Goal: Task Accomplishment & Management: Manage account settings

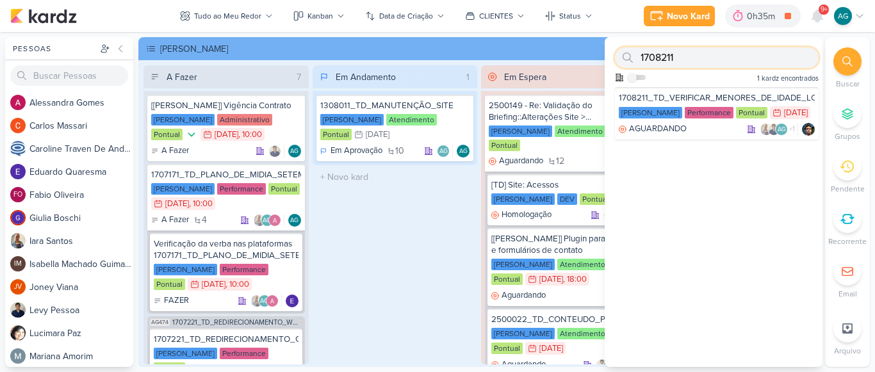
click at [612, 60] on div "1708211 Como admin, ative para buscar em todos os kardz da organização 1 kardz …" at bounding box center [714, 62] width 218 height 50
paste input "330817"
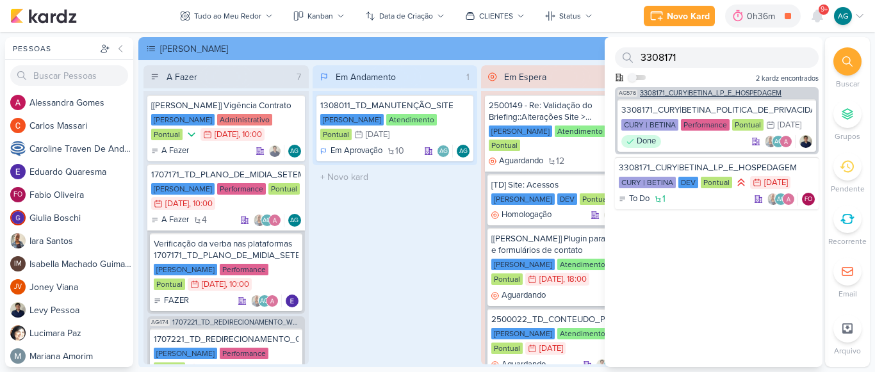
click at [699, 93] on span "3308171_CURY|BETINA_LP_E_HOSPEDAGEM" at bounding box center [711, 93] width 142 height 7
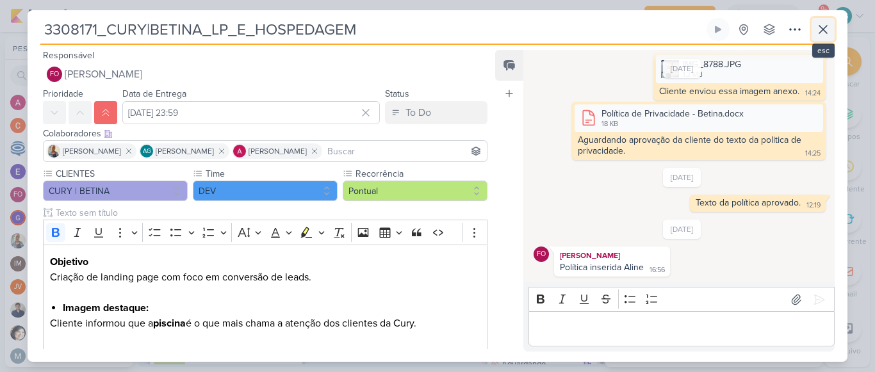
click at [830, 22] on icon at bounding box center [822, 29] width 15 height 15
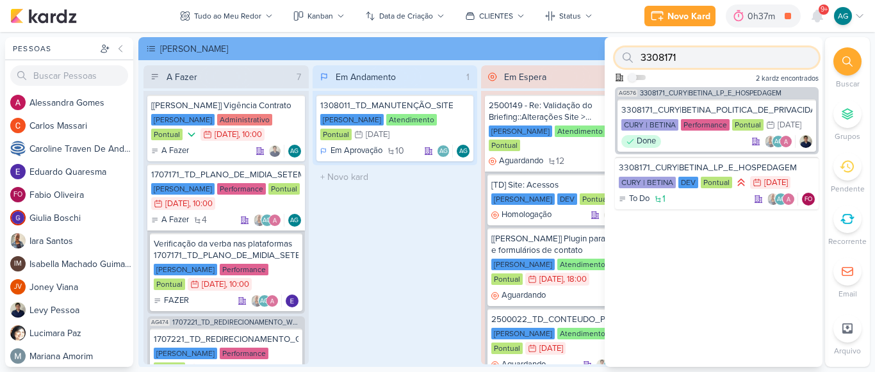
drag, startPoint x: 719, startPoint y: 48, endPoint x: 625, endPoint y: 51, distance: 94.2
click at [625, 51] on div "3308171" at bounding box center [717, 57] width 204 height 20
paste input "70819"
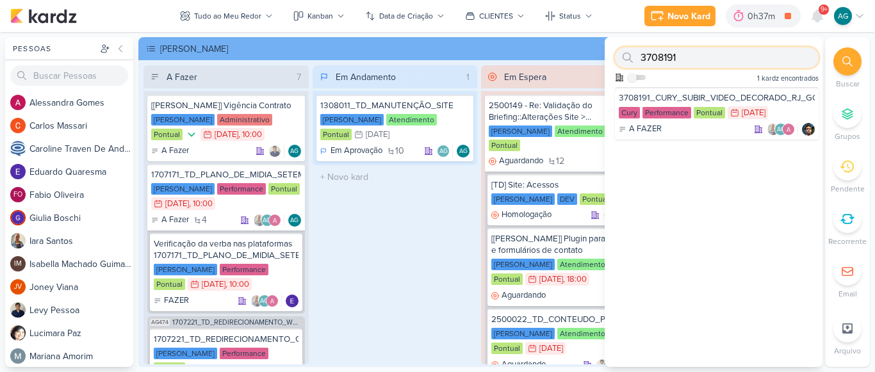
drag, startPoint x: 686, startPoint y: 58, endPoint x: 613, endPoint y: 57, distance: 73.0
click at [613, 57] on div "3708191 Como admin, ative para buscar em todos os kardz da organização 1 kardz …" at bounding box center [714, 62] width 218 height 50
paste input "2"
drag, startPoint x: 701, startPoint y: 57, endPoint x: 580, endPoint y: 52, distance: 121.2
click at [580, 52] on div "Pessoas [GEOGRAPHIC_DATA] A l e s s a n d r a G o m e s C a r l o s M a s s a r…" at bounding box center [437, 202] width 875 height 330
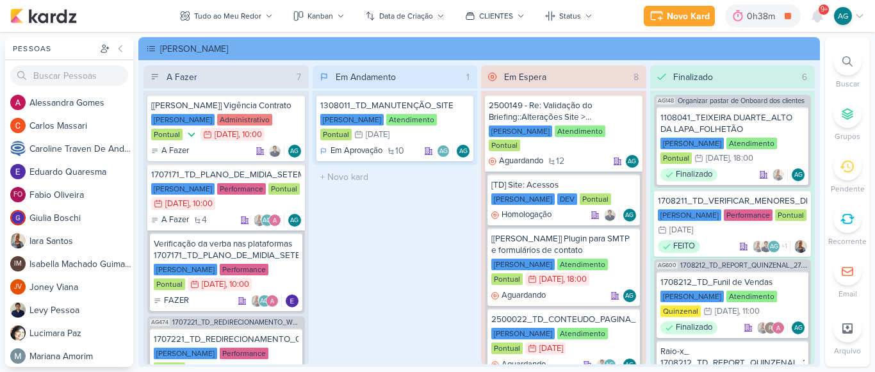
click at [847, 67] on div at bounding box center [847, 61] width 28 height 28
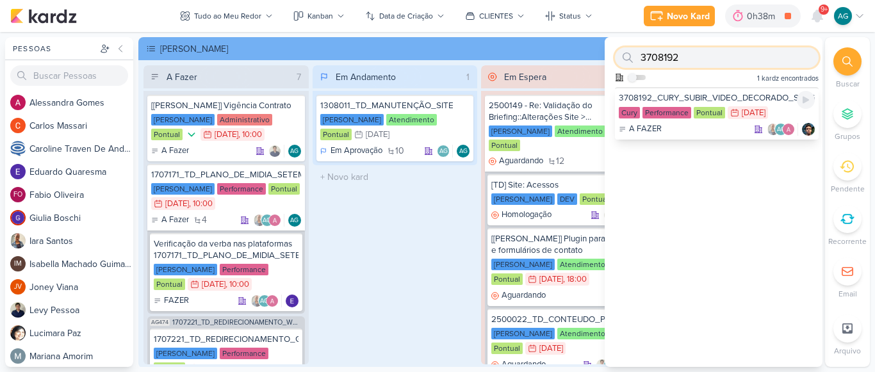
paste input "1708211"
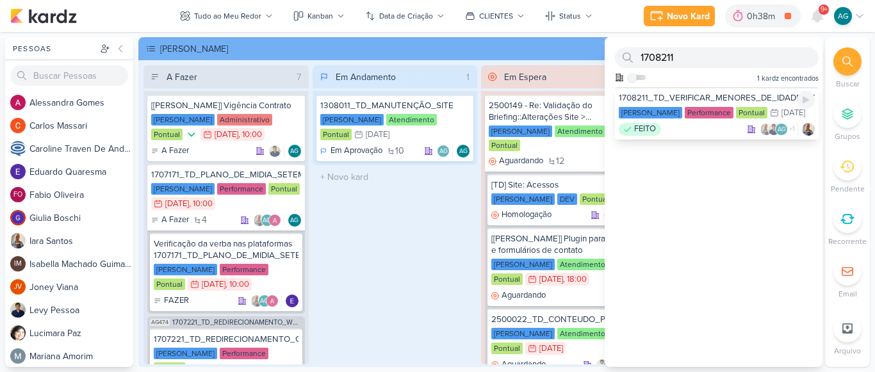
click at [711, 136] on div "FEITO AG +1" at bounding box center [717, 129] width 196 height 13
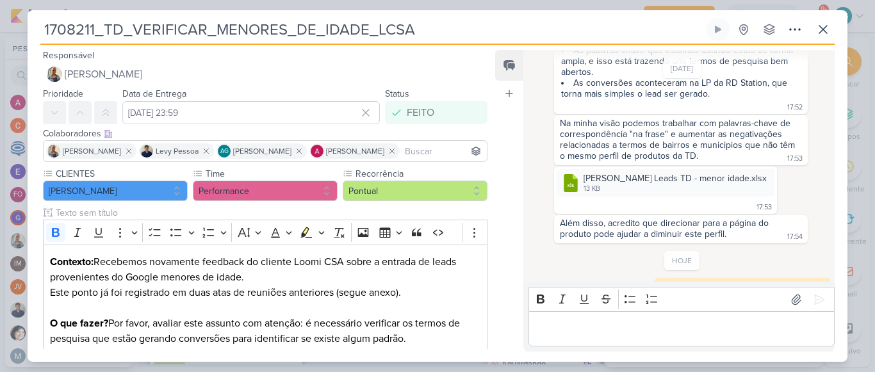
scroll to position [718, 0]
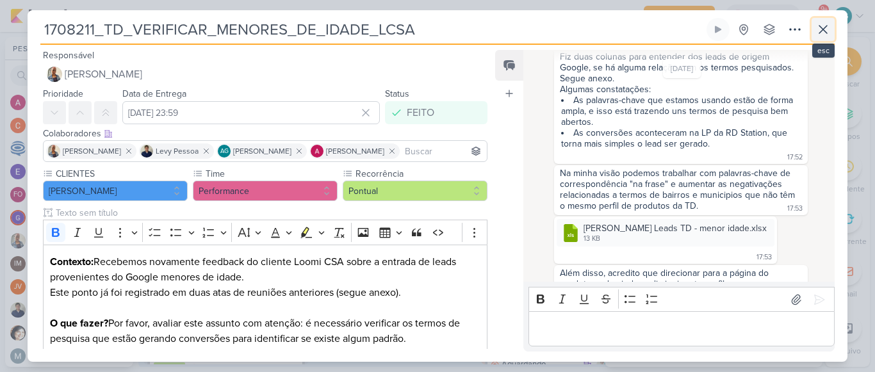
click at [826, 31] on icon at bounding box center [822, 29] width 15 height 15
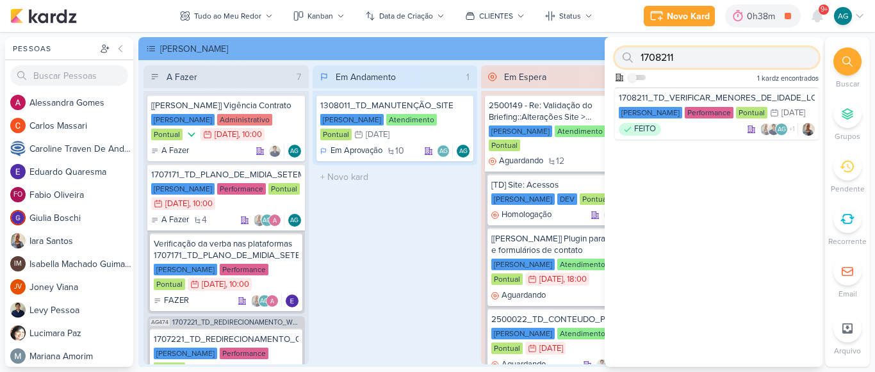
drag, startPoint x: 695, startPoint y: 63, endPoint x: 612, endPoint y: 61, distance: 82.7
click at [612, 61] on div "1708211 Como admin, ative para buscar em todos os kardz da organização 1 kardz …" at bounding box center [714, 62] width 218 height 50
paste input "2"
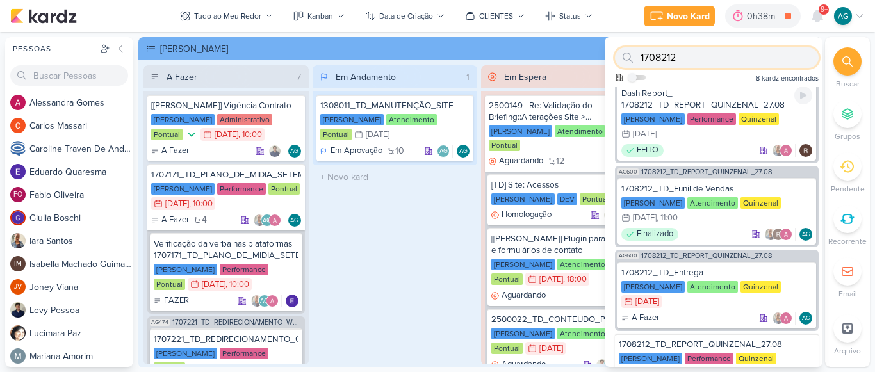
scroll to position [384, 0]
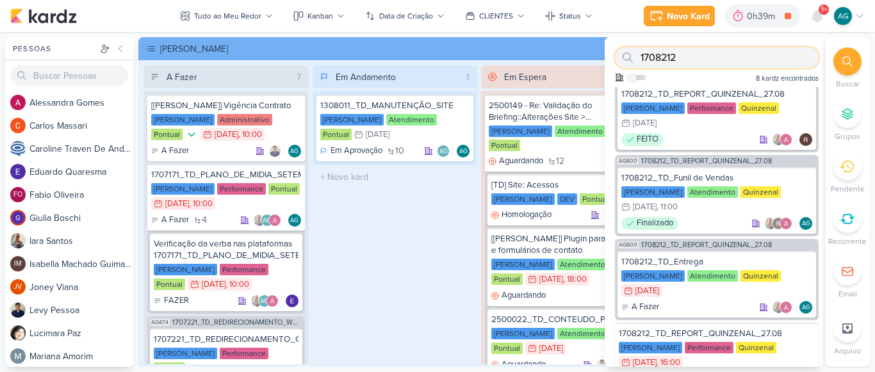
drag, startPoint x: 707, startPoint y: 59, endPoint x: 587, endPoint y: 57, distance: 120.4
click at [587, 57] on div "Pessoas [GEOGRAPHIC_DATA] A l e s s a n d r a G o m e s C a r l o s M a s s a r…" at bounding box center [437, 202] width 875 height 330
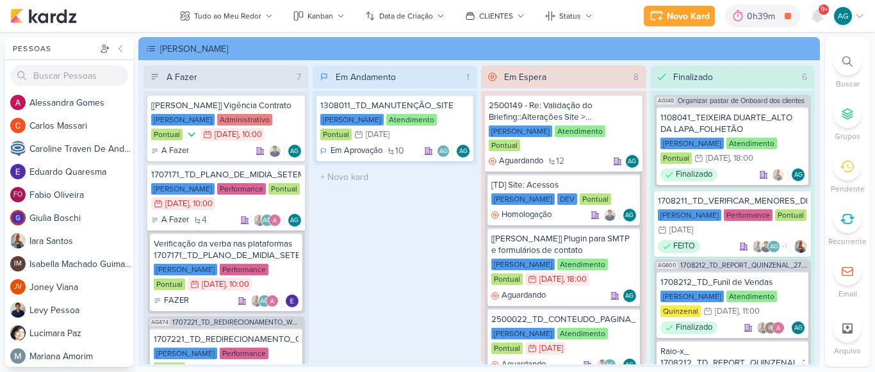
click at [849, 60] on icon at bounding box center [847, 61] width 10 height 10
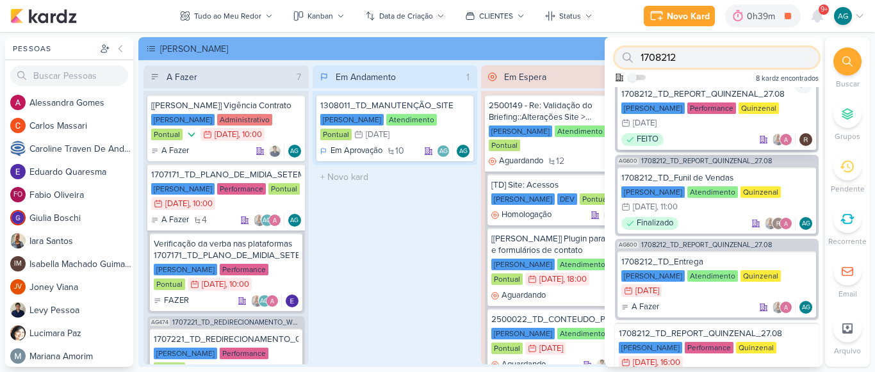
paste input "2708221"
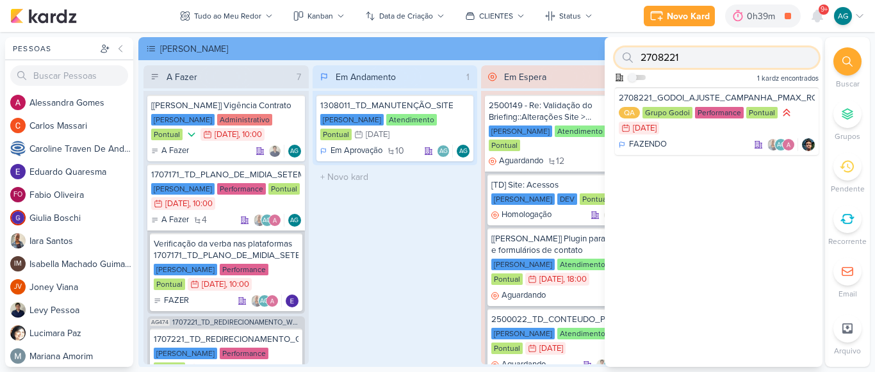
drag, startPoint x: 683, startPoint y: 52, endPoint x: 593, endPoint y: 58, distance: 90.5
click at [593, 58] on div "Pessoas [GEOGRAPHIC_DATA] A l e s s a n d r a G o m e s C a r l o s M a s s a r…" at bounding box center [437, 202] width 875 height 330
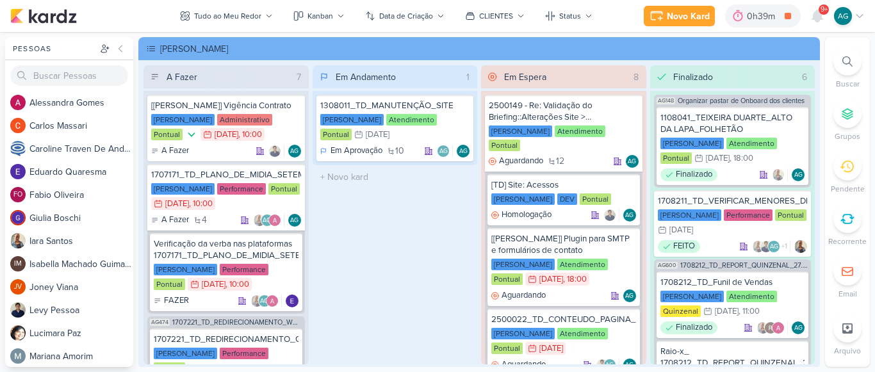
click at [849, 58] on icon at bounding box center [847, 61] width 10 height 10
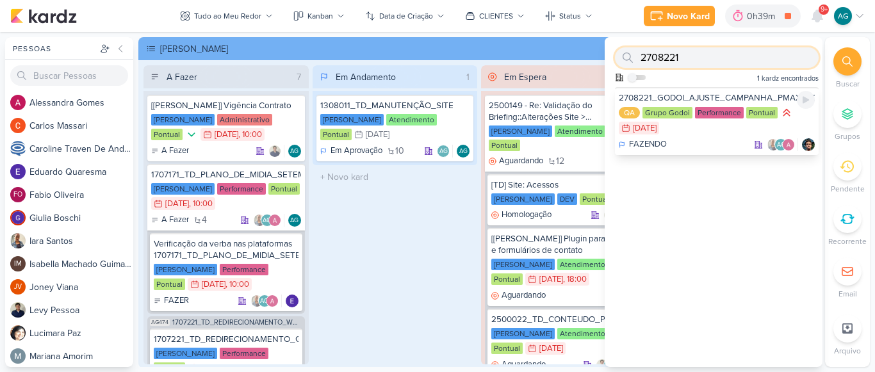
paste input "5"
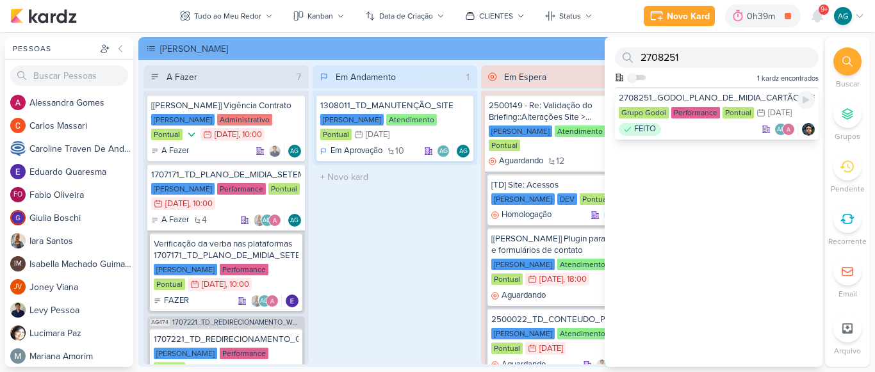
click at [693, 135] on div "FEITO AG" at bounding box center [717, 129] width 196 height 13
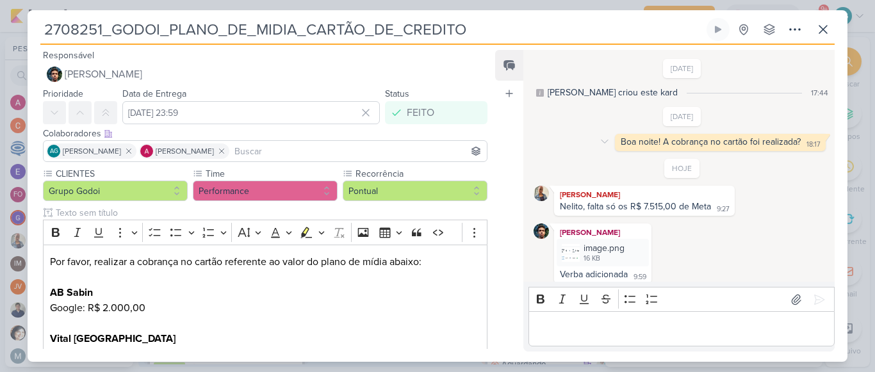
scroll to position [7, 0]
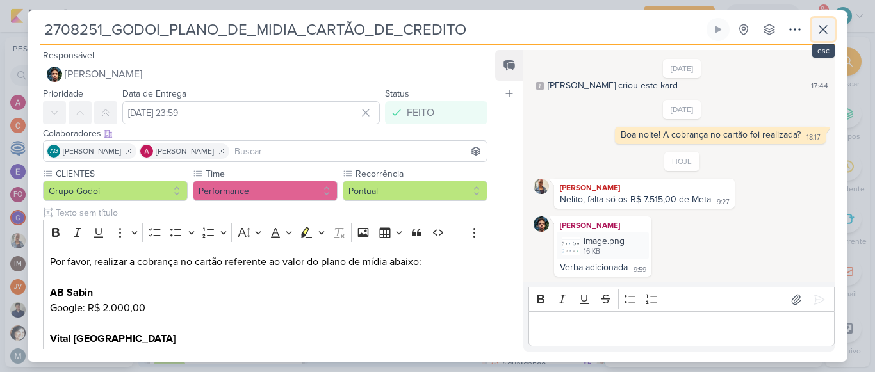
click at [821, 27] on icon at bounding box center [823, 30] width 8 height 8
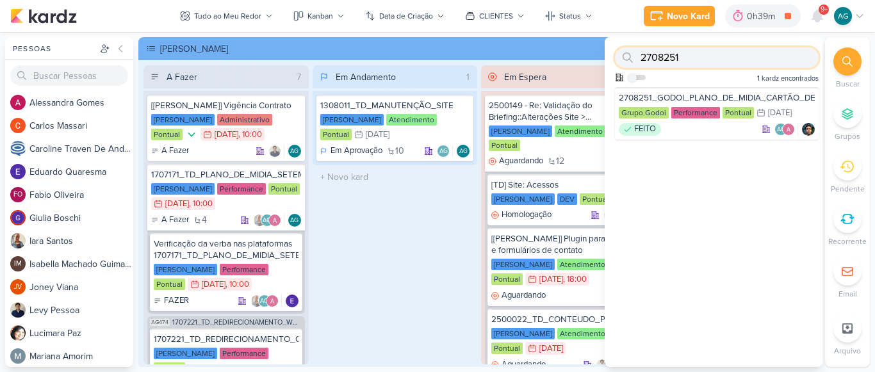
drag, startPoint x: 698, startPoint y: 54, endPoint x: 617, endPoint y: 54, distance: 80.7
click at [617, 54] on div "2708251" at bounding box center [717, 57] width 204 height 20
paste input "3"
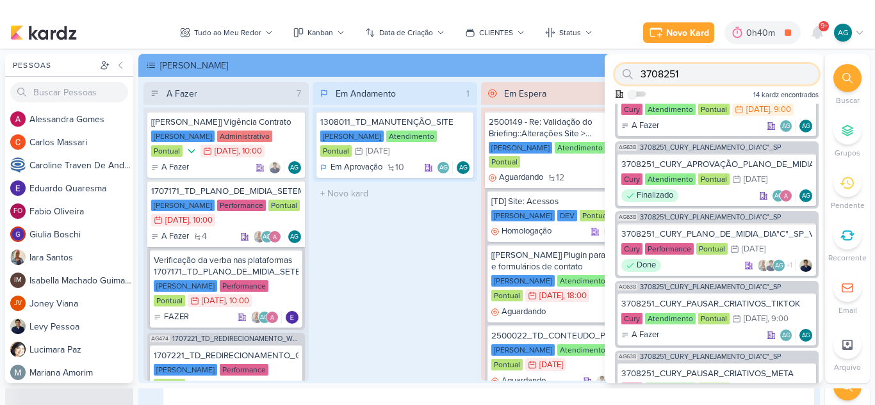
scroll to position [192, 0]
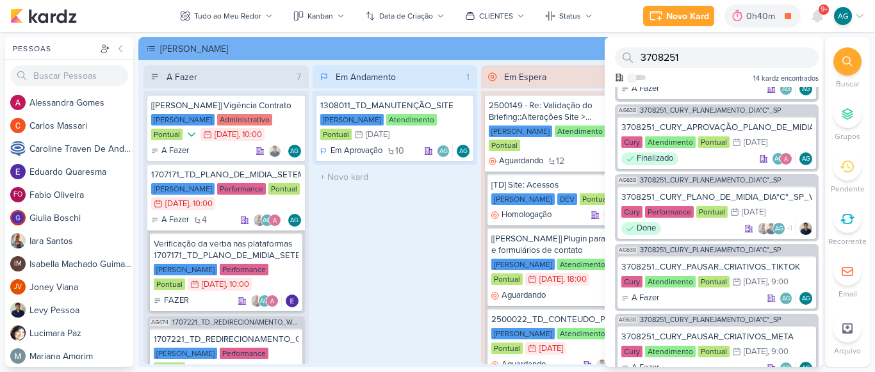
click at [435, 254] on div "Em Andamento 1 1308011_TD_MANUTENÇÃO_SITE [PERSON_NAME] Atendimento Pontual 31/…" at bounding box center [395, 214] width 165 height 299
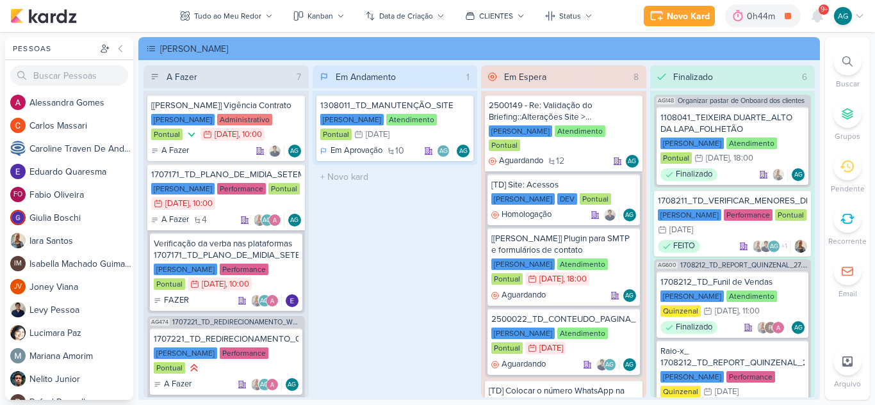
click at [848, 58] on icon at bounding box center [847, 61] width 10 height 10
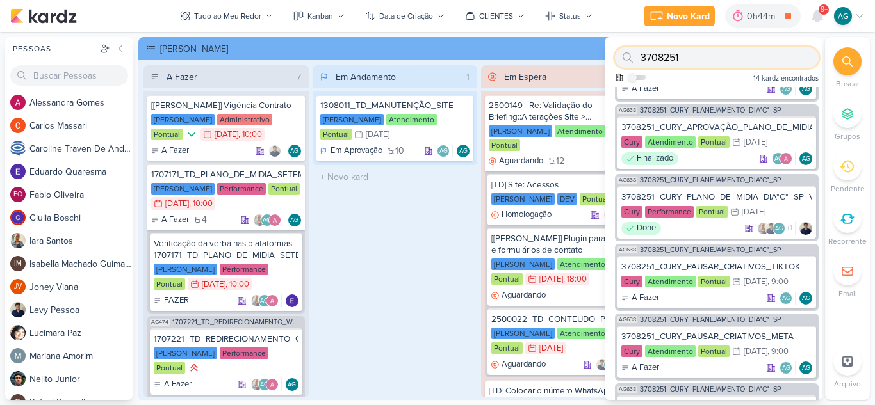
paste input "170821"
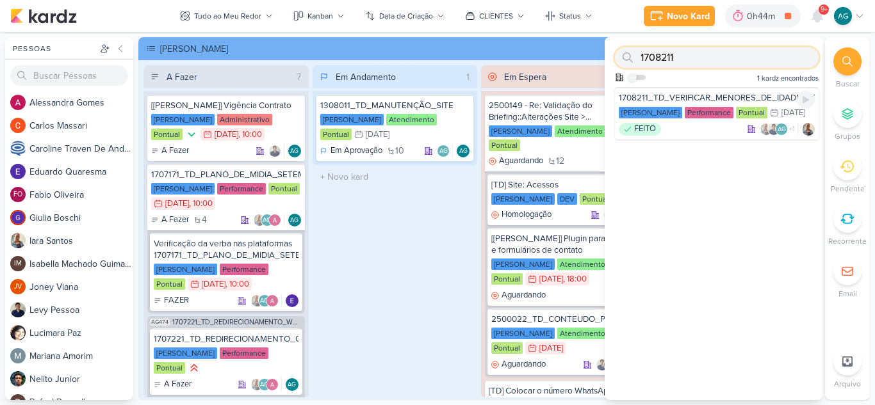
scroll to position [0, 0]
click at [682, 120] on div "[PERSON_NAME] Performance Pontual 25/8 [DATE]" at bounding box center [717, 113] width 196 height 14
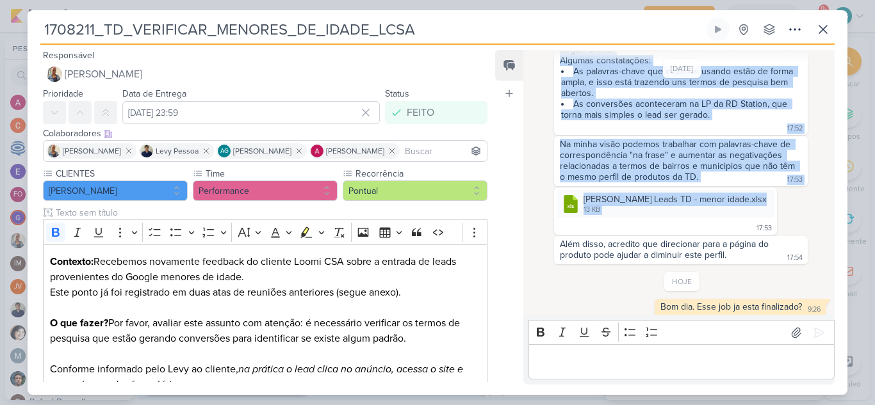
scroll to position [749, 0]
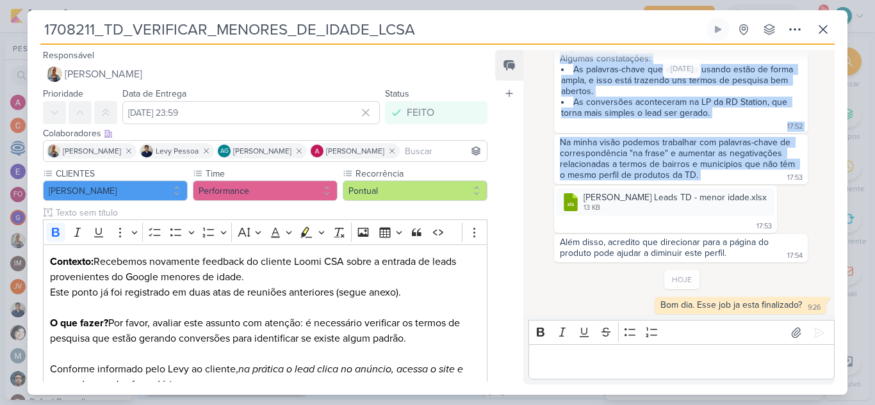
drag, startPoint x: 559, startPoint y: 181, endPoint x: 739, endPoint y: 201, distance: 181.7
click at [739, 201] on div "[DATE] Conforme falado no grupo com o cliente, Dinis deu acesso ao admin do Hyp…" at bounding box center [682, 53] width 297 height 418
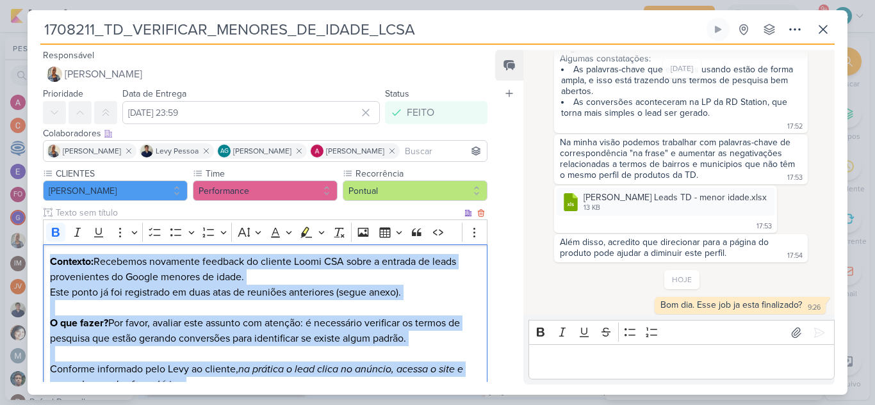
scroll to position [197, 0]
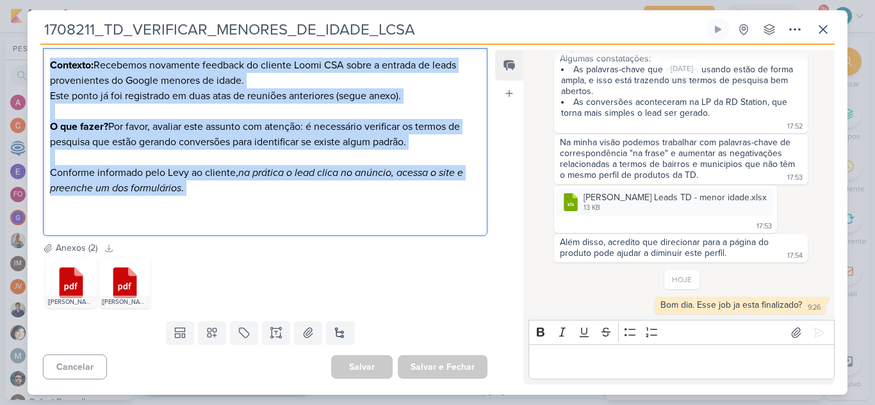
drag, startPoint x: 50, startPoint y: 264, endPoint x: 217, endPoint y: 202, distance: 178.4
click at [217, 202] on div "Contexto: Recebemos novamente feedback do cliente Loomi CSA sobre a entrada de …" at bounding box center [265, 142] width 445 height 189
copy div "Contexto: Recebemos novamente feedback do cliente Loomi CSA sobre a entrada de …"
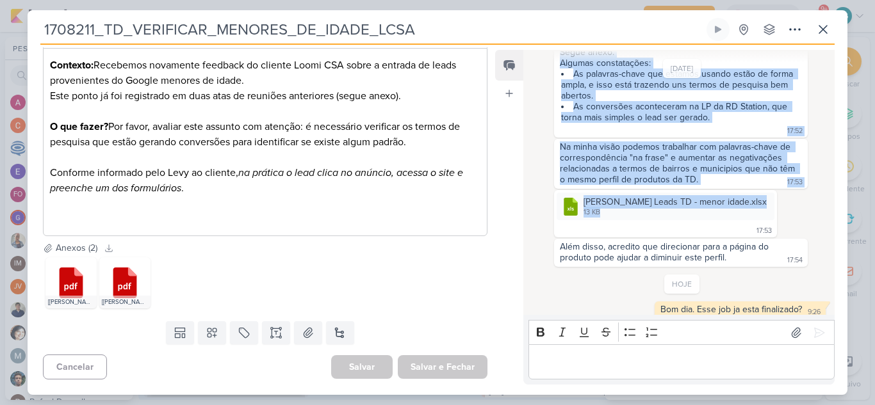
scroll to position [749, 0]
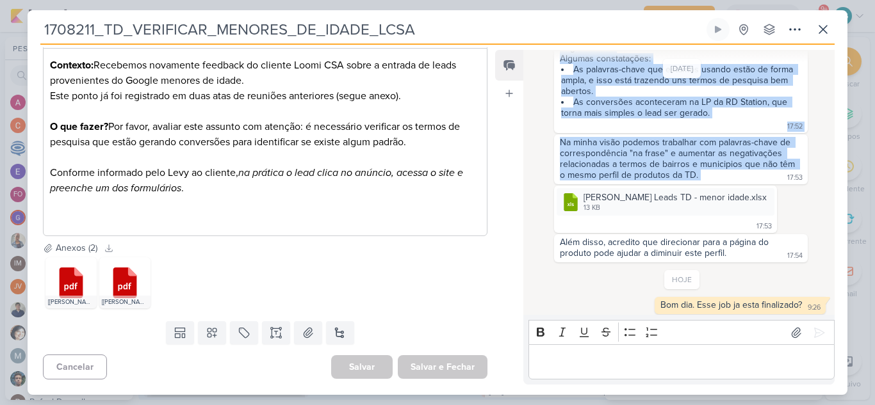
drag, startPoint x: 559, startPoint y: 119, endPoint x: 717, endPoint y: 201, distance: 177.9
click at [717, 201] on div "[DATE] Conforme falado no grupo com o cliente, Dinis deu acesso ao admin do Hyp…" at bounding box center [682, 53] width 297 height 418
copy div "Fiz uma análise dos usuários relacionados aos IDs informados. Não consegui enco…"
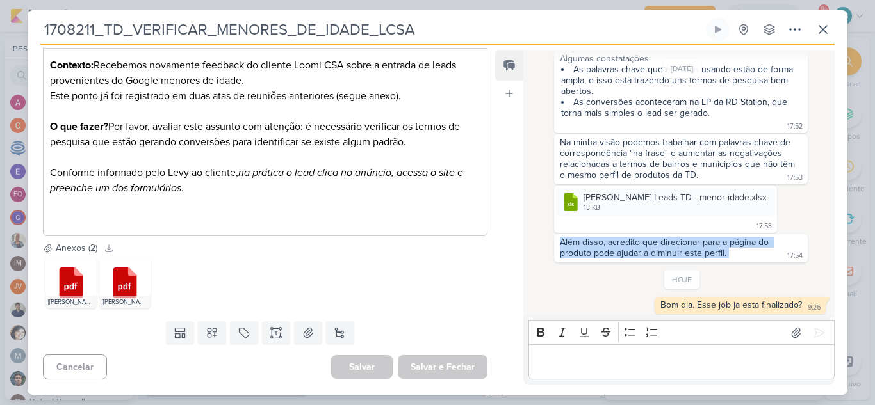
drag, startPoint x: 562, startPoint y: 265, endPoint x: 765, endPoint y: 278, distance: 203.5
click at [765, 260] on div "Além disso, acredito que direcionar para a página do produto pode ajudar a dimi…" at bounding box center [681, 248] width 249 height 23
copy div "Além disso, acredito que direcionar para a página do produto pode ajudar a dimi…"
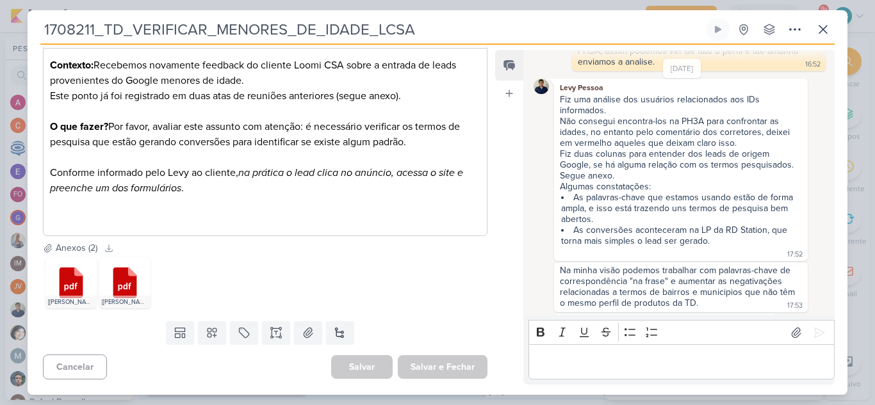
click at [560, 116] on div "Fiz uma análise dos usuários relacionados aos IDs informados." at bounding box center [681, 105] width 242 height 22
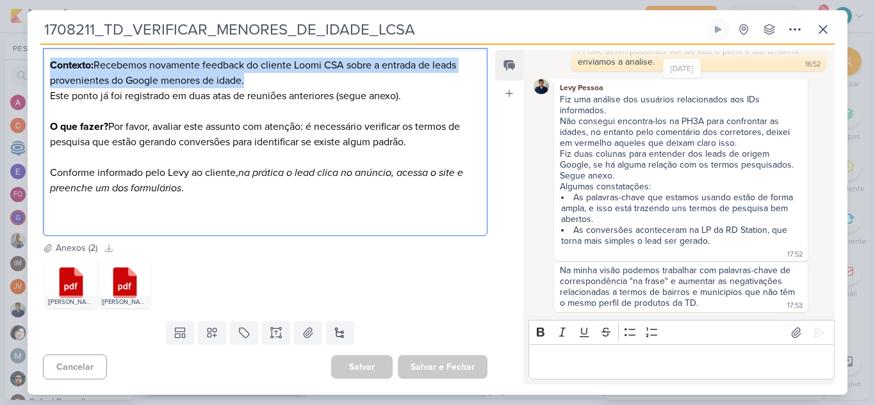
drag, startPoint x: 52, startPoint y: 67, endPoint x: 414, endPoint y: 80, distance: 362.2
click at [414, 80] on div "Contexto: Recebemos novamente feedback do cliente Loomi CSA sobre a entrada de …" at bounding box center [265, 142] width 445 height 189
copy p "Contexto: Recebemos novamente feedback do cliente Loomi CSA sobre a entrada de …"
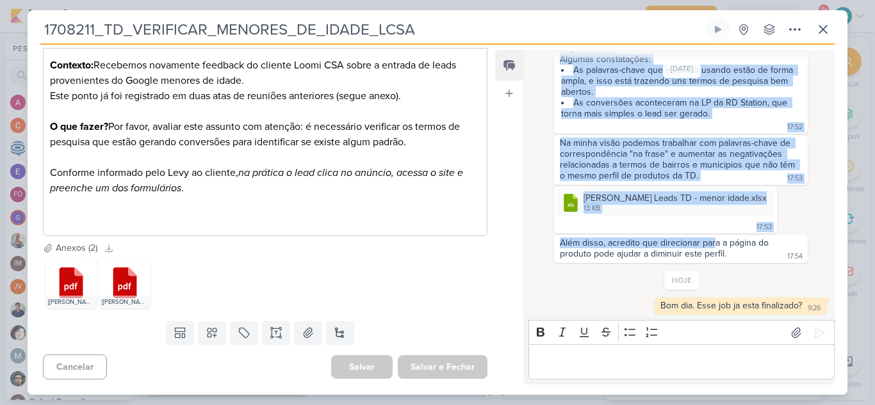
scroll to position [749, 0]
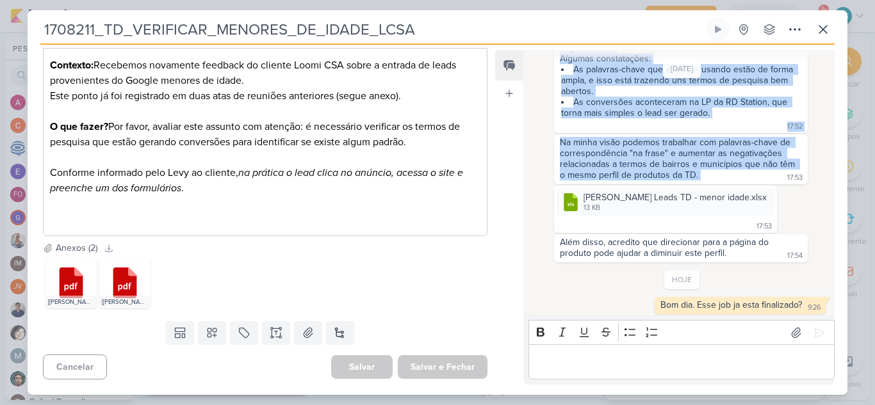
drag, startPoint x: 561, startPoint y: 120, endPoint x: 713, endPoint y: 195, distance: 169.9
click at [713, 195] on div "[DATE] Conforme falado no grupo com o cliente, Dinis deu acesso ao admin do Hyp…" at bounding box center [682, 53] width 297 height 418
copy div "Fiz uma análise dos usuários relacionados aos IDs informados. Não consegui enco…"
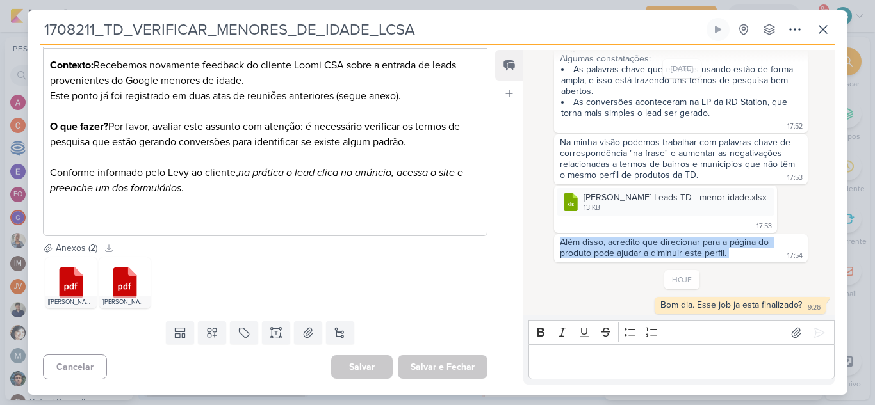
drag, startPoint x: 730, startPoint y: 277, endPoint x: 556, endPoint y: 268, distance: 173.8
click at [557, 260] on div "Além disso, acredito que direcionar para a página do produto pode ajudar a dimi…" at bounding box center [681, 248] width 249 height 23
copy div "Além disso, acredito que direcionar para a página do produto pode ajudar a dimi…"
click at [759, 204] on icon at bounding box center [764, 198] width 10 height 10
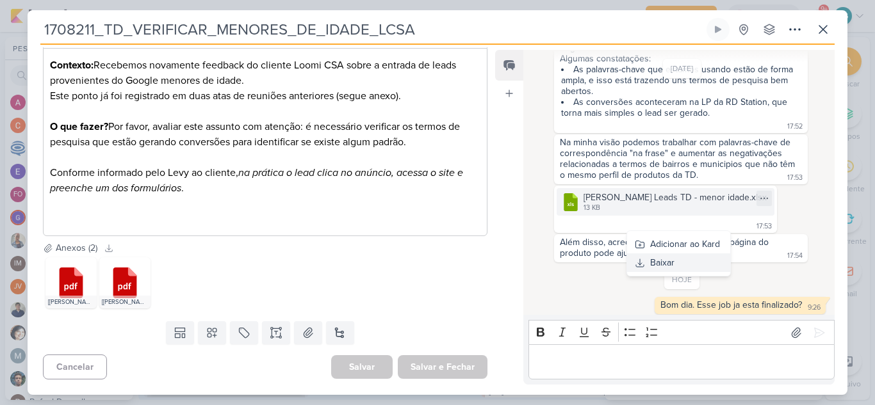
click at [683, 259] on button "Baixar" at bounding box center [678, 263] width 103 height 19
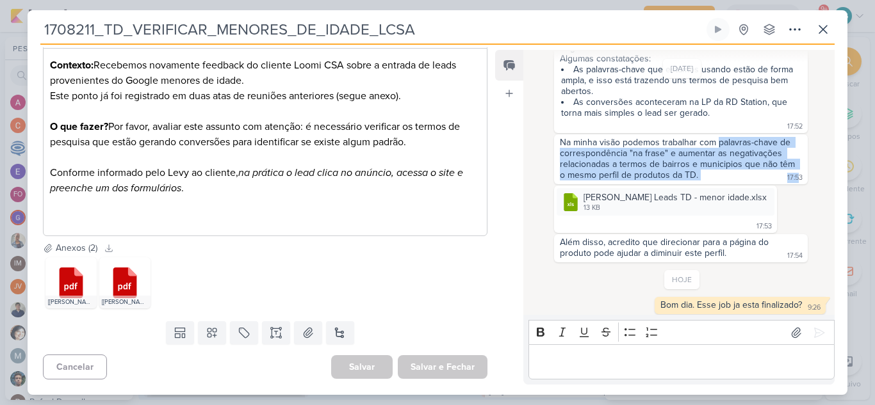
drag, startPoint x: 717, startPoint y: 165, endPoint x: 794, endPoint y: 195, distance: 82.8
click at [794, 184] on div "Na minha visão podemos trabalhar com palavras-chave de correspondência "na fras…" at bounding box center [681, 160] width 254 height 50
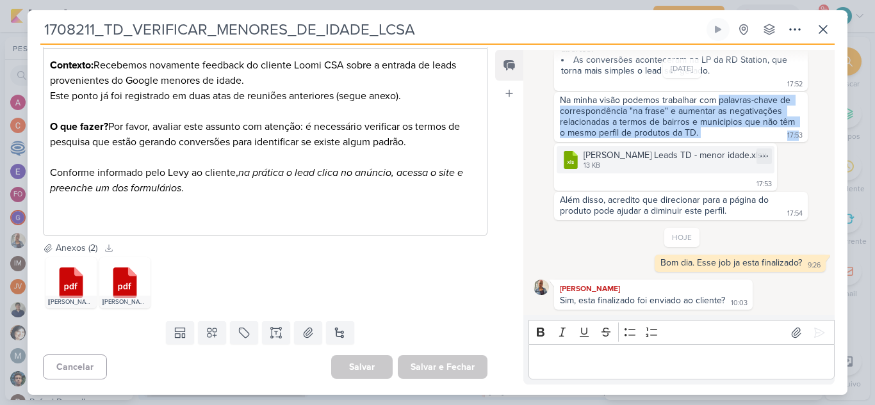
scroll to position [813, 0]
click at [821, 26] on icon at bounding box center [822, 29] width 15 height 15
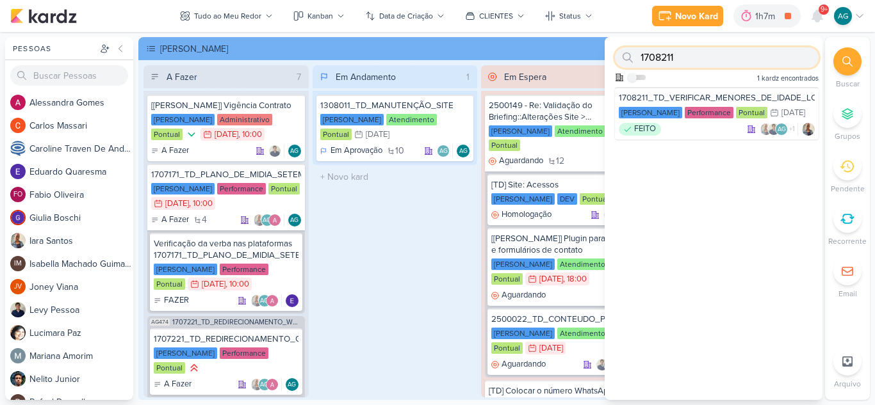
drag, startPoint x: 694, startPoint y: 56, endPoint x: 592, endPoint y: 49, distance: 102.1
click at [592, 49] on div "Pessoas [GEOGRAPHIC_DATA] A l e s s a n d r a G o m e s C a r l o s M a s s a r…" at bounding box center [437, 218] width 875 height 363
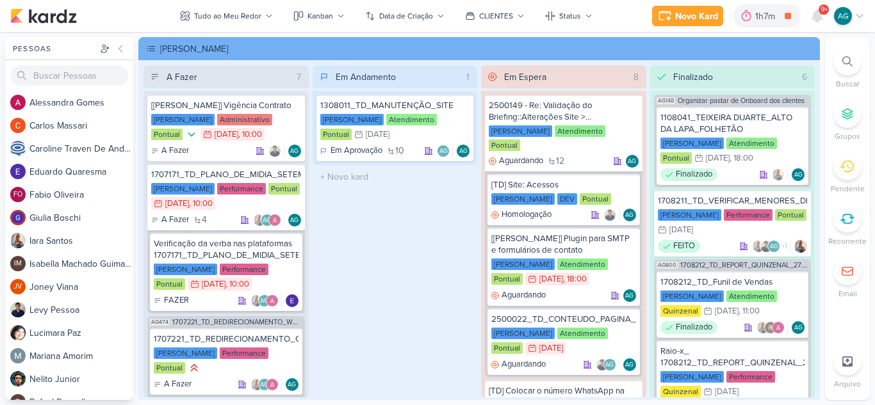
click at [851, 60] on icon at bounding box center [847, 61] width 10 height 10
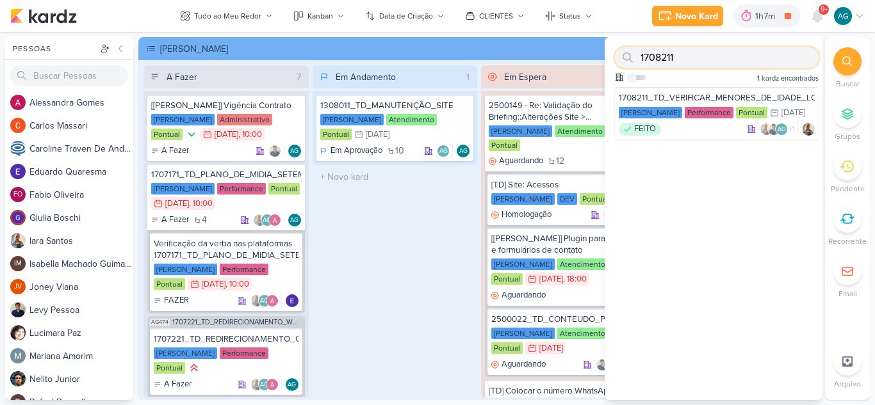
paste input "3308171_CURY|BETINA_LP_E_HOSPEDAGEM"
type input "3308171_CURY|BETINA_LP_E_HOSPEDAGEM"
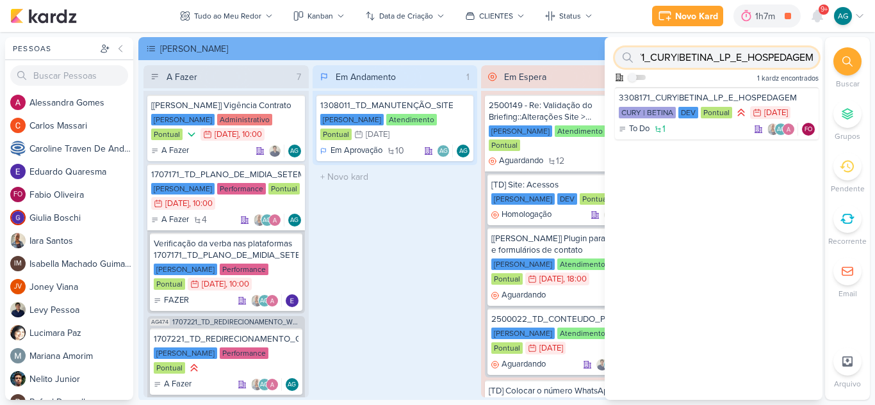
drag, startPoint x: 646, startPoint y: 58, endPoint x: 858, endPoint y: 74, distance: 212.6
click at [858, 74] on div "Buscar Grupos [GEOGRAPHIC_DATA] Recorrente" at bounding box center [847, 218] width 45 height 363
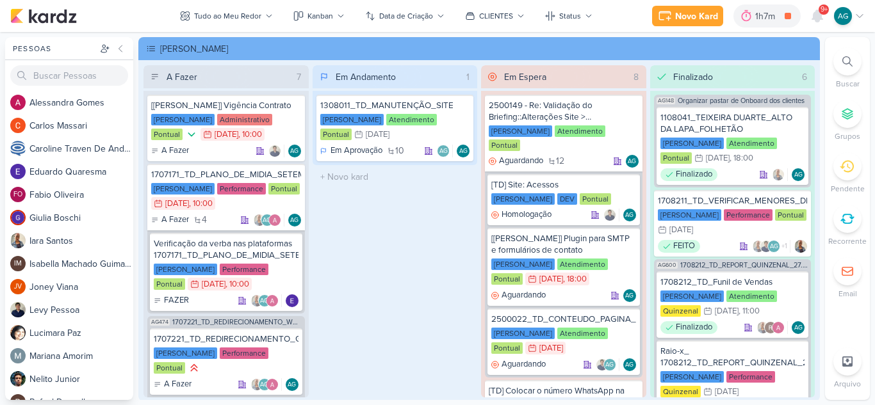
click at [854, 57] on div at bounding box center [847, 61] width 28 height 28
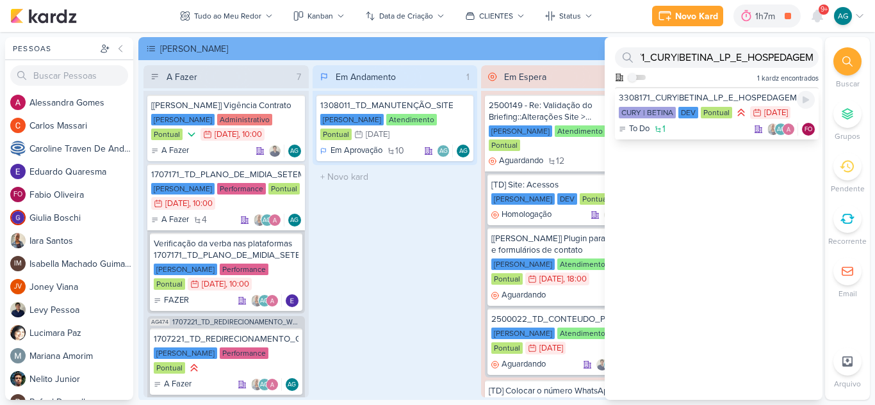
click at [683, 122] on div "3308171_CURY|BETINA_LP_E_HOSPEDAGEM CURY | BETINA DEV Pontual 22/8 [DATE] To Do…" at bounding box center [717, 113] width 204 height 53
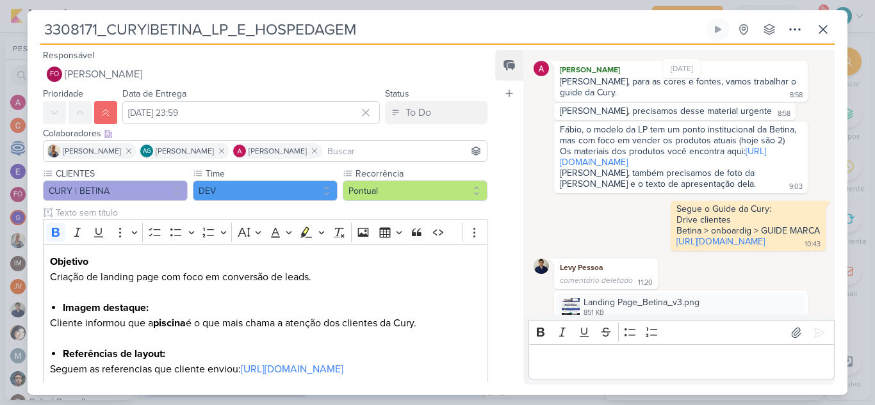
scroll to position [0, 0]
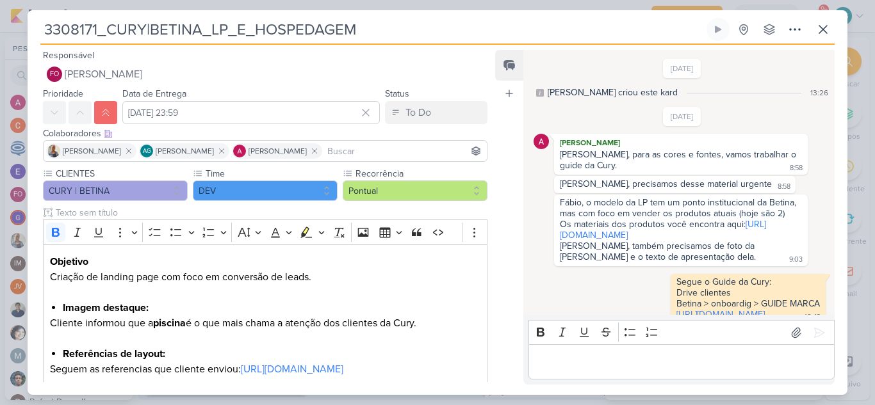
click at [540, 281] on div "[DATE] [PERSON_NAME] [PERSON_NAME], para as cores e fontes, vamos trabalhar o g…" at bounding box center [682, 366] width 297 height 519
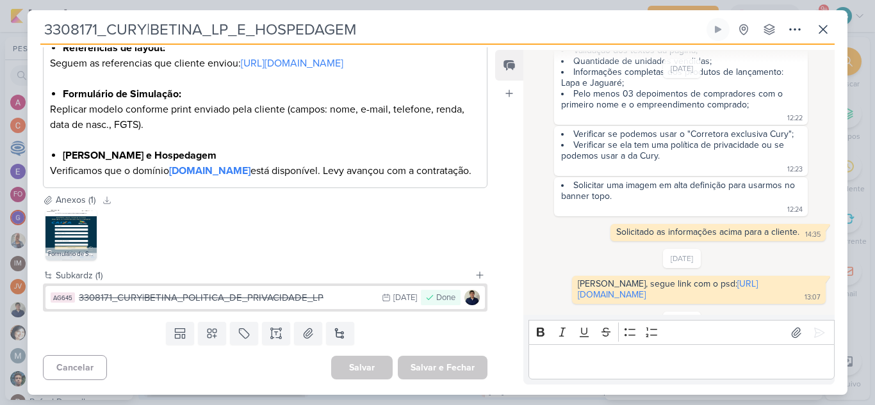
scroll to position [338, 0]
click at [826, 33] on icon at bounding box center [822, 29] width 15 height 15
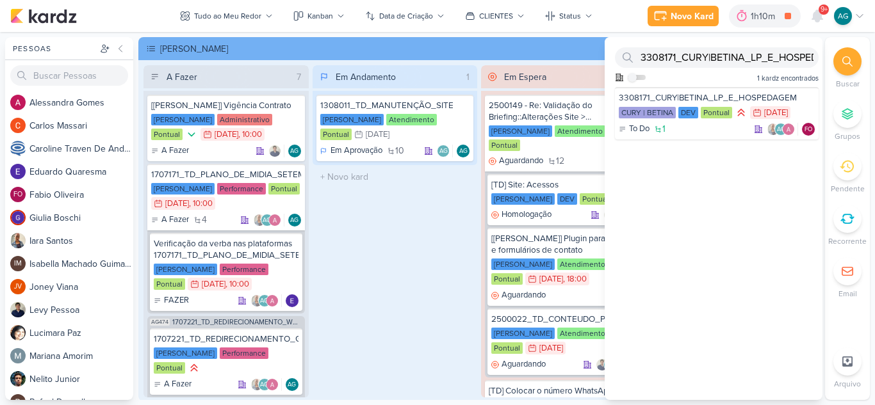
click at [354, 270] on div "Em Andamento 1 1308011_TD_MANUTENÇÃO_SITE [PERSON_NAME] Atendimento Pontual 31/…" at bounding box center [395, 231] width 165 height 332
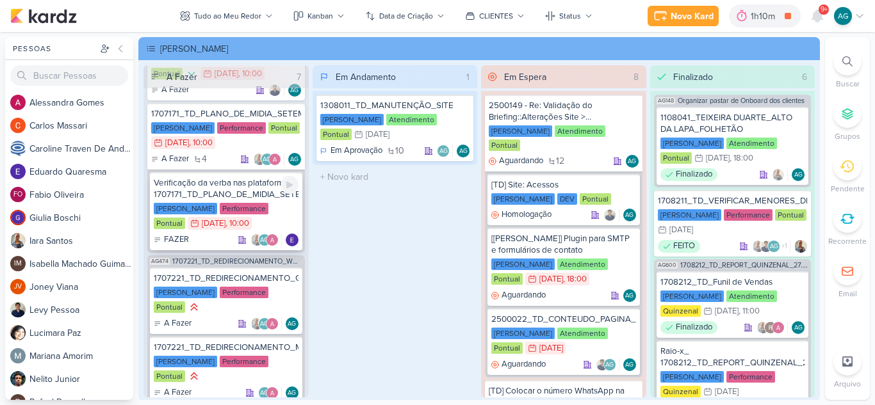
scroll to position [64, 0]
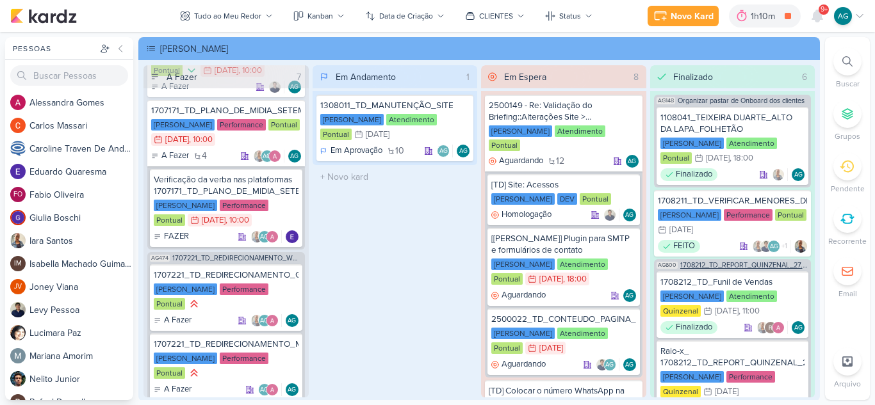
click at [724, 267] on span "1708212_TD_REPORT_QUINZENAL_27.08" at bounding box center [744, 265] width 129 height 7
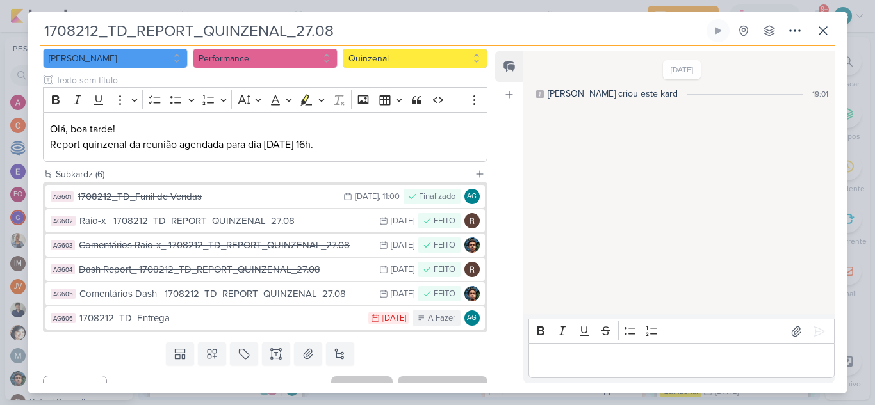
scroll to position [154, 0]
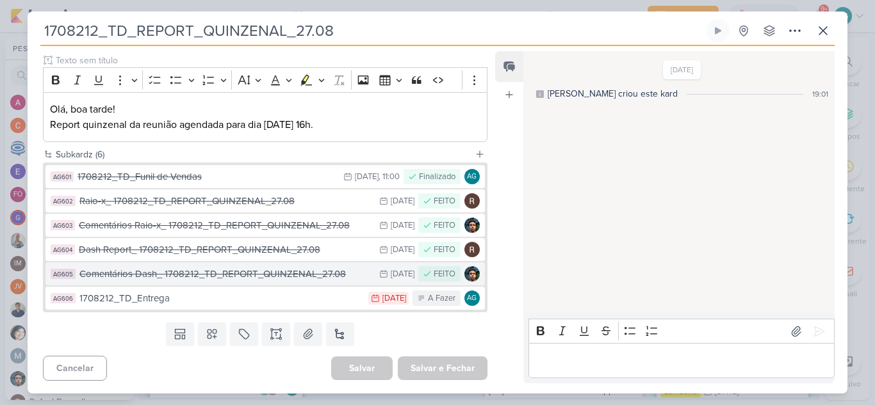
click at [264, 274] on div "Comentários Dash_ 1708212_TD_REPORT_QUINZENAL_27.08" at bounding box center [225, 274] width 293 height 15
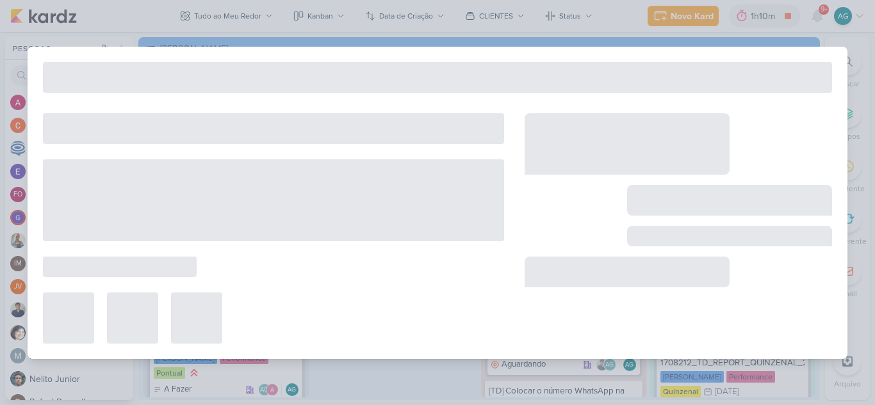
type input "Comentários Dash_ 1708212_TD_REPORT_QUINZENAL_27.08"
type input "[DATE] 23:59"
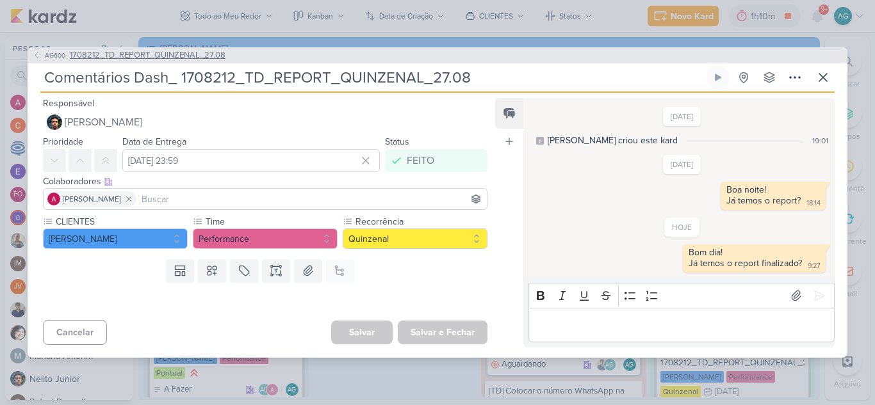
click at [140, 57] on span "1708212_TD_REPORT_QUINZENAL_27.08" at bounding box center [148, 55] width 156 height 13
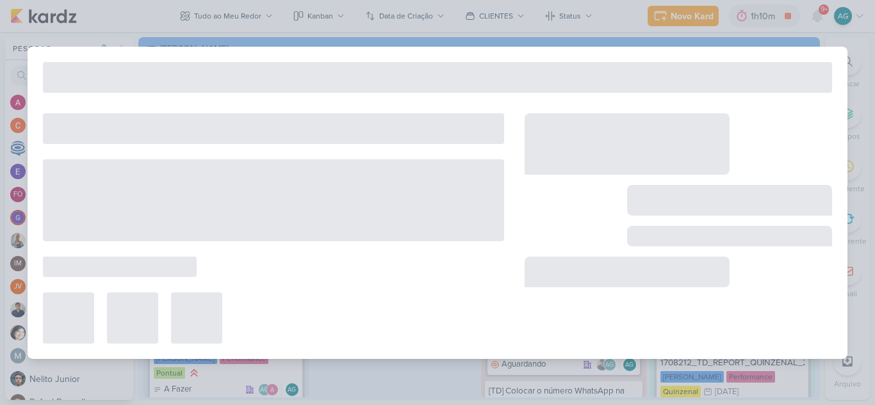
type input "1708212_TD_REPORT_QUINZENAL_27.08"
type input "[DATE] 16:00"
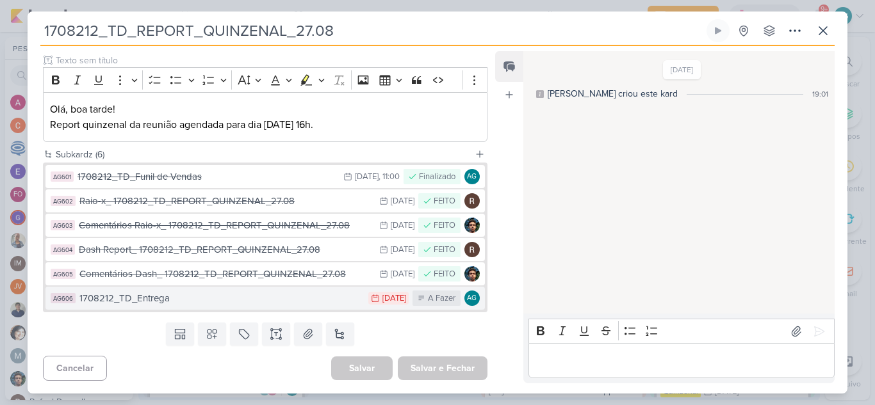
click at [183, 298] on div "1708212_TD_Entrega" at bounding box center [220, 298] width 282 height 15
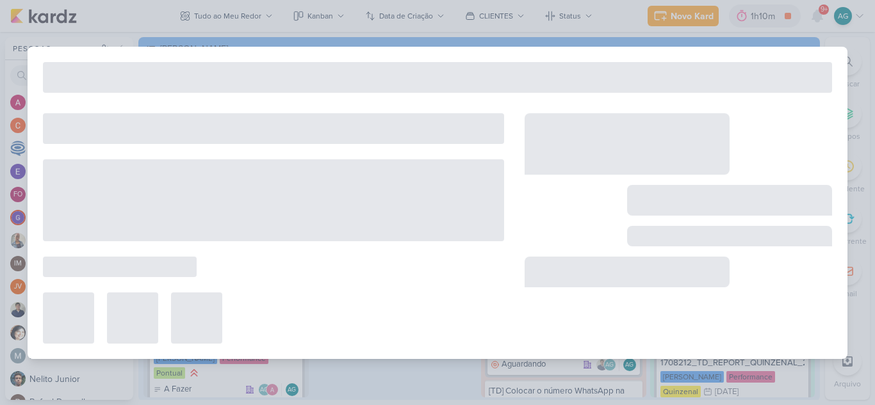
type input "1708212_TD_Entrega"
type input "[DATE] 23:59"
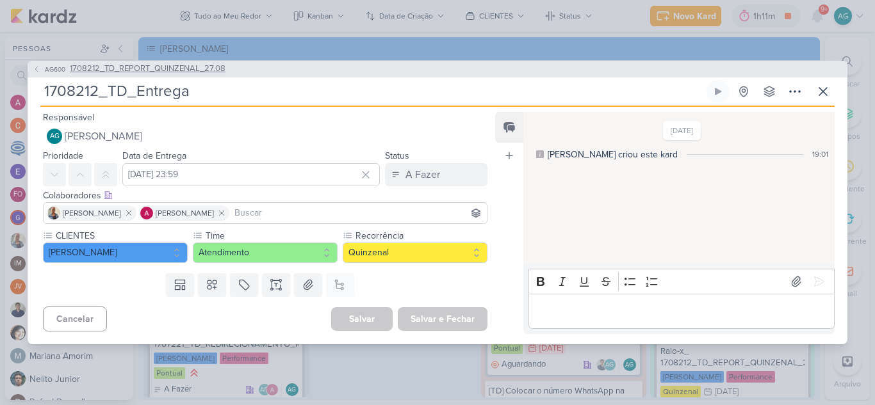
click at [192, 68] on span "1708212_TD_REPORT_QUINZENAL_27.08" at bounding box center [148, 69] width 156 height 13
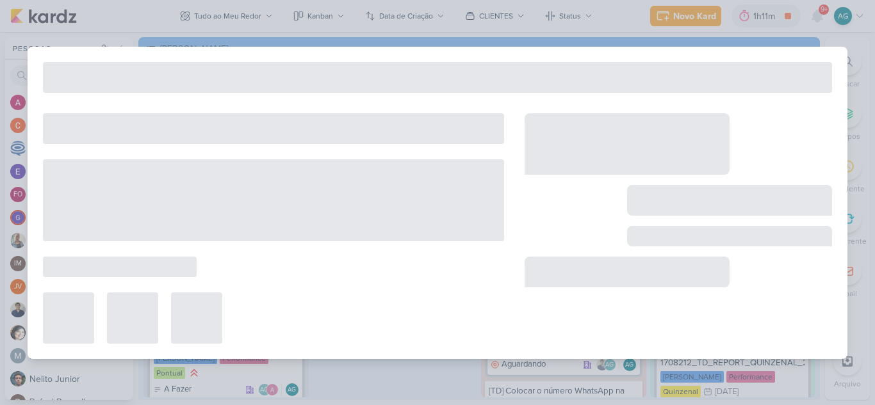
type input "1708212_TD_REPORT_QUINZENAL_27.08"
type input "[DATE] 16:00"
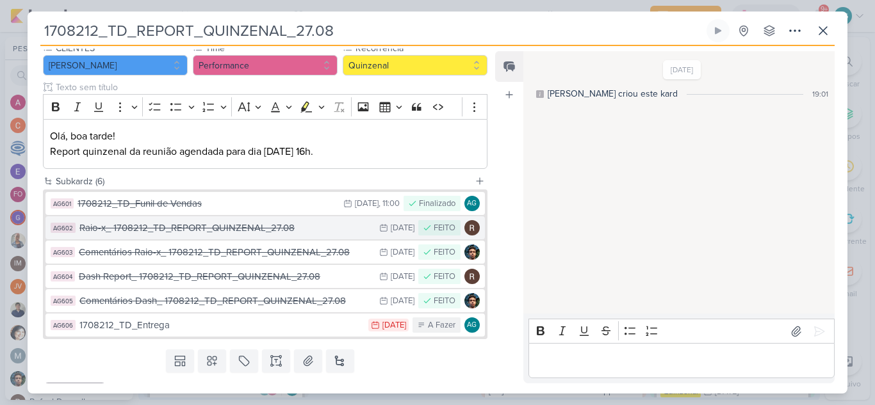
scroll to position [128, 0]
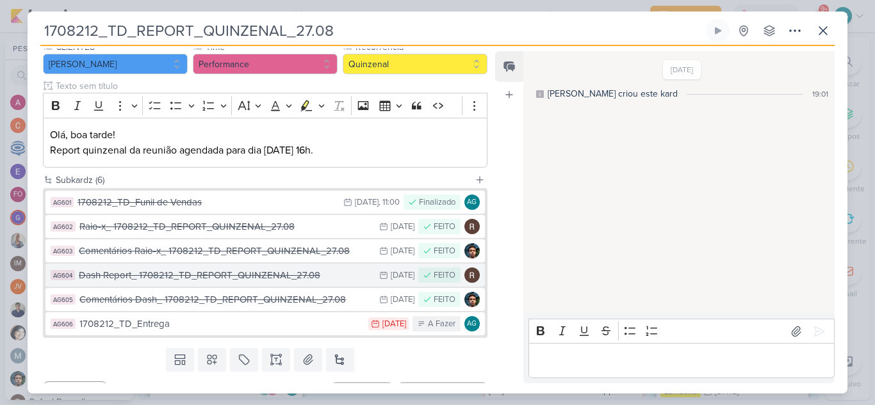
click at [213, 276] on div "Dash Report_ 1708212_TD_REPORT_QUINZENAL_27.08" at bounding box center [226, 275] width 294 height 15
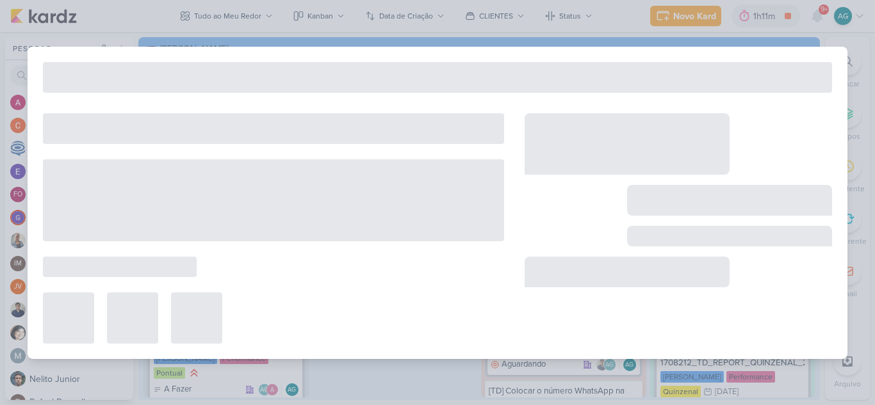
type input "Dash Report_ 1708212_TD_REPORT_QUINZENAL_27.08"
type input "[DATE] 23:59"
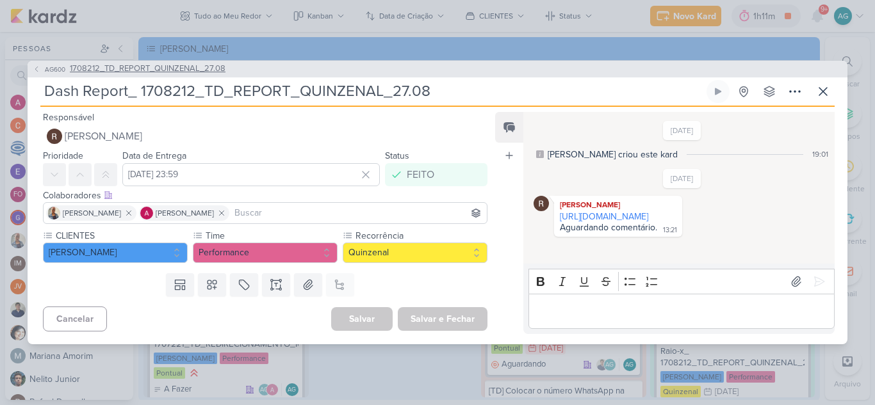
click at [165, 69] on span "1708212_TD_REPORT_QUINZENAL_27.08" at bounding box center [148, 69] width 156 height 13
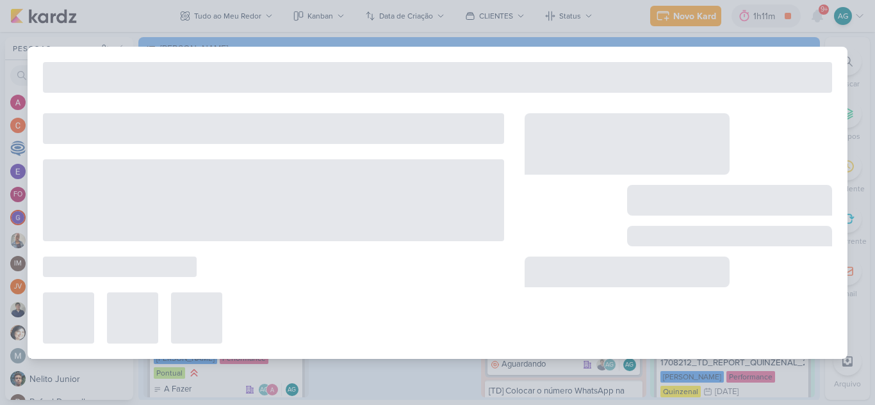
type input "1708212_TD_REPORT_QUINZENAL_27.08"
type input "[DATE] 16:00"
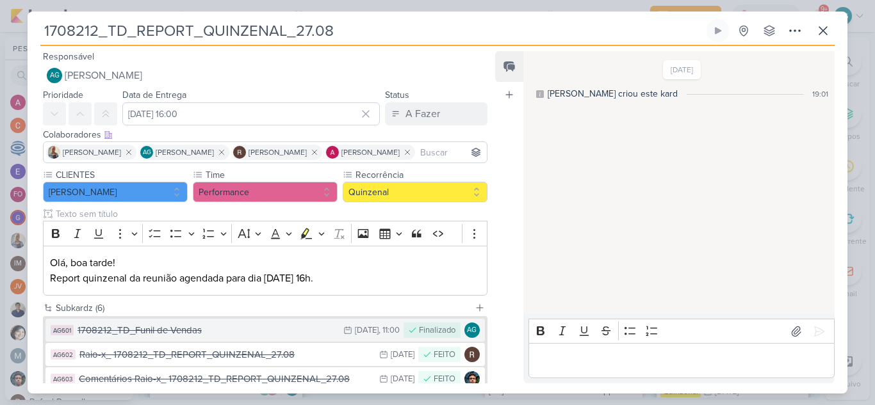
click at [154, 330] on div "1708212_TD_Funil de Vendas" at bounding box center [207, 330] width 259 height 15
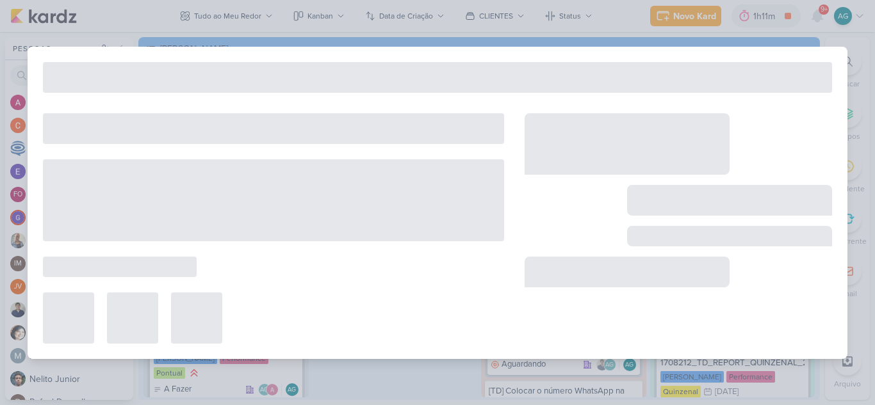
type input "1708212_TD_Funil de Vendas"
type input "[DATE] 11:00"
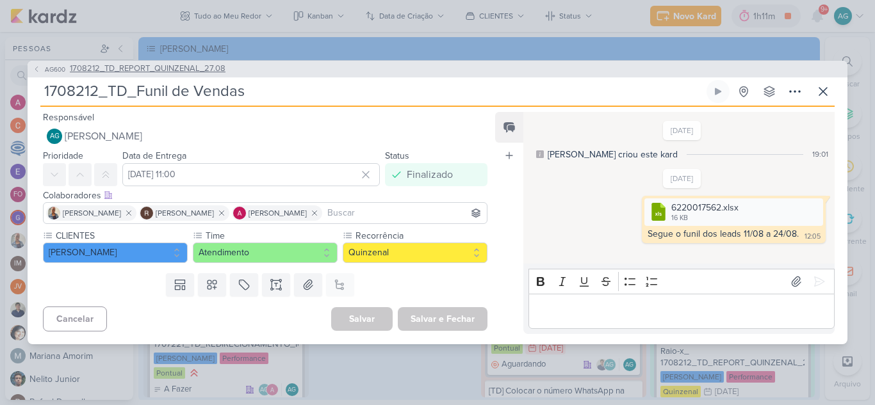
click at [162, 69] on span "1708212_TD_REPORT_QUINZENAL_27.08" at bounding box center [148, 69] width 156 height 13
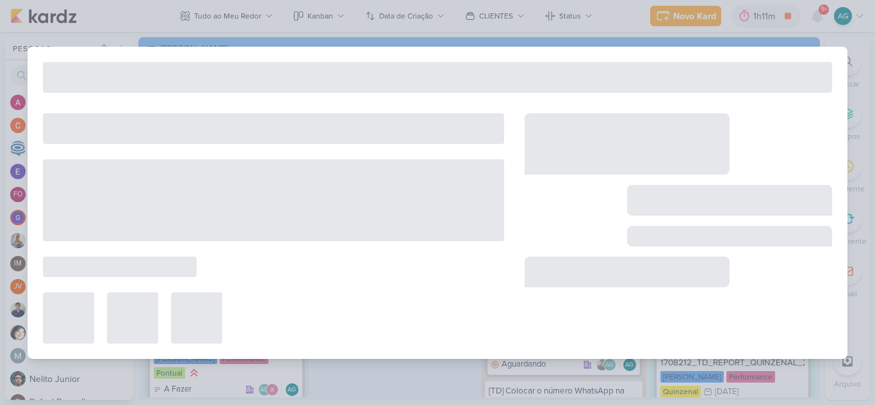
type input "1708212_TD_REPORT_QUINZENAL_27.08"
type input "[DATE] 16:00"
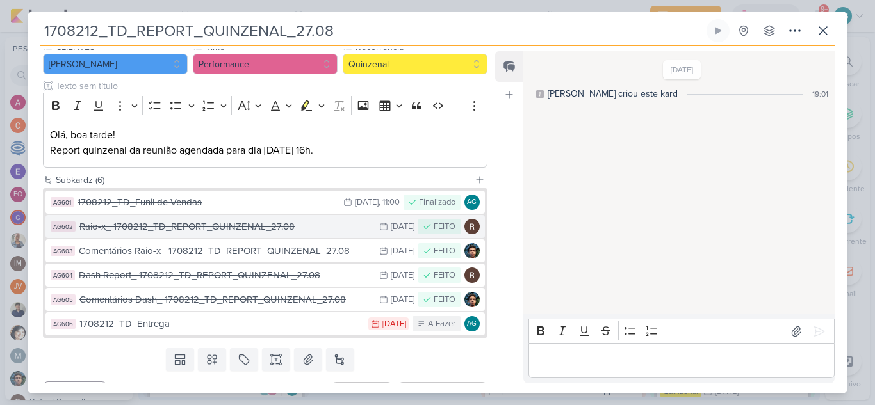
click at [166, 231] on div "Raio-x_ 1708212_TD_REPORT_QUINZENAL_27.08" at bounding box center [225, 227] width 293 height 15
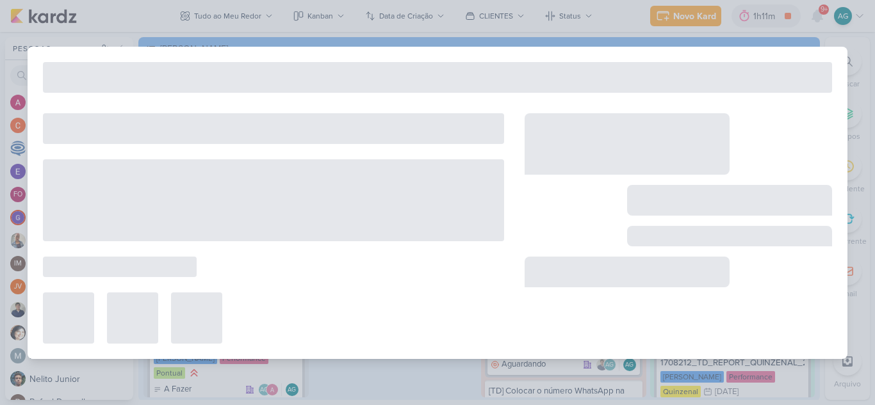
type input "Raio-x_ 1708212_TD_REPORT_QUINZENAL_27.08"
type input "[DATE] 23:59"
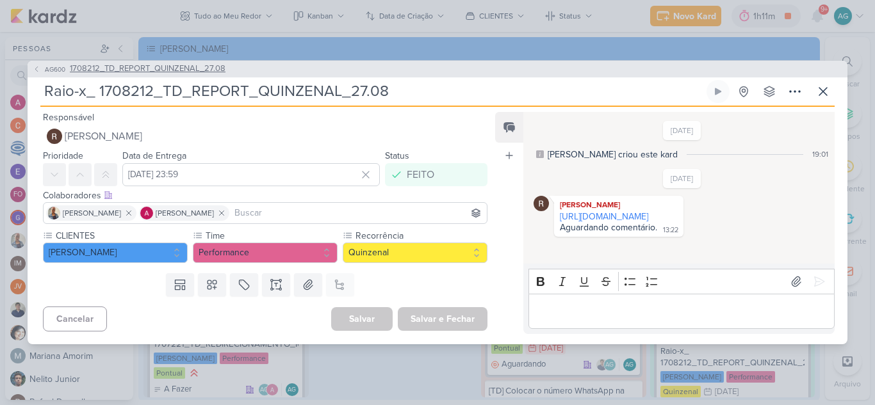
click at [144, 64] on span "1708212_TD_REPORT_QUINZENAL_27.08" at bounding box center [148, 69] width 156 height 13
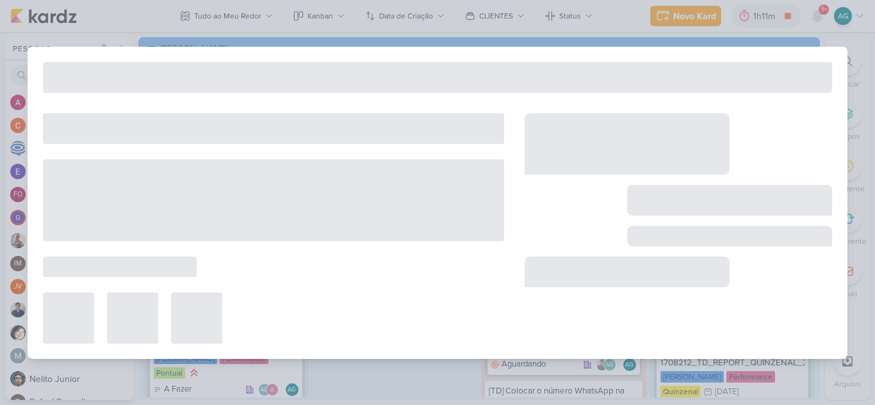
type input "1708212_TD_REPORT_QUINZENAL_27.08"
type input "[DATE] 16:00"
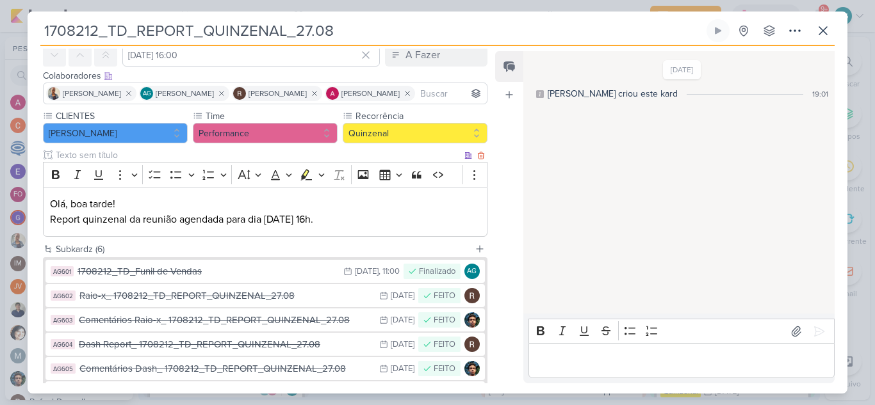
scroll to position [64, 0]
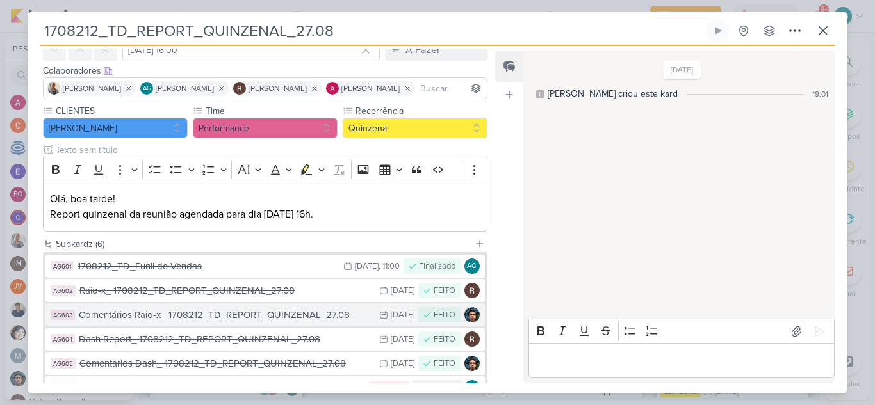
click at [188, 316] on div "Comentários Raio-x_ 1708212_TD_REPORT_QUINZENAL_27.08" at bounding box center [226, 315] width 294 height 15
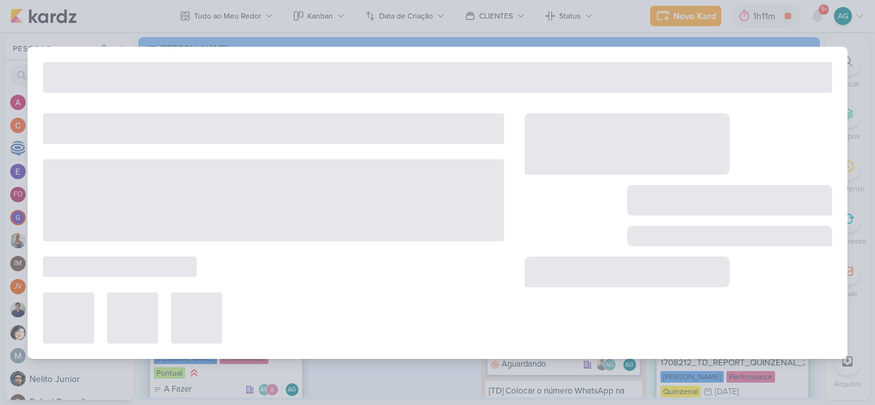
type input "Comentários Raio-x_ 1708212_TD_REPORT_QUINZENAL_27.08"
type input "[DATE] 23:59"
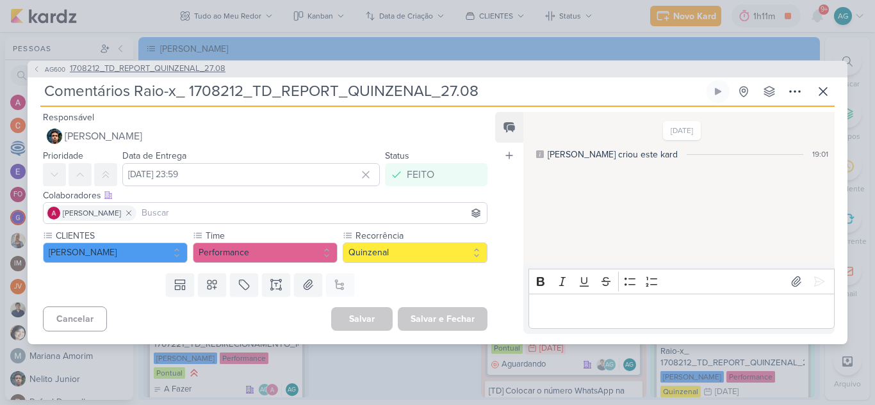
click at [136, 67] on span "1708212_TD_REPORT_QUINZENAL_27.08" at bounding box center [148, 69] width 156 height 13
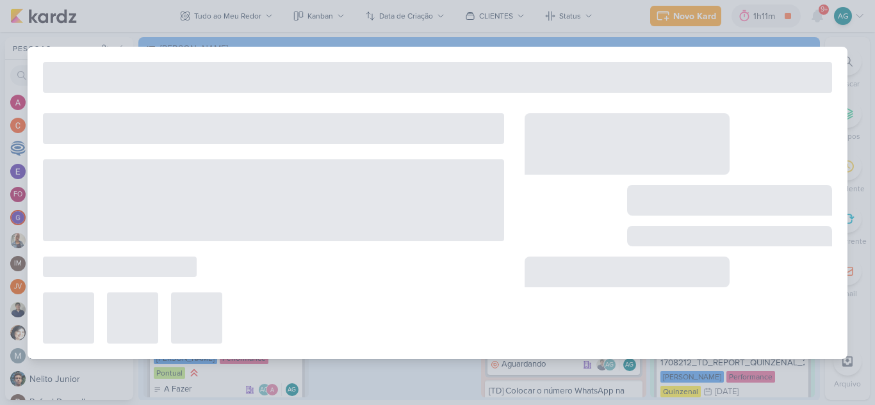
type input "1708212_TD_REPORT_QUINZENAL_27.08"
type input "[DATE] 16:00"
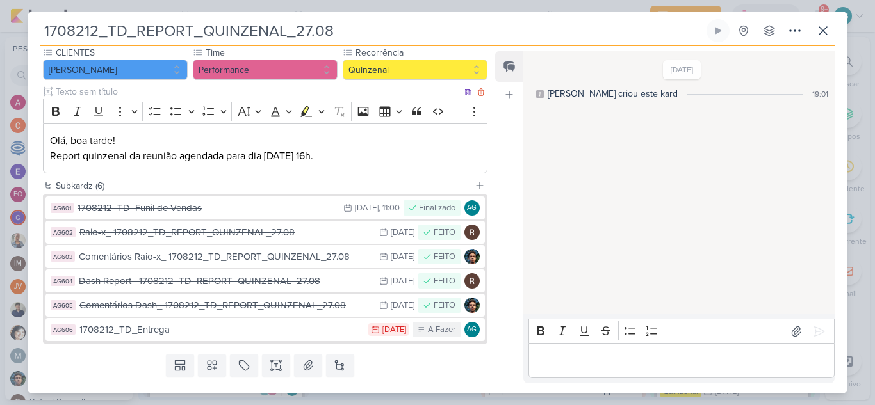
scroll to position [128, 0]
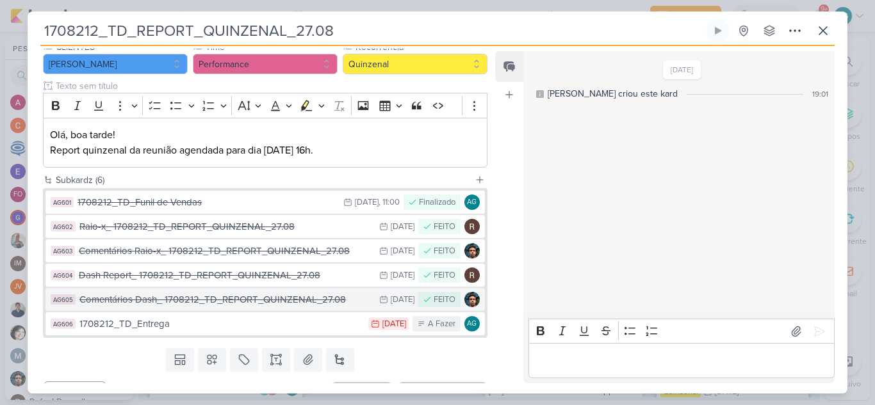
click at [184, 304] on div "Comentários Dash_ 1708212_TD_REPORT_QUINZENAL_27.08" at bounding box center [225, 300] width 293 height 15
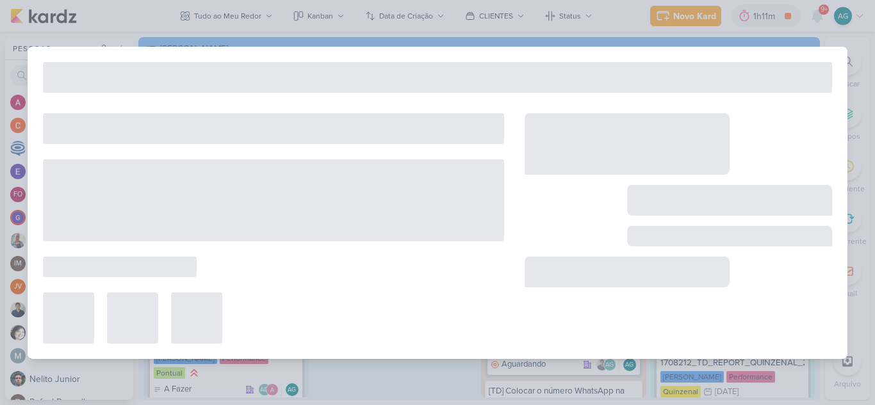
type input "Comentários Dash_ 1708212_TD_REPORT_QUINZENAL_27.08"
type input "[DATE] 23:59"
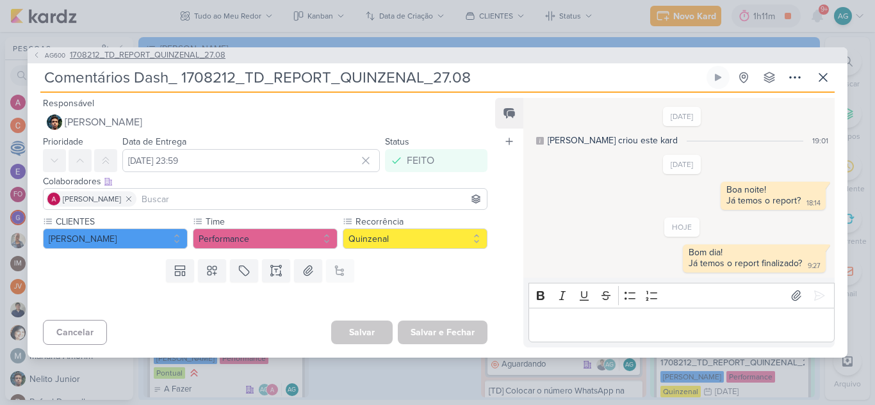
click at [179, 53] on span "1708212_TD_REPORT_QUINZENAL_27.08" at bounding box center [148, 55] width 156 height 13
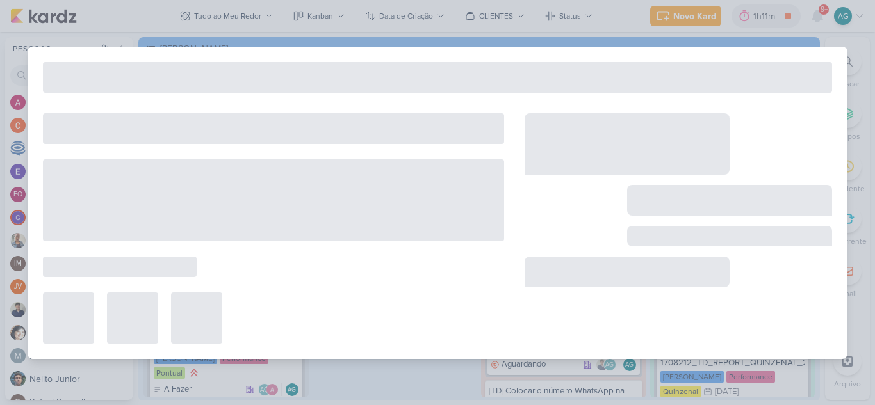
type input "1708212_TD_REPORT_QUINZENAL_27.08"
type input "[DATE] 16:00"
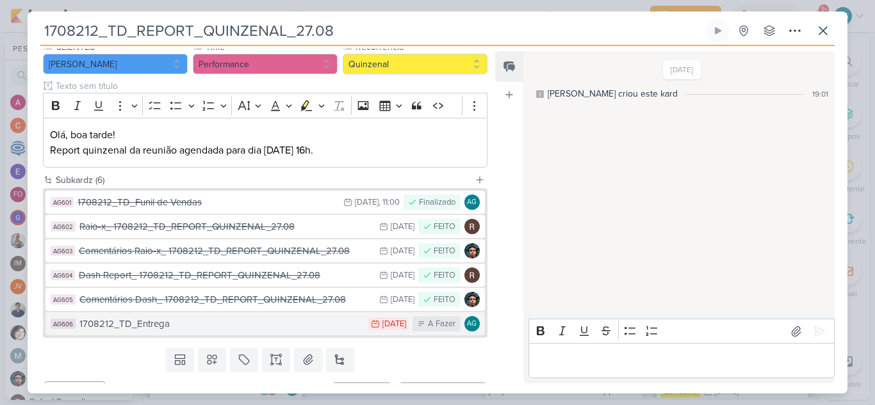
click at [161, 325] on div "1708212_TD_Entrega" at bounding box center [220, 324] width 282 height 15
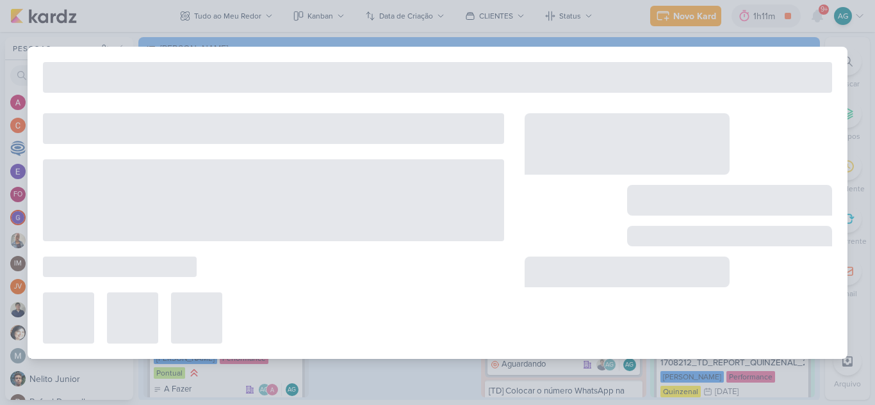
type input "1708212_TD_Entrega"
type input "[DATE] 23:59"
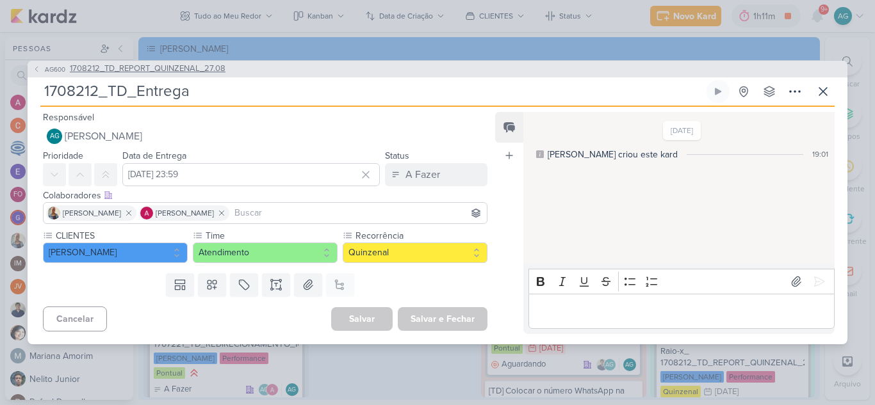
click at [169, 68] on span "1708212_TD_REPORT_QUINZENAL_27.08" at bounding box center [148, 69] width 156 height 13
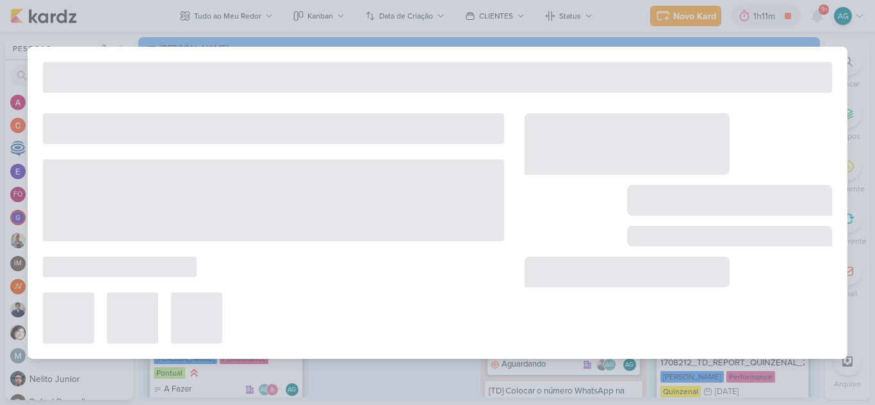
type input "1708212_TD_REPORT_QUINZENAL_27.08"
type input "[DATE] 16:00"
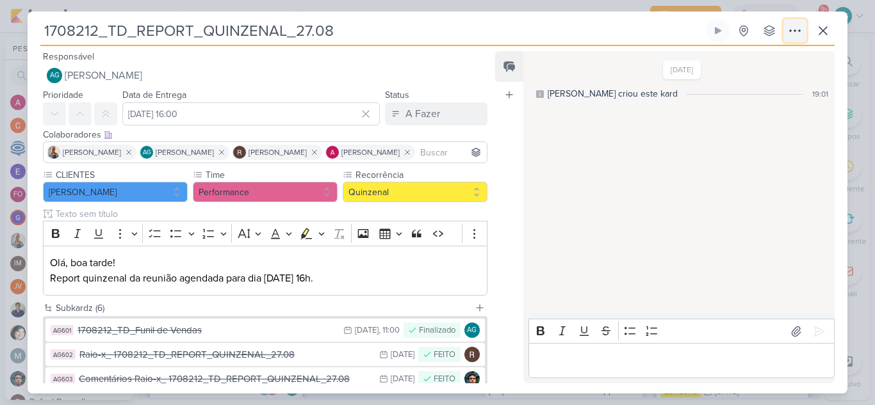
click at [797, 29] on icon at bounding box center [794, 30] width 15 height 15
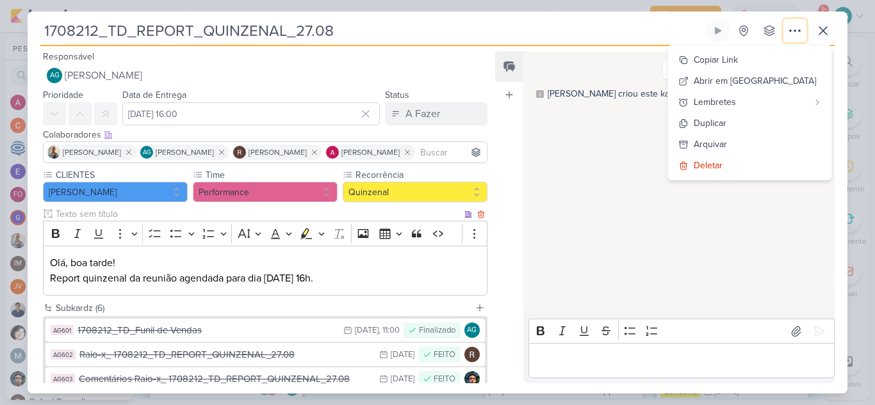
scroll to position [154, 0]
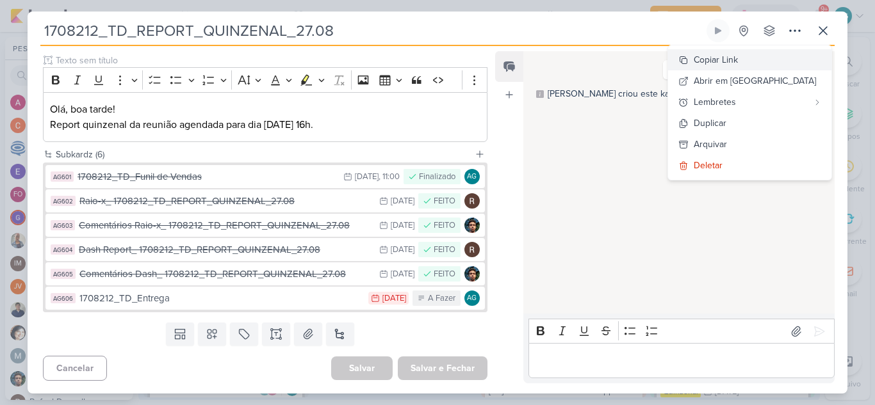
click at [738, 62] on div "Copiar Link" at bounding box center [716, 59] width 44 height 13
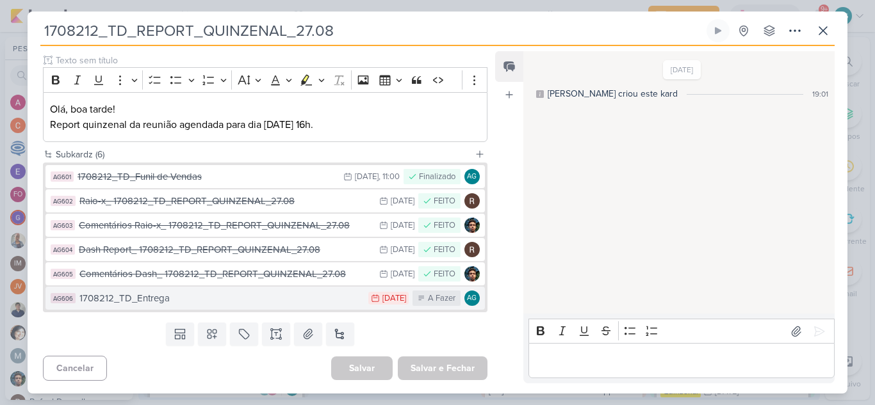
click at [226, 297] on div "1708212_TD_Entrega" at bounding box center [220, 298] width 282 height 15
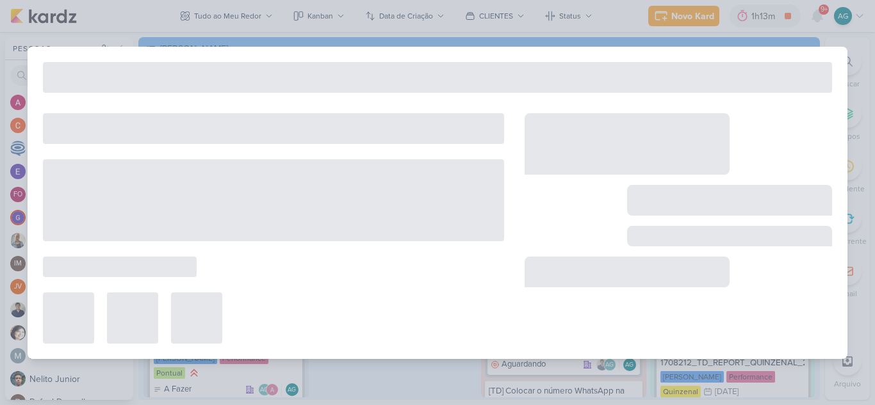
type input "1708212_TD_Entrega"
type input "[DATE] 23:59"
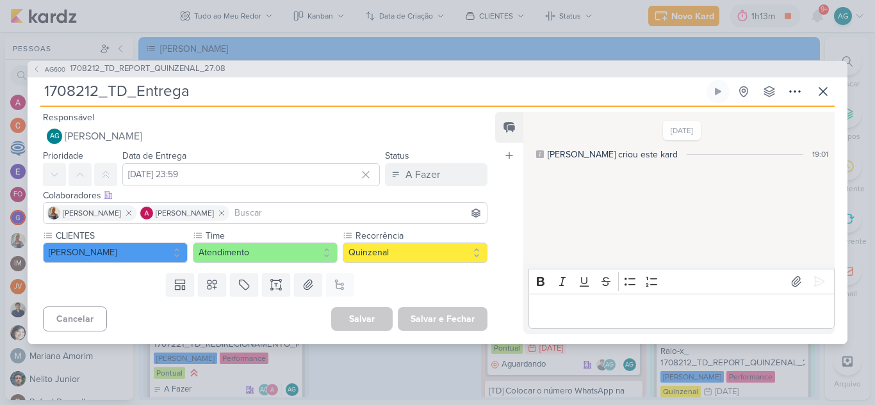
click at [190, 67] on span "1708212_TD_REPORT_QUINZENAL_27.08" at bounding box center [148, 69] width 156 height 13
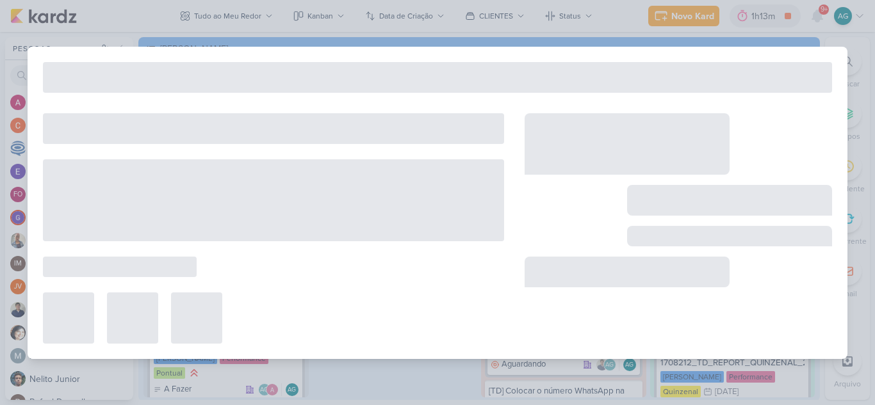
type input "1708212_TD_REPORT_QUINZENAL_27.08"
type input "[DATE] 16:00"
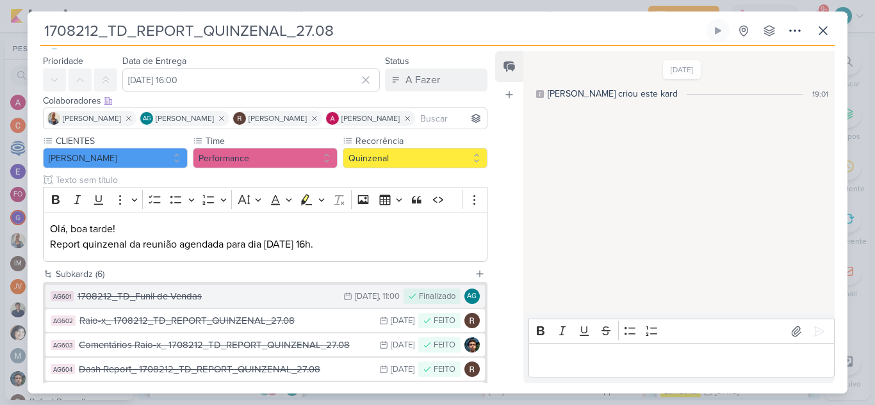
scroll to position [64, 0]
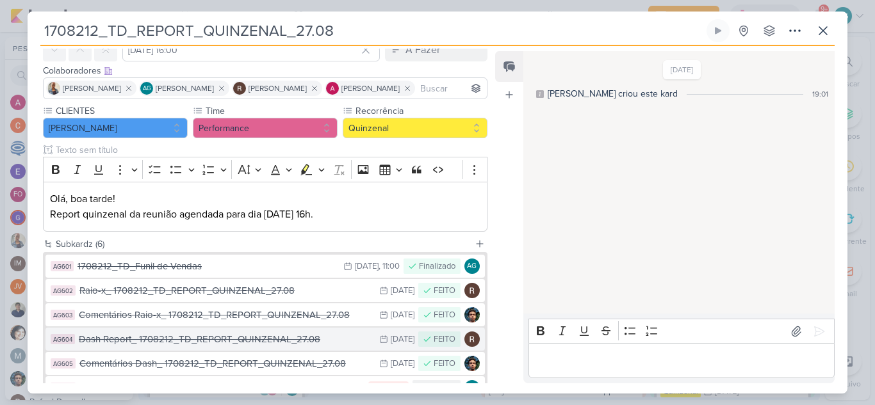
click at [249, 339] on div "Dash Report_ 1708212_TD_REPORT_QUINZENAL_27.08" at bounding box center [226, 339] width 294 height 15
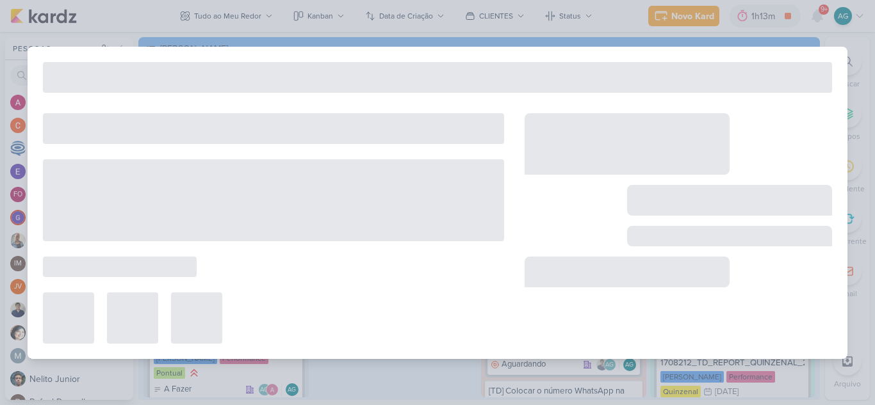
type input "Dash Report_ 1708212_TD_REPORT_QUINZENAL_27.08"
type input "[DATE] 23:59"
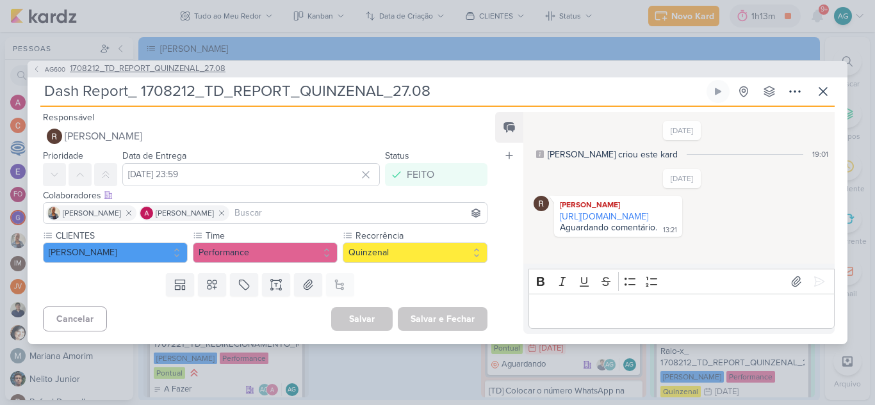
click at [213, 64] on span "1708212_TD_REPORT_QUINZENAL_27.08" at bounding box center [148, 69] width 156 height 13
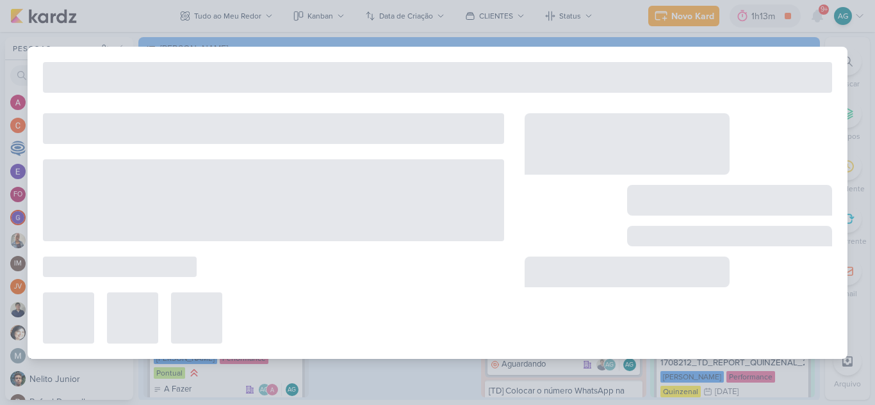
type input "1708212_TD_REPORT_QUINZENAL_27.08"
type input "[DATE] 16:00"
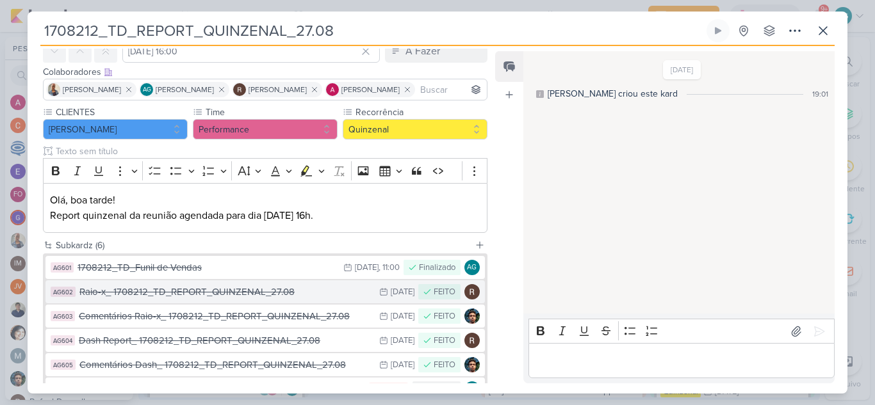
scroll to position [0, 0]
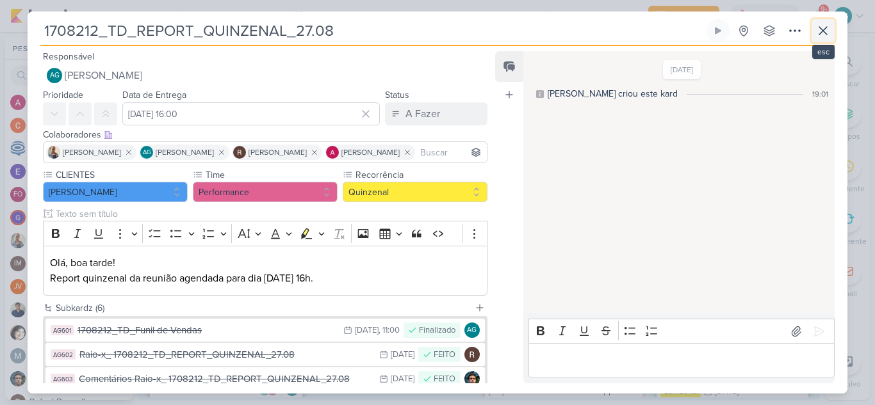
click at [826, 32] on icon at bounding box center [822, 30] width 15 height 15
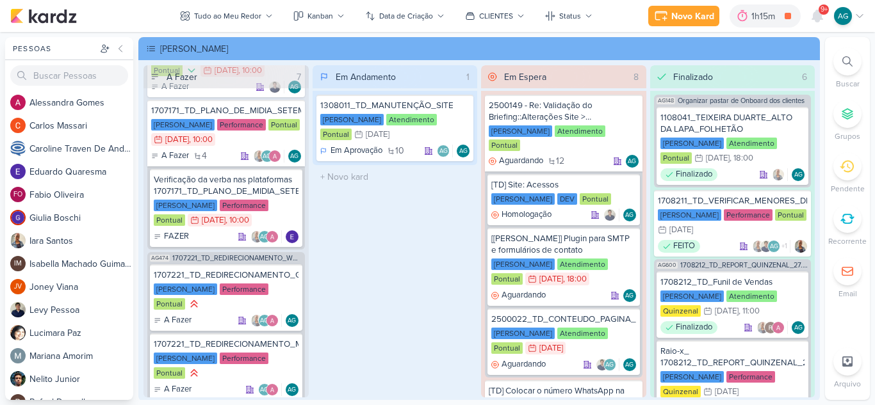
click at [821, 13] on span "9+" at bounding box center [824, 9] width 7 height 10
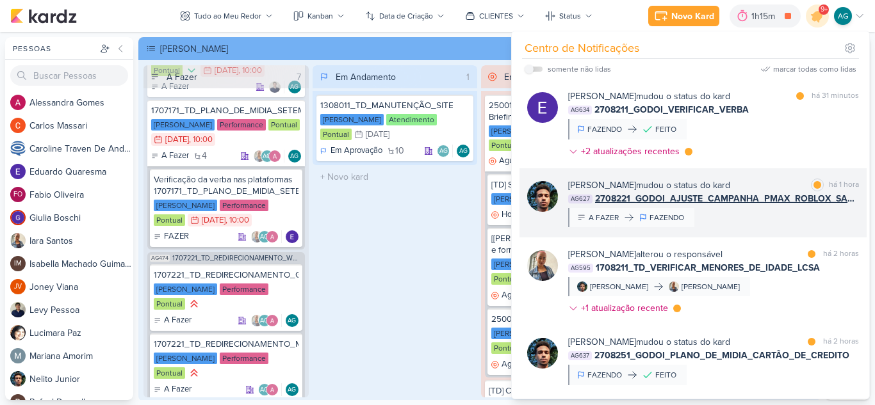
click at [767, 228] on div "[PERSON_NAME] mudou o status do kard marcar como lida há 1 hora AG627 2708221_G…" at bounding box center [693, 202] width 347 height 69
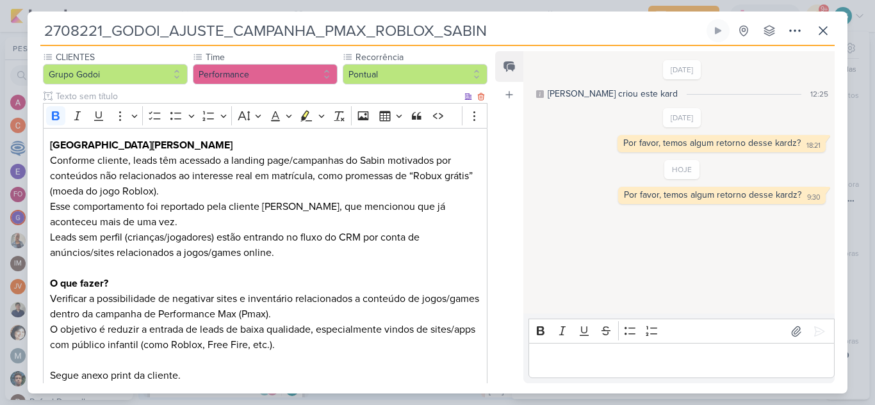
scroll to position [192, 0]
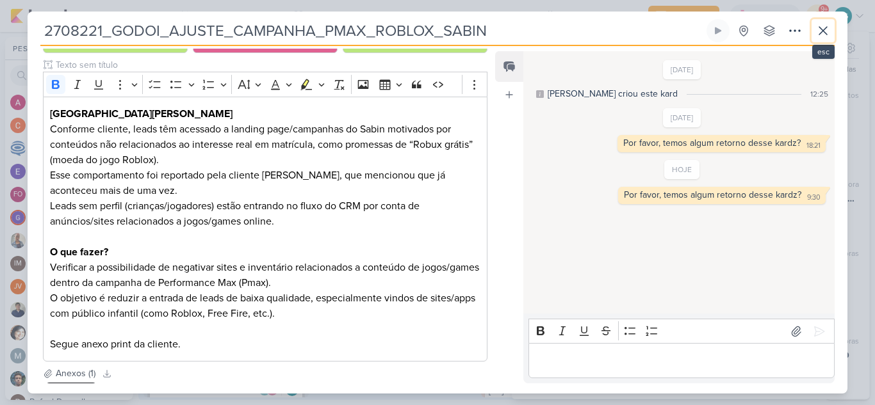
click at [828, 38] on icon at bounding box center [822, 30] width 15 height 15
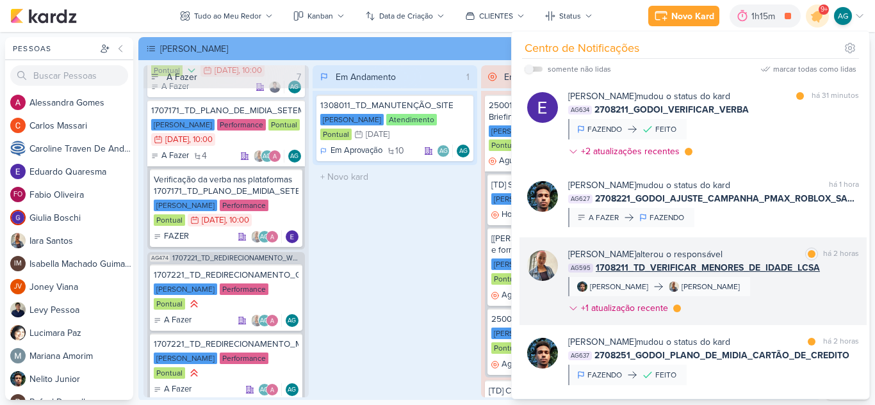
click at [755, 304] on div "[PERSON_NAME] alterou o responsável marcar como lida há 2 horas AG595 1708211_T…" at bounding box center [713, 284] width 291 height 72
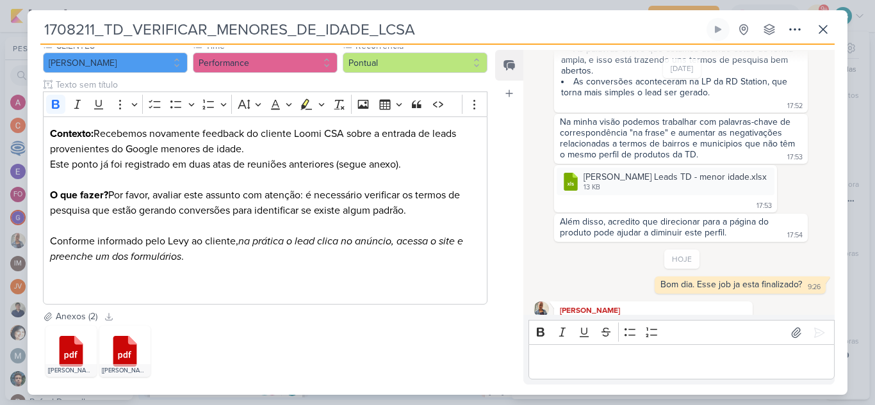
scroll to position [621, 0]
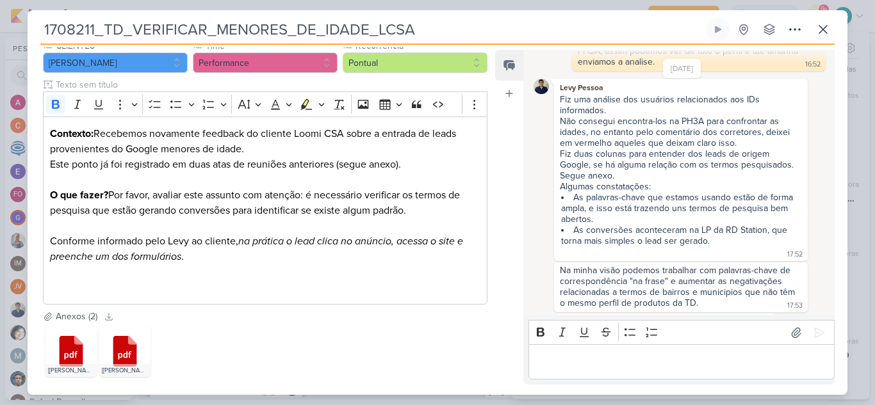
click at [251, 4] on div "1708211_TD_VERIFICAR_MENORES_DE_IDADE_LCSA Criado por mim" at bounding box center [437, 202] width 875 height 405
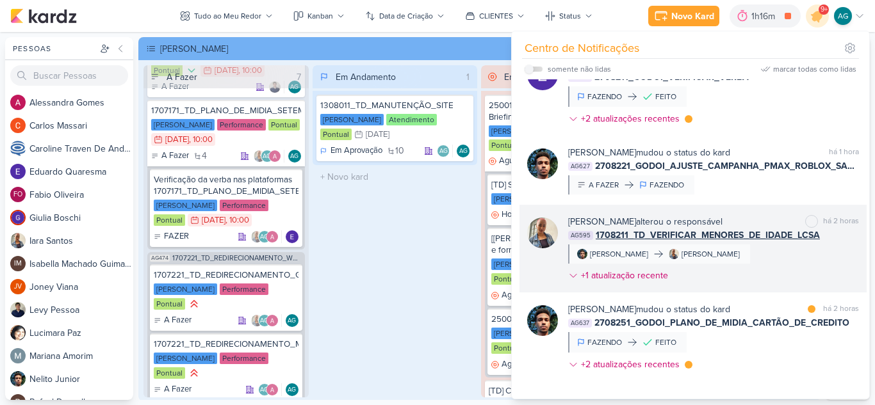
scroll to position [64, 0]
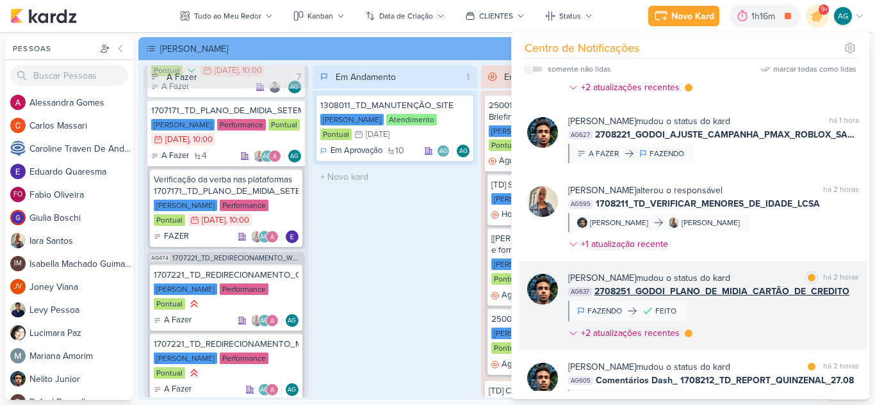
click at [743, 306] on div "[PERSON_NAME] mudou o status do kard marcar como lida há 2 horas AG637 2708251_…" at bounding box center [713, 309] width 291 height 74
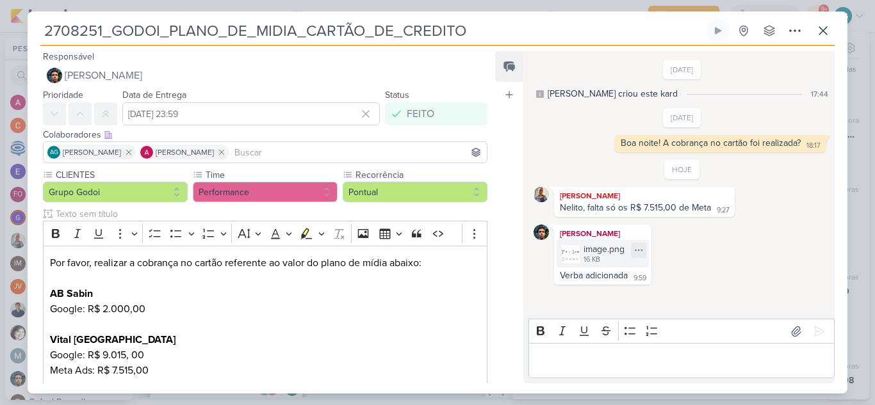
click at [603, 254] on div "image.png" at bounding box center [604, 249] width 41 height 13
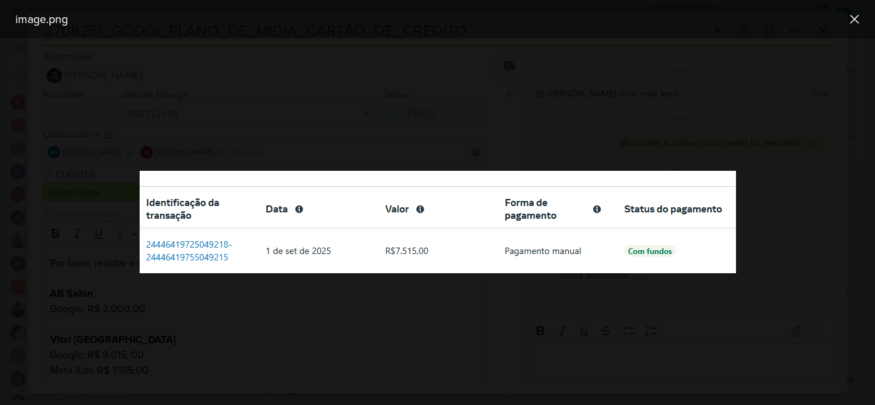
click at [838, 278] on div at bounding box center [437, 221] width 875 height 367
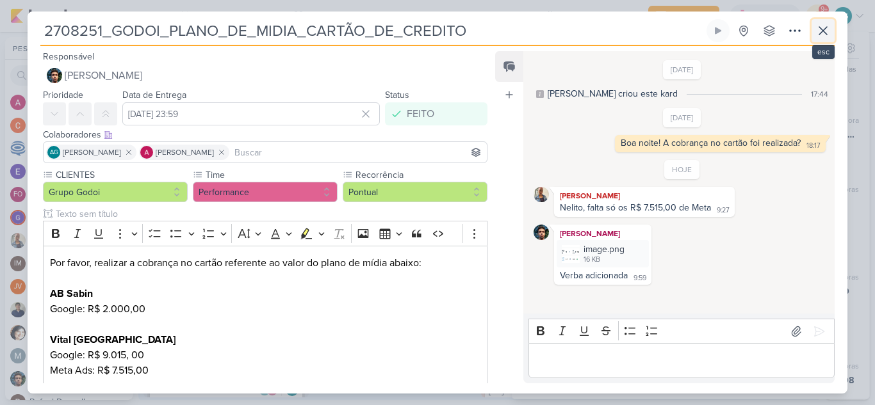
click at [822, 41] on button at bounding box center [823, 30] width 23 height 23
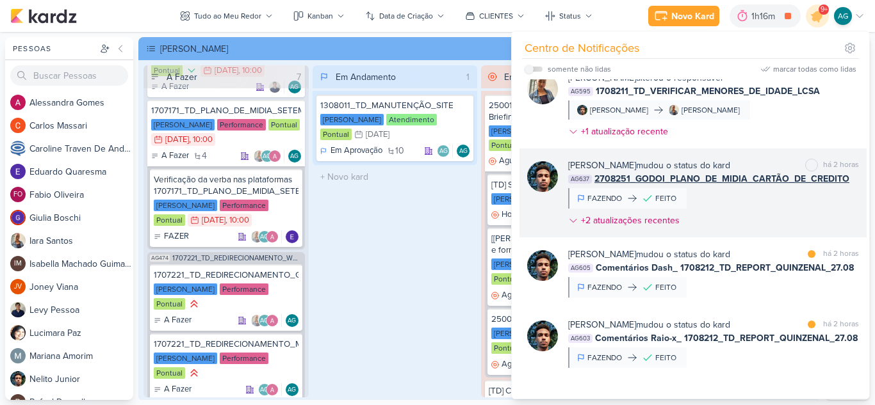
scroll to position [256, 0]
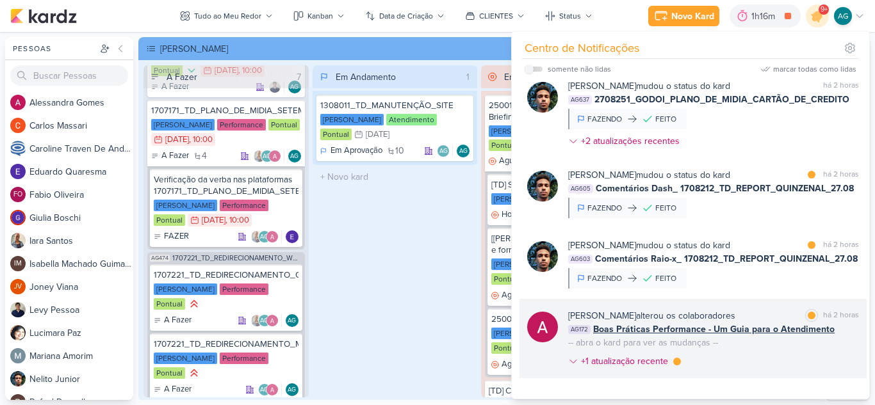
click at [761, 352] on div "[PERSON_NAME] alterou os colaboradores marcar como lida há 2 horas AG172 Boas P…" at bounding box center [713, 341] width 291 height 64
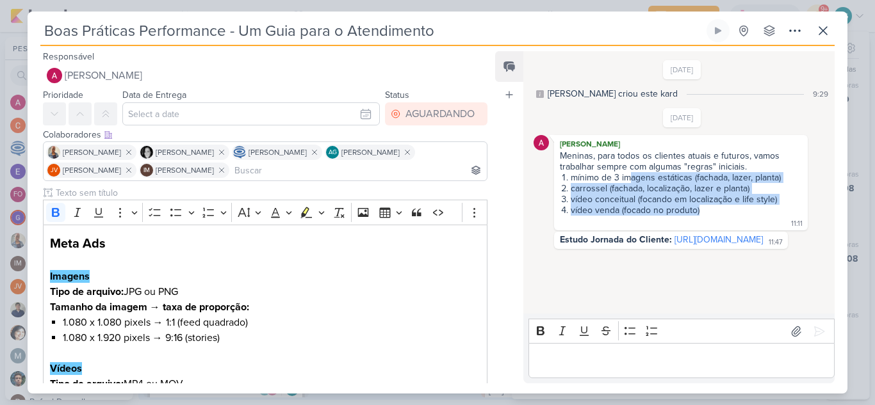
drag, startPoint x: 641, startPoint y: 176, endPoint x: 749, endPoint y: 206, distance: 112.2
click at [749, 206] on ol "mínimo de 3 imagens estáticas (fachada, lazer, planta) carrossel (fachada, loca…" at bounding box center [681, 194] width 242 height 44
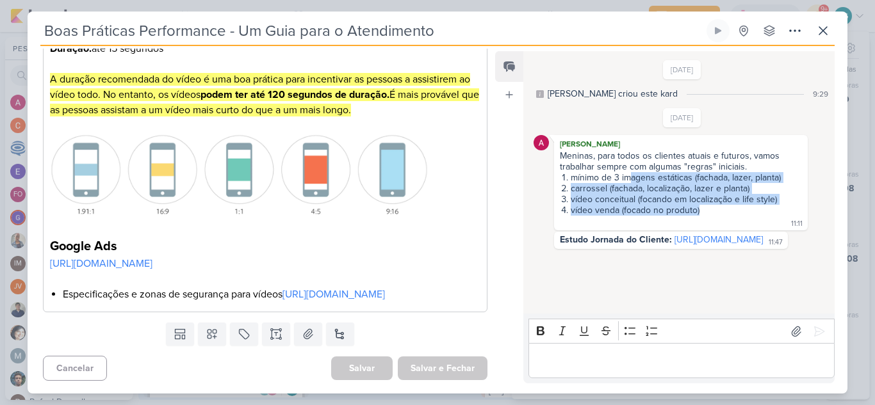
scroll to position [427, 0]
click at [824, 26] on icon at bounding box center [822, 30] width 15 height 15
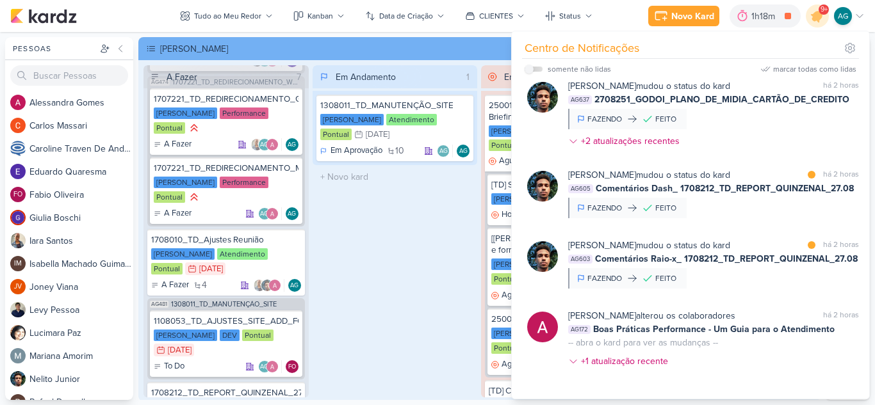
scroll to position [256, 0]
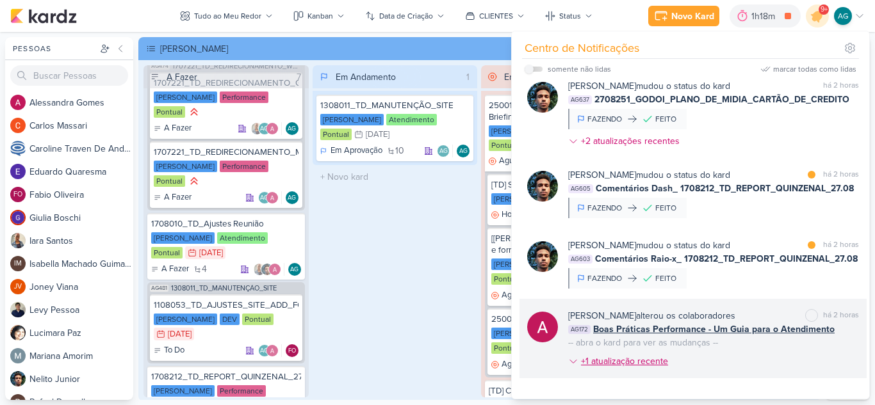
click at [657, 364] on div "+1 atualização recente" at bounding box center [626, 361] width 90 height 13
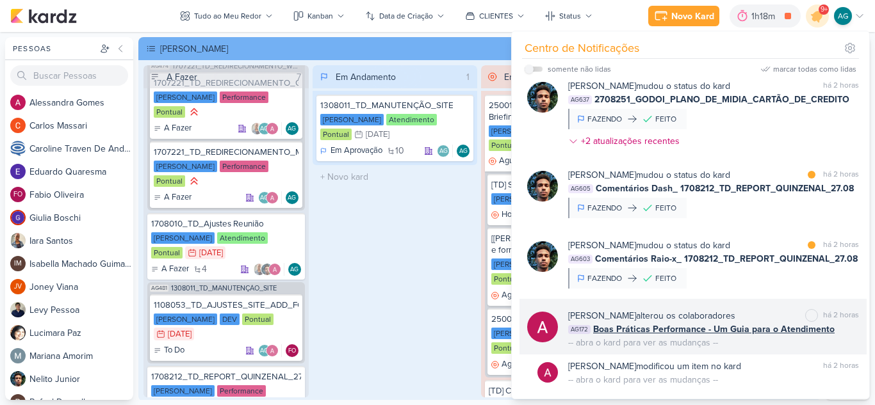
scroll to position [320, 0]
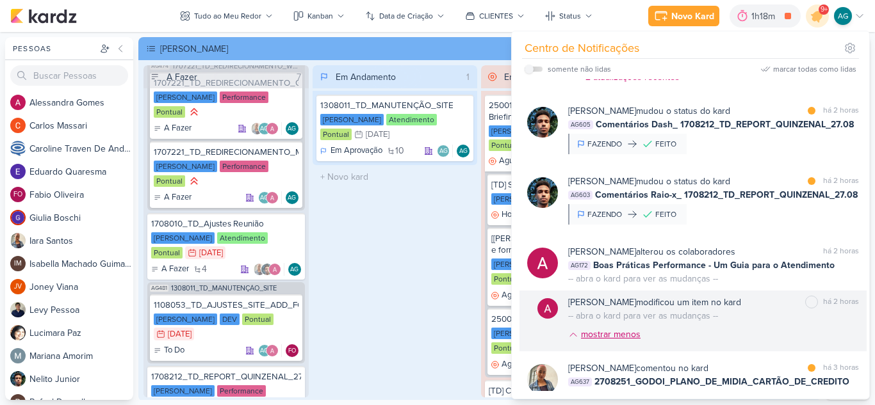
click at [589, 333] on div "mostrar menos" at bounding box center [611, 334] width 60 height 13
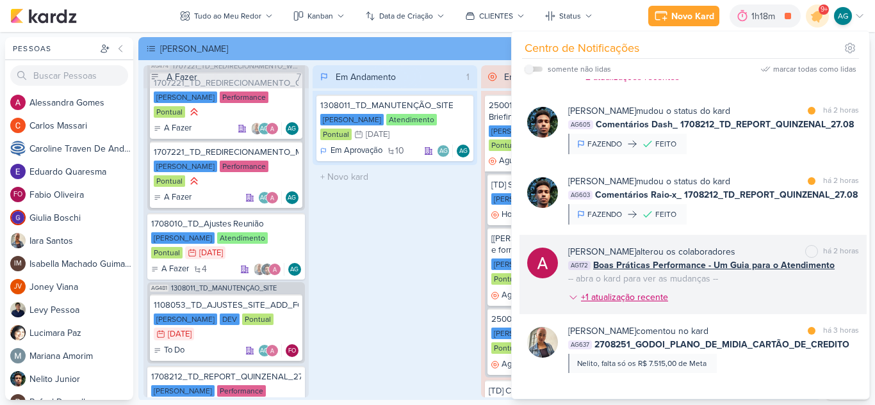
click at [629, 297] on div "+1 atualização recente" at bounding box center [626, 297] width 90 height 13
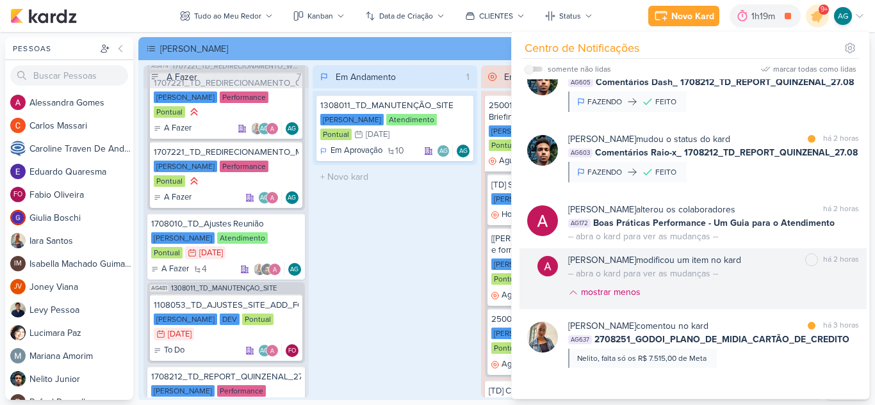
scroll to position [384, 0]
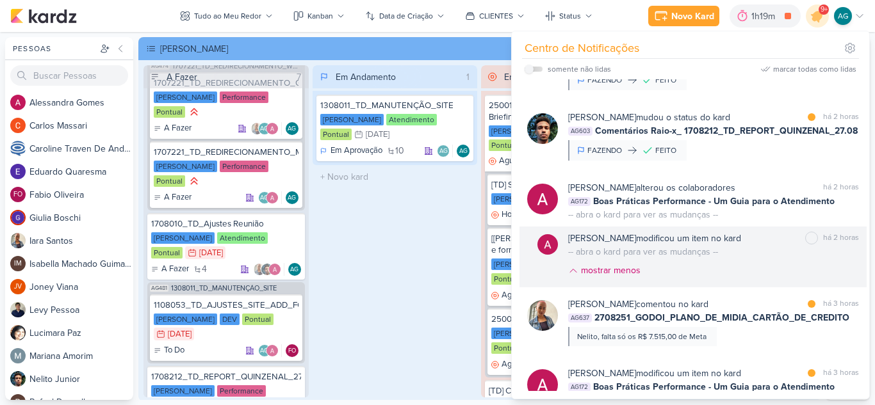
click at [716, 258] on div "-- abra o kard para ver as mudanças --" at bounding box center [643, 251] width 150 height 13
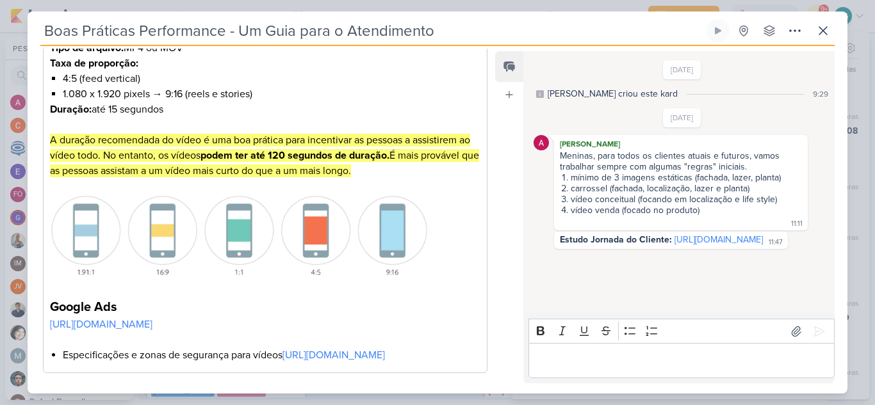
scroll to position [427, 0]
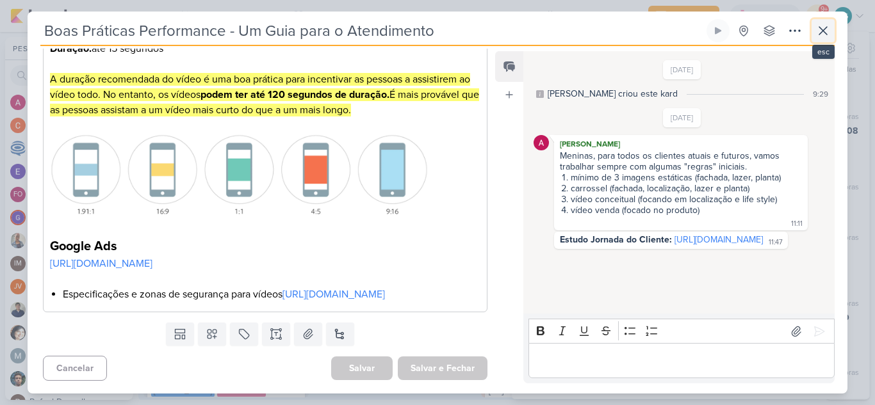
click at [821, 30] on icon at bounding box center [822, 30] width 15 height 15
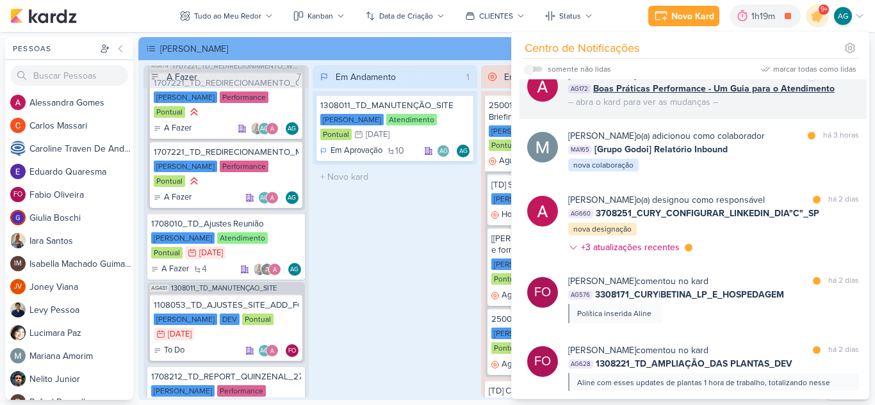
scroll to position [684, 0]
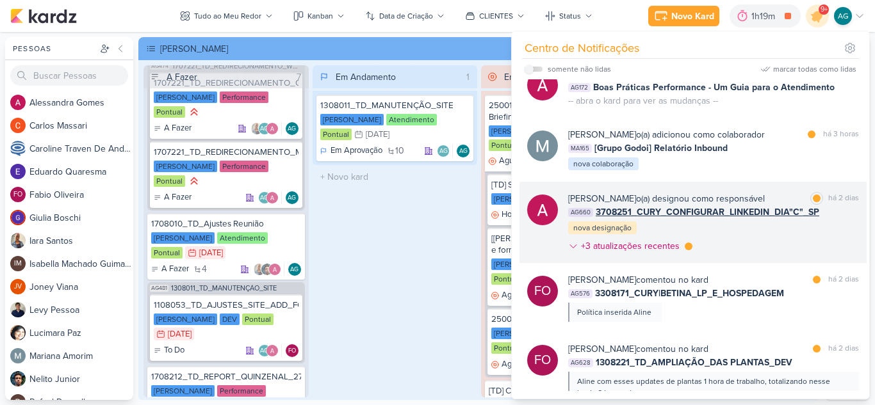
click at [750, 238] on div "[PERSON_NAME] o(a) designou como responsável marcar como lida há 2 dias AG660 3…" at bounding box center [713, 225] width 291 height 66
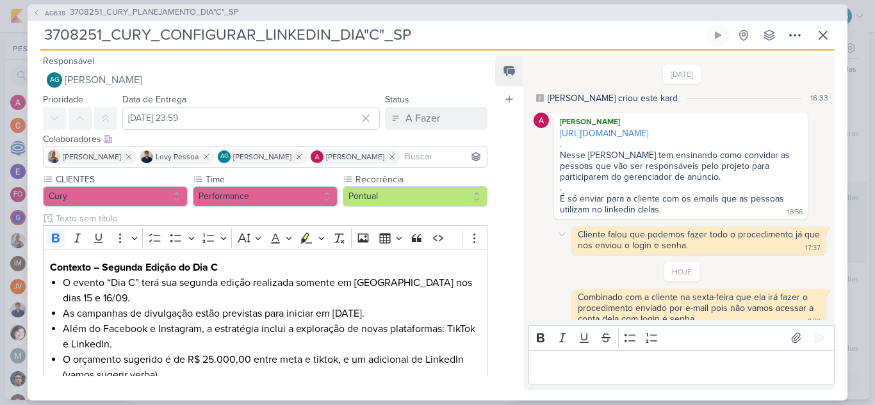
scroll to position [24, 0]
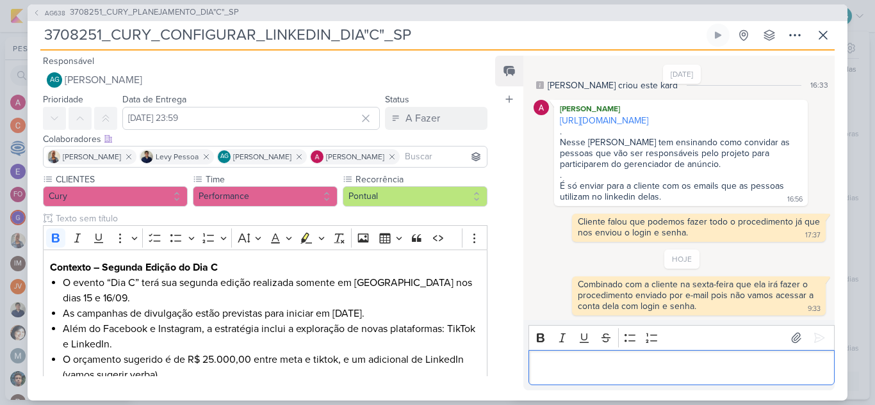
click at [614, 370] on p "Editor editing area: main" at bounding box center [681, 367] width 293 height 15
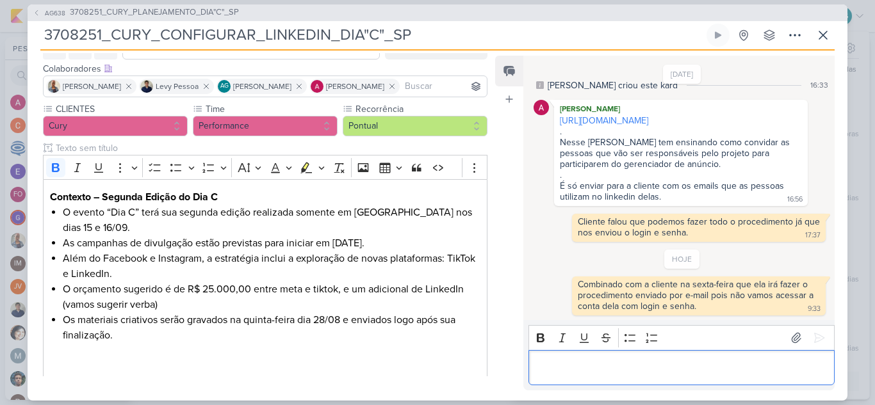
scroll to position [0, 0]
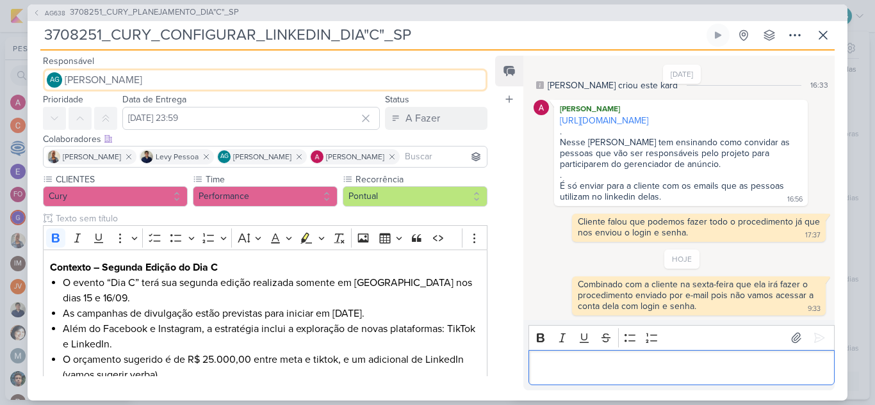
click at [142, 76] on span "[PERSON_NAME]" at bounding box center [104, 79] width 78 height 15
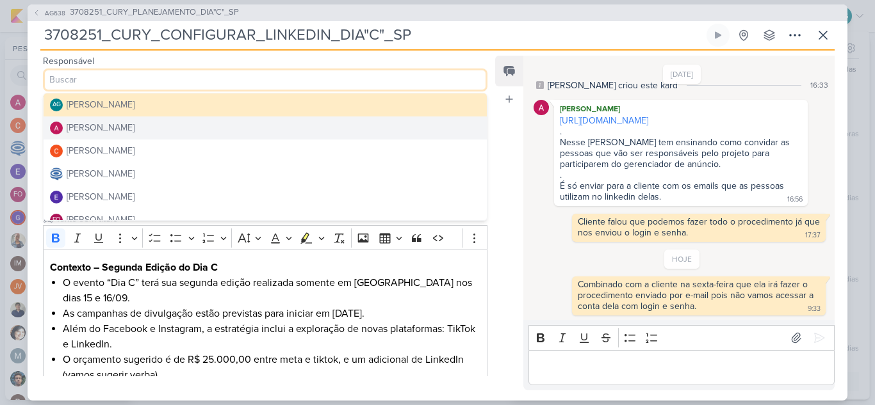
click at [134, 126] on div "[PERSON_NAME]" at bounding box center [101, 127] width 68 height 13
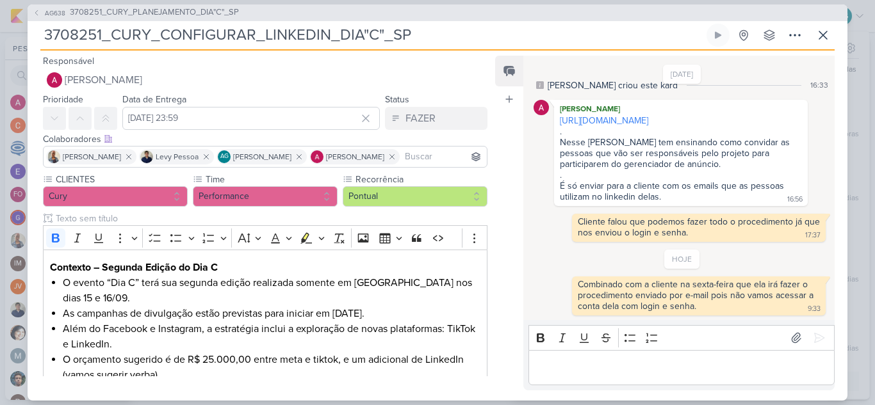
click at [585, 372] on p "Editor editing area: main" at bounding box center [681, 367] width 293 height 15
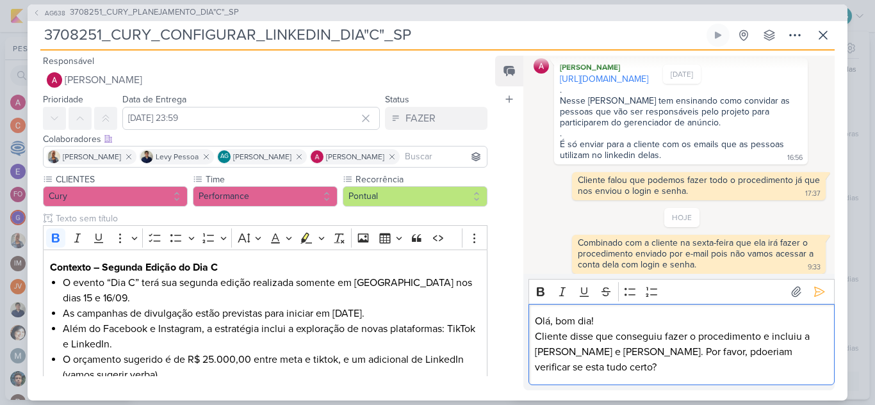
scroll to position [70, 0]
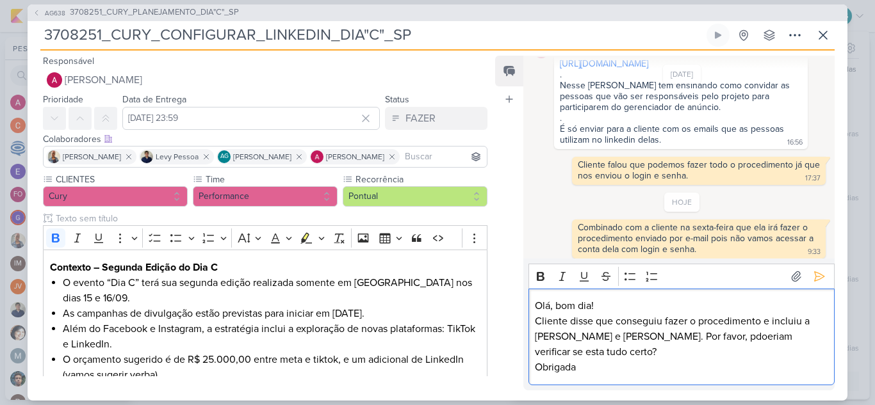
click at [623, 314] on p "Olá, bom dia!" at bounding box center [681, 306] width 293 height 15
click at [643, 313] on div "Olá, bom dia! Cliente disse que conseguiu fazer o procedimento e incluiu a [PER…" at bounding box center [681, 337] width 306 height 97
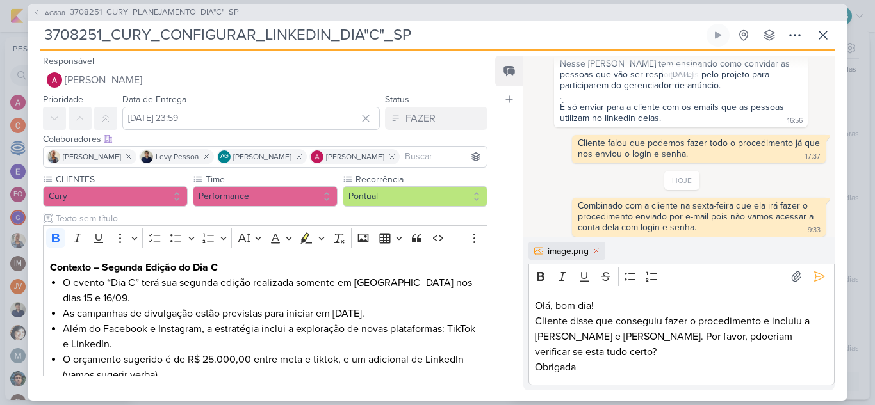
click at [655, 351] on p "Cliente disse que conseguiu fazer o procedimento e incluiu a [PERSON_NAME] e [P…" at bounding box center [681, 337] width 293 height 46
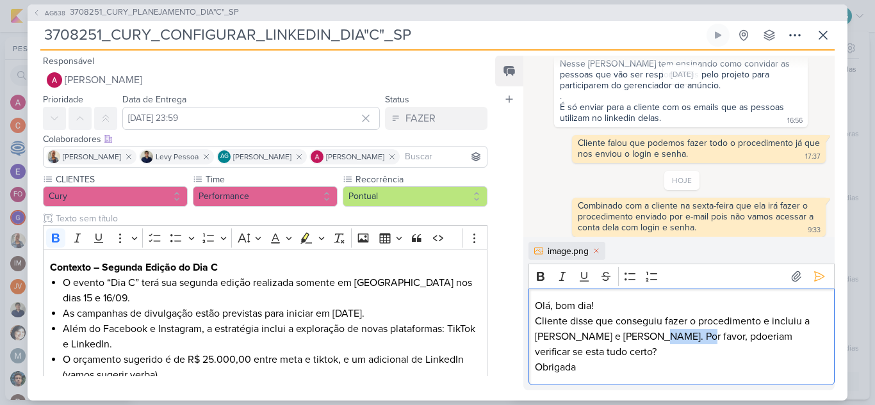
click at [655, 351] on p "Cliente disse que conseguiu fazer o procedimento e incluiu a [PERSON_NAME] e [P…" at bounding box center [681, 337] width 293 height 46
click at [815, 282] on icon at bounding box center [820, 277] width 10 height 10
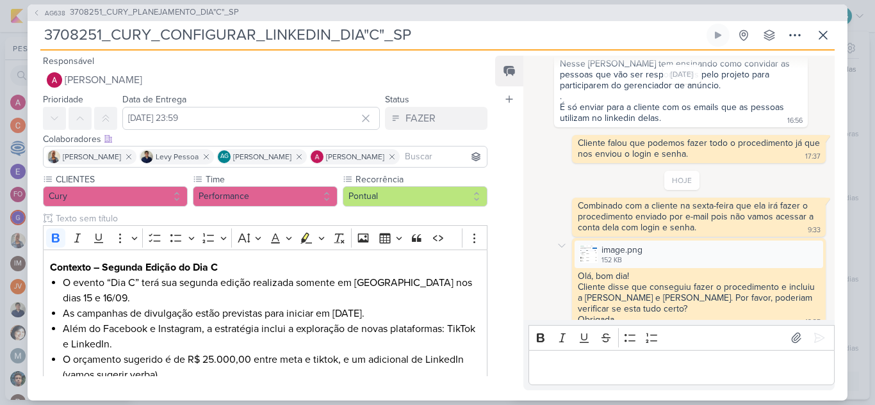
scroll to position [116, 0]
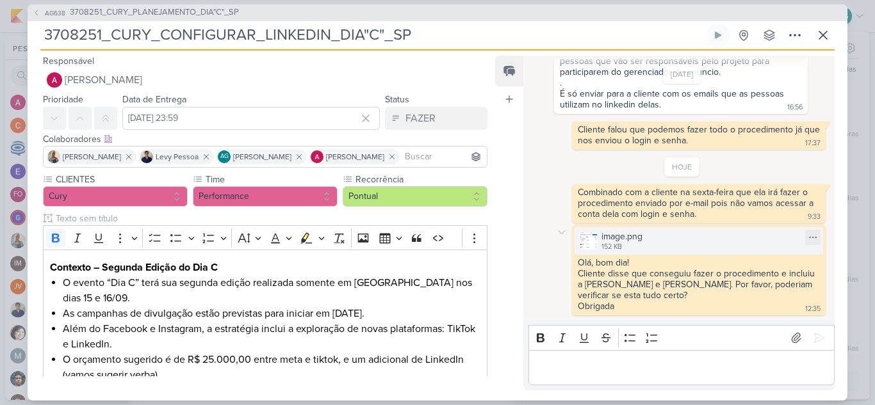
click at [636, 246] on div "152 KB" at bounding box center [622, 247] width 41 height 10
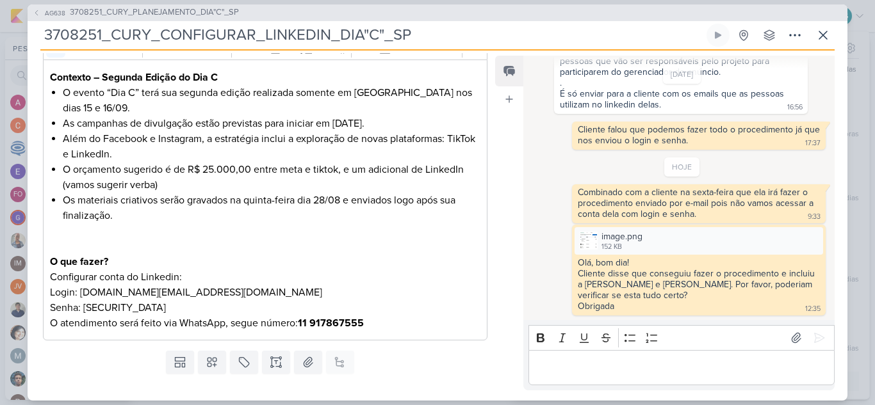
scroll to position [225, 0]
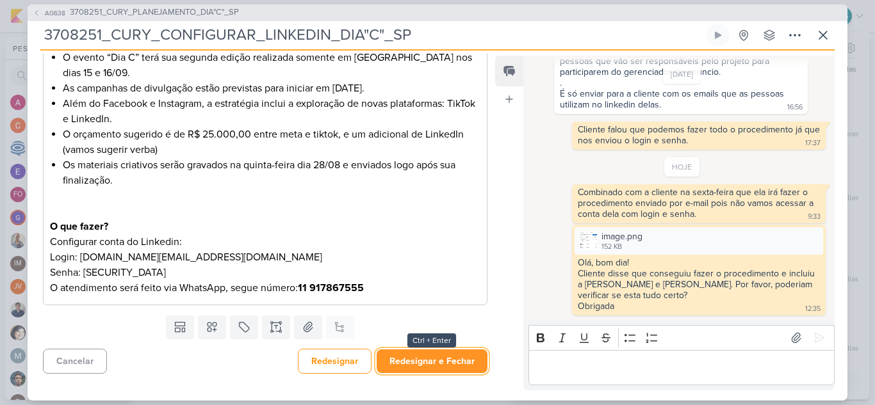
click at [446, 362] on button "Redesignar e Fechar" at bounding box center [432, 362] width 111 height 24
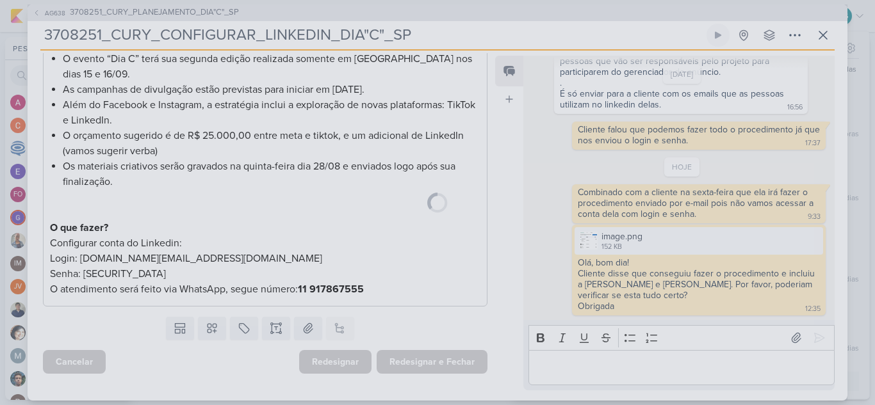
scroll to position [224, 0]
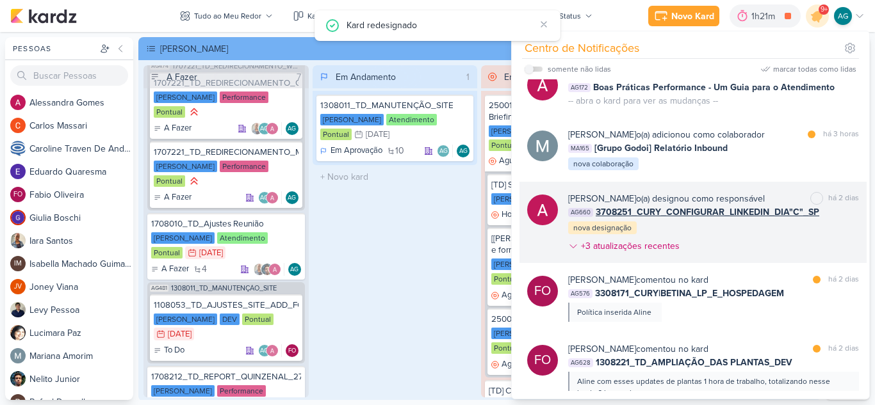
click at [714, 211] on span "3708251_CURY_CONFIGURAR_LINKEDIN_DIA"C"_SP" at bounding box center [708, 212] width 224 height 13
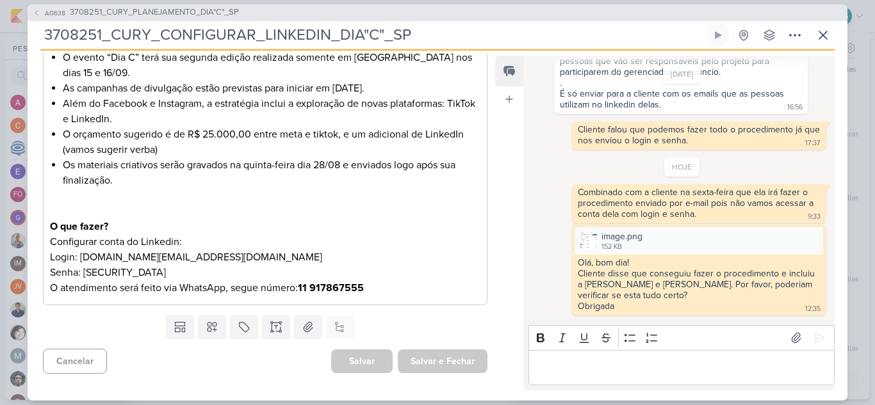
scroll to position [0, 0]
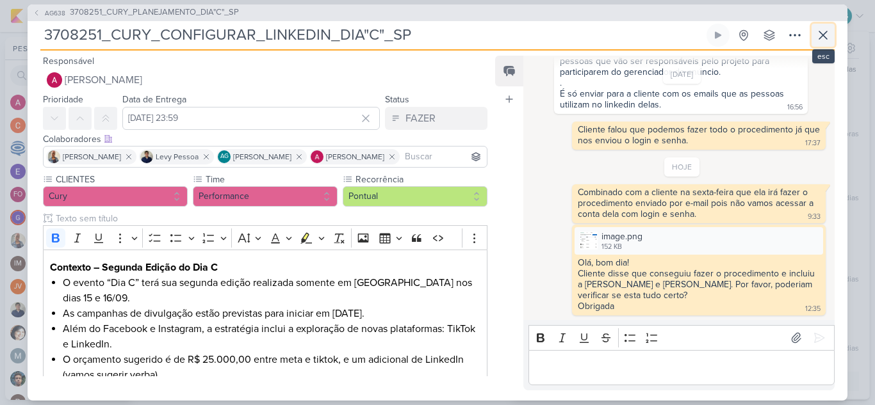
click at [825, 35] on icon at bounding box center [822, 35] width 15 height 15
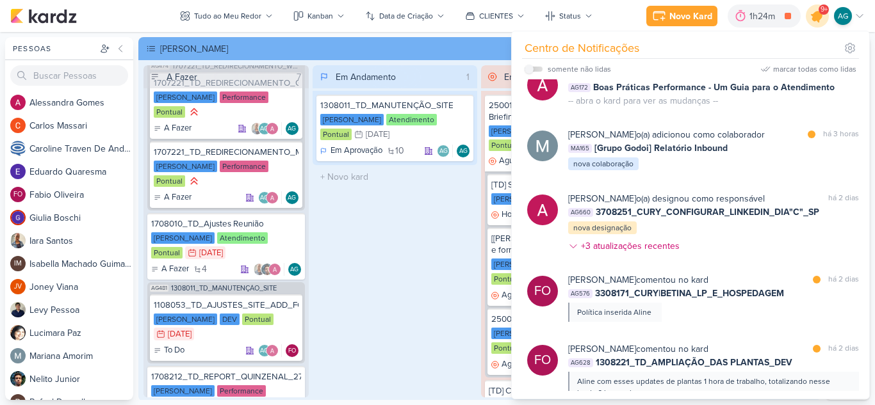
click at [819, 19] on icon at bounding box center [817, 15] width 15 height 15
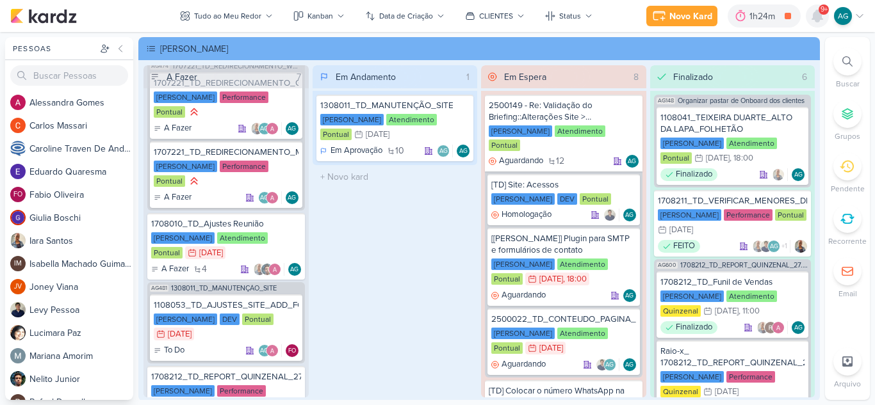
click at [821, 17] on icon at bounding box center [817, 16] width 10 height 12
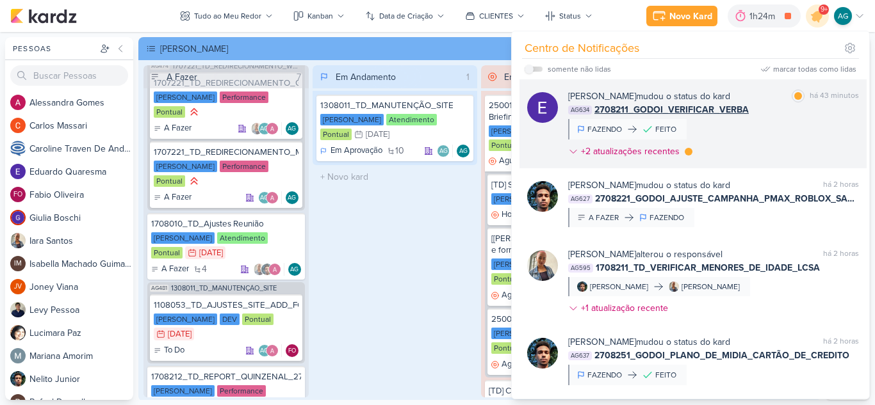
click at [761, 140] on div "[PERSON_NAME] mudou o status do kard marcar como lida há 43 minutos AG634 27082…" at bounding box center [713, 127] width 291 height 74
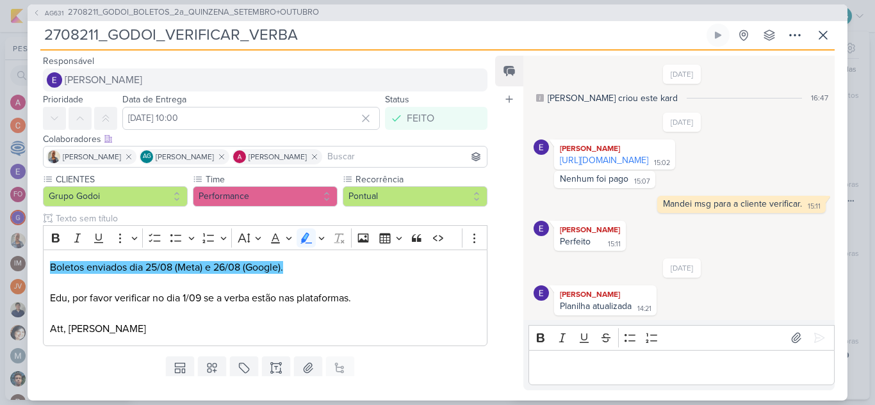
scroll to position [76, 0]
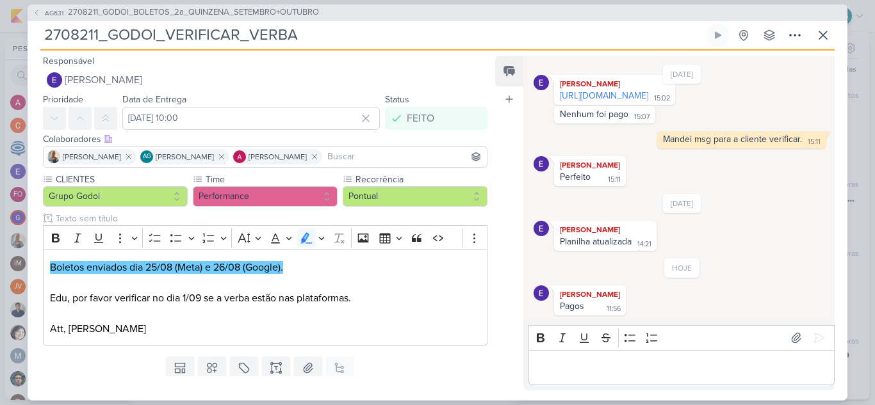
click at [263, 14] on span "2708211_GODOI_BOLETOS_2a_QUINZENA_SETEMBRO+OUTUBRO" at bounding box center [193, 12] width 251 height 13
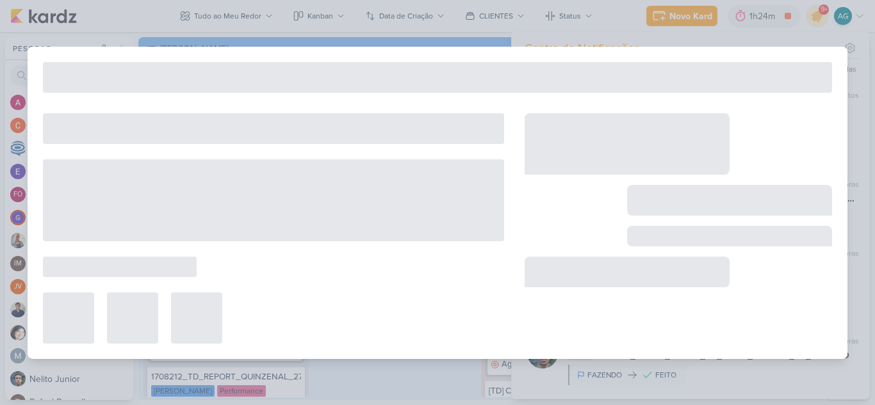
type input "2708211_GODOI_BOLETOS_2a_QUINZENA_SETEMBRO+OUTUBRO"
type input "[DATE] 09:00"
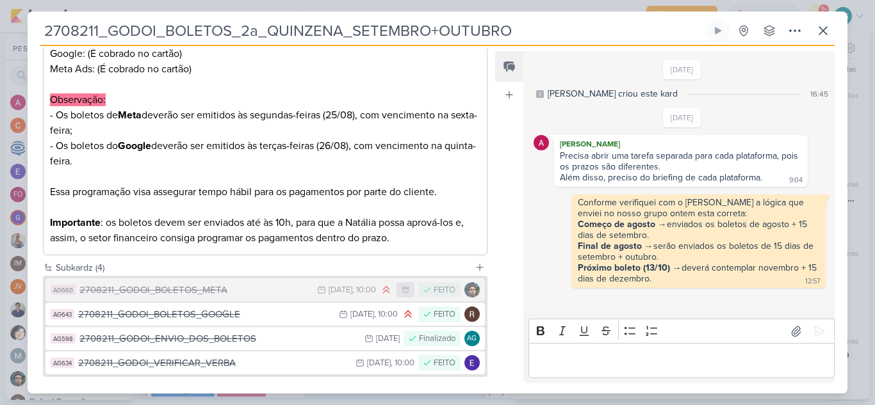
scroll to position [443, 0]
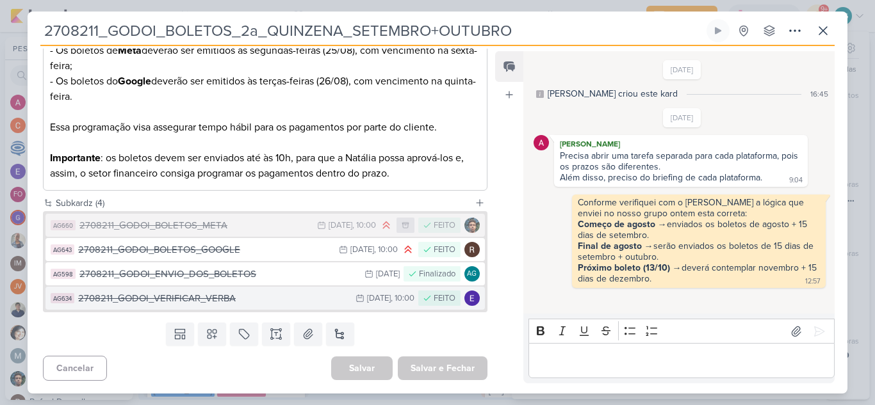
click at [238, 304] on div "2708211_GODOI_VERIFICAR_VERBA" at bounding box center [213, 298] width 271 height 15
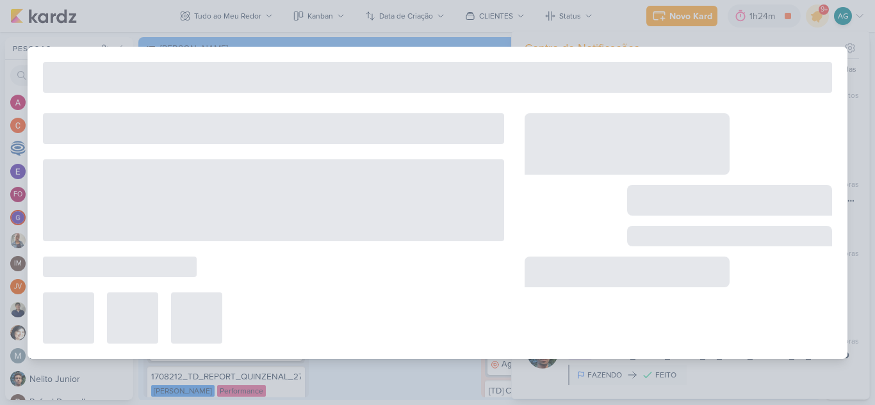
type input "2708211_GODOI_VERIFICAR_VERBA"
type input "[DATE] 10:00"
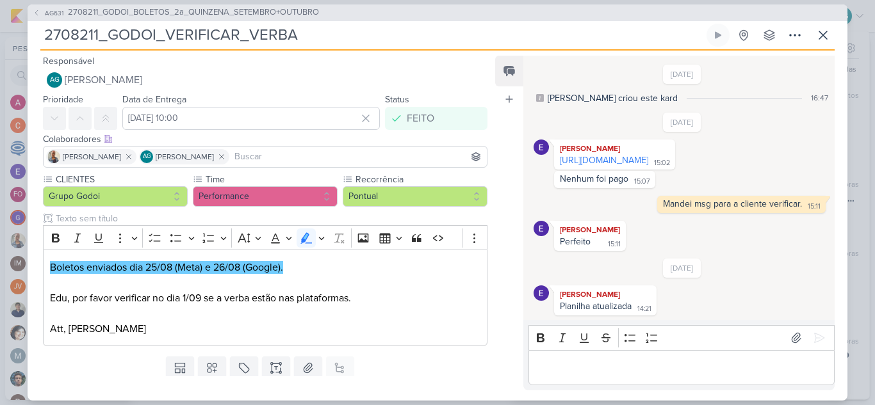
scroll to position [76, 0]
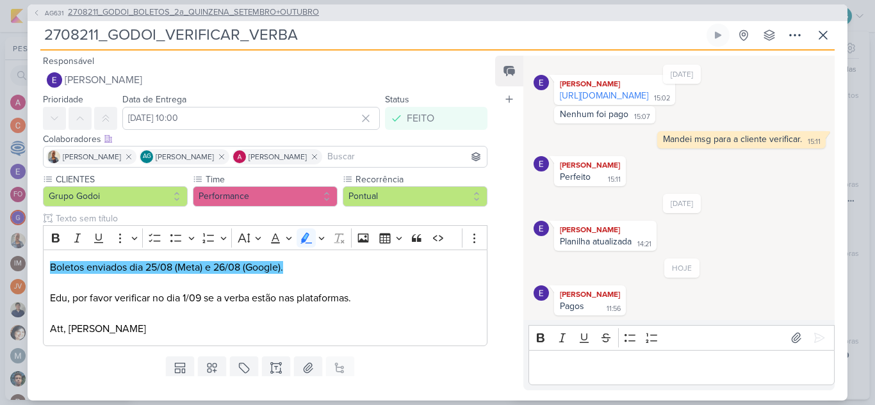
click at [309, 13] on span "2708211_GODOI_BOLETOS_2a_QUINZENA_SETEMBRO+OUTUBRO" at bounding box center [193, 12] width 251 height 13
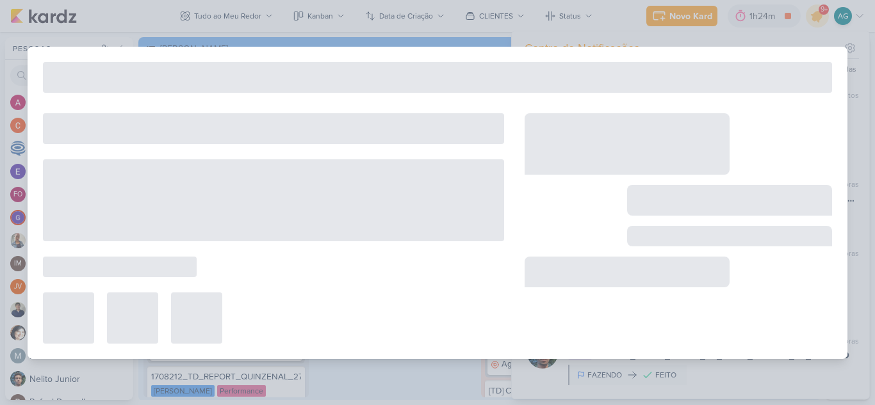
type input "2708211_GODOI_BOLETOS_2a_QUINZENA_SETEMBRO+OUTUBRO"
type input "[DATE] 09:00"
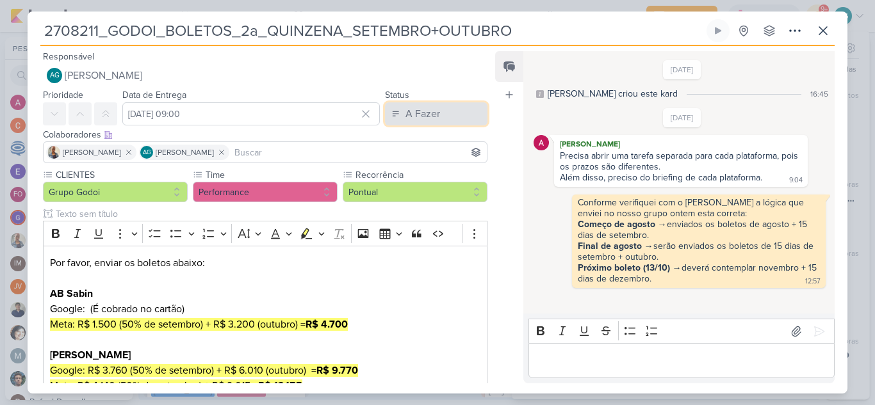
click at [455, 110] on button "A Fazer" at bounding box center [436, 113] width 102 height 23
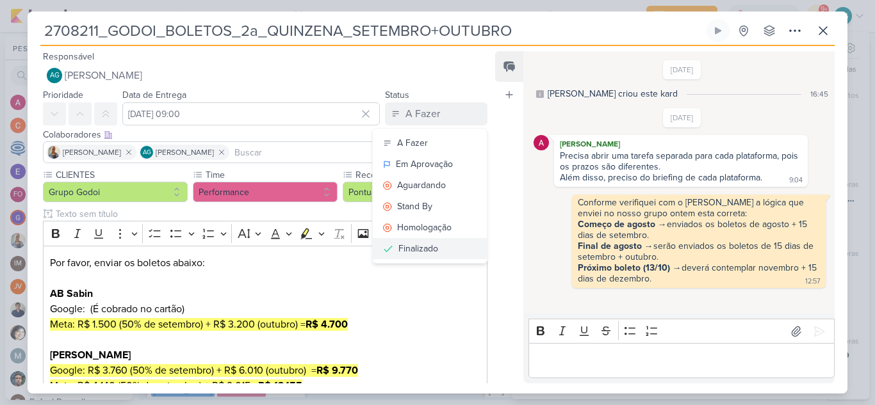
click at [438, 249] on button "Finalizado" at bounding box center [430, 248] width 114 height 21
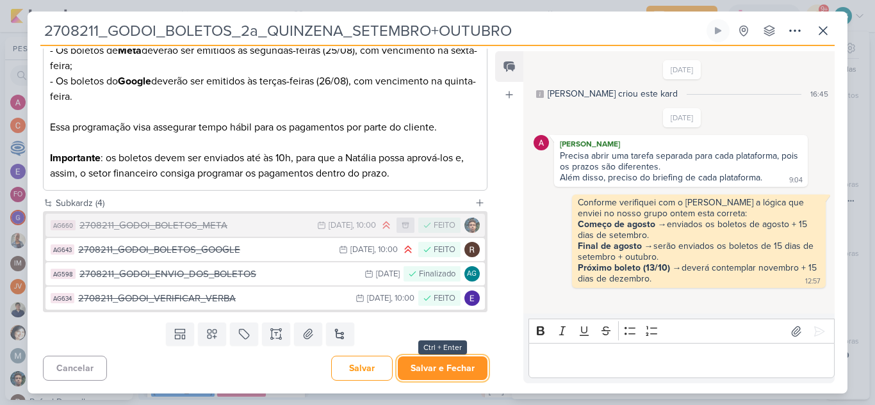
click at [464, 369] on button "Salvar e Fechar" at bounding box center [443, 369] width 90 height 24
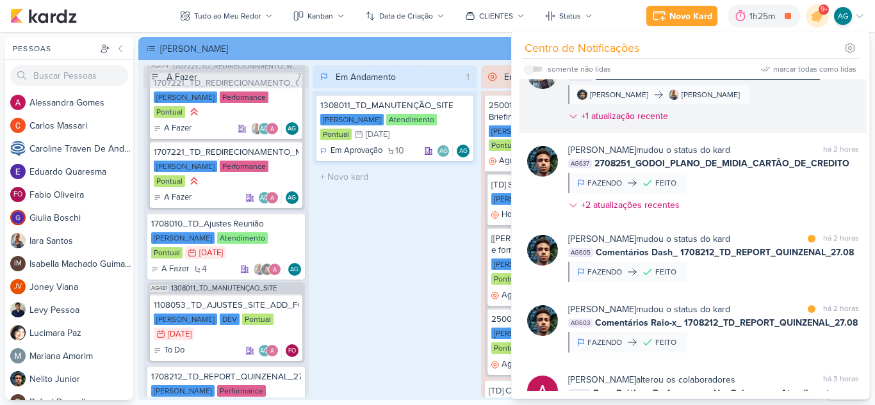
scroll to position [256, 0]
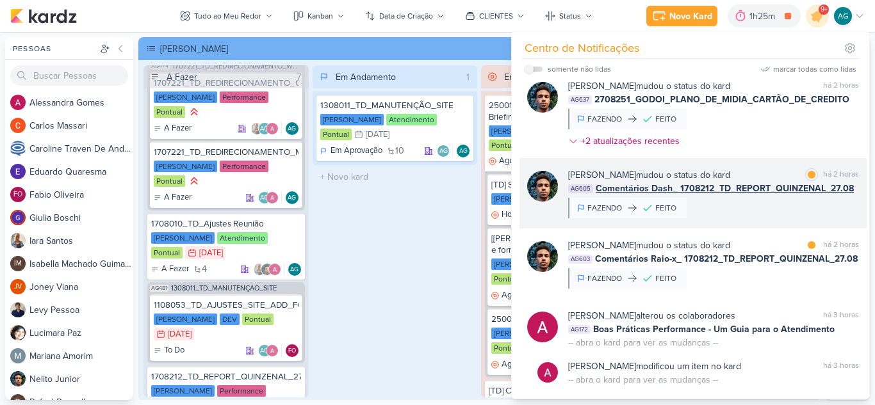
click at [740, 195] on div "[PERSON_NAME] mudou o status do kard marcar como lida há 2 horas AG605 Comentár…" at bounding box center [713, 193] width 291 height 50
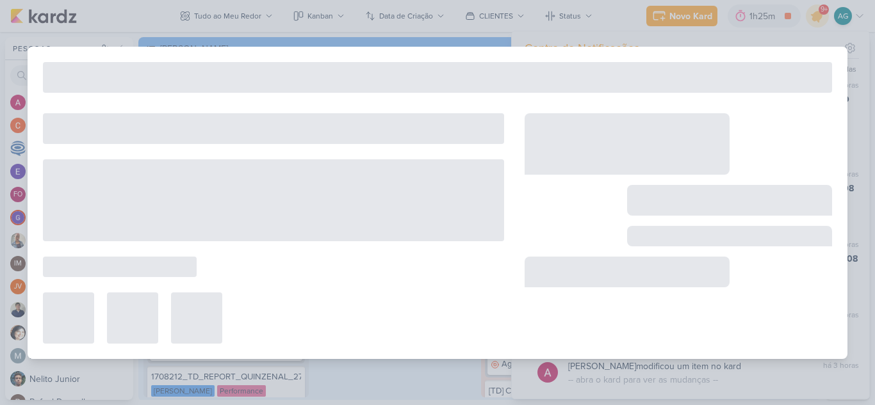
type input "Comentários Dash_ 1708212_TD_REPORT_QUINZENAL_27.08"
type input "[DATE] 23:59"
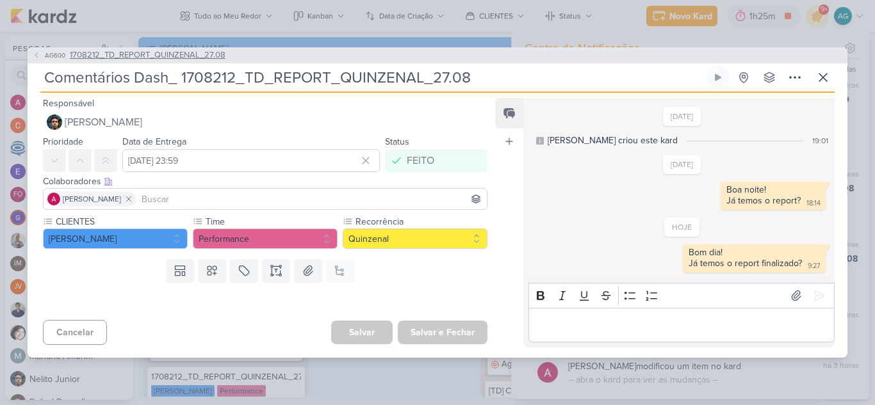
click at [189, 53] on span "1708212_TD_REPORT_QUINZENAL_27.08" at bounding box center [148, 55] width 156 height 13
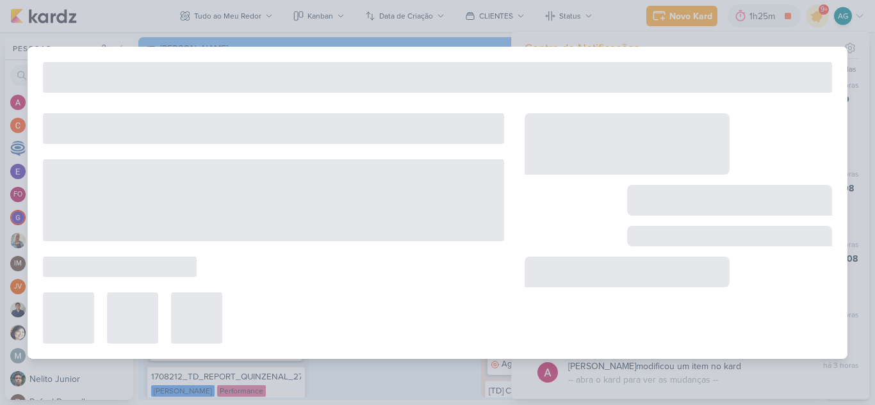
type input "1708212_TD_REPORT_QUINZENAL_27.08"
type input "[DATE] 16:00"
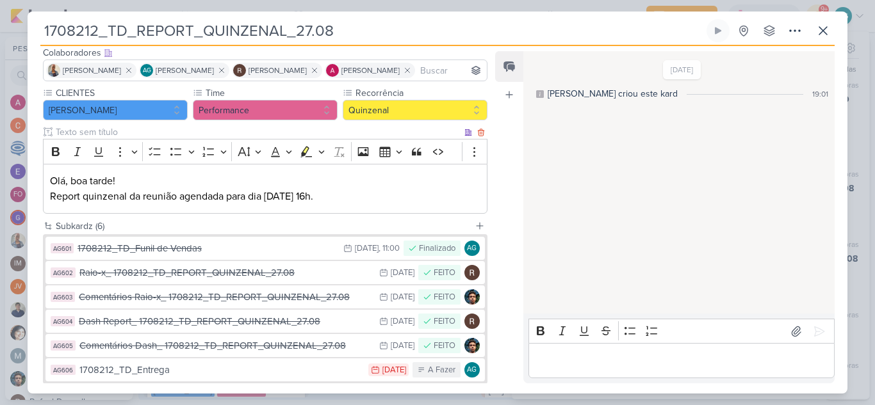
scroll to position [154, 0]
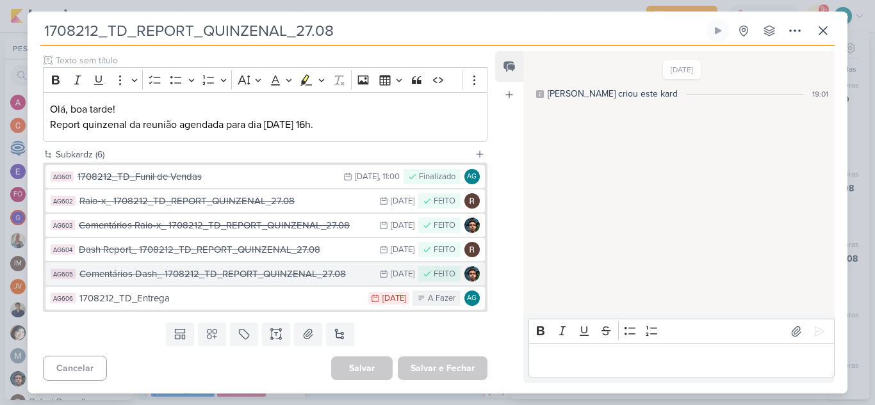
click at [261, 273] on div "Comentários Dash_ 1708212_TD_REPORT_QUINZENAL_27.08" at bounding box center [225, 274] width 293 height 15
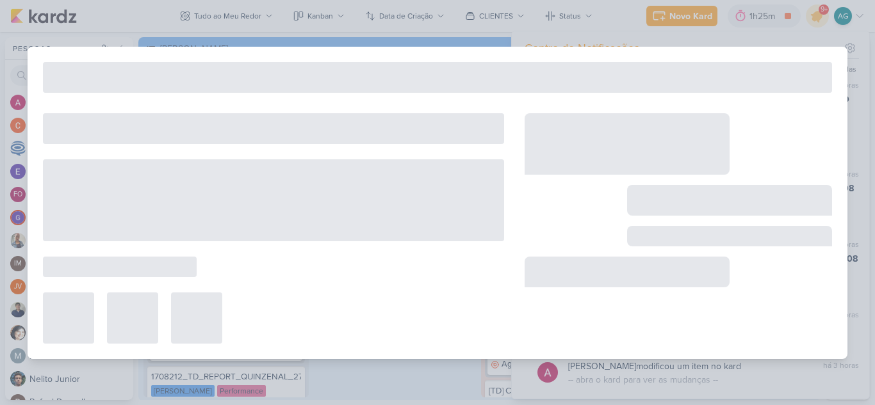
type input "Comentários Dash_ 1708212_TD_REPORT_QUINZENAL_27.08"
type input "[DATE] 23:59"
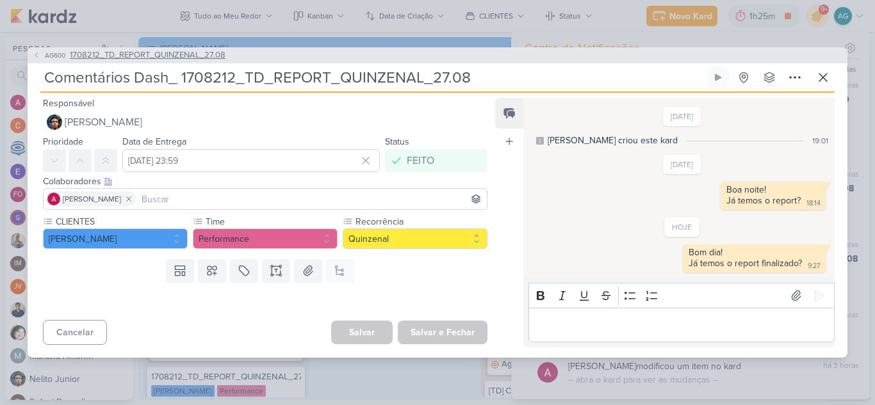
click at [206, 56] on span "1708212_TD_REPORT_QUINZENAL_27.08" at bounding box center [148, 55] width 156 height 13
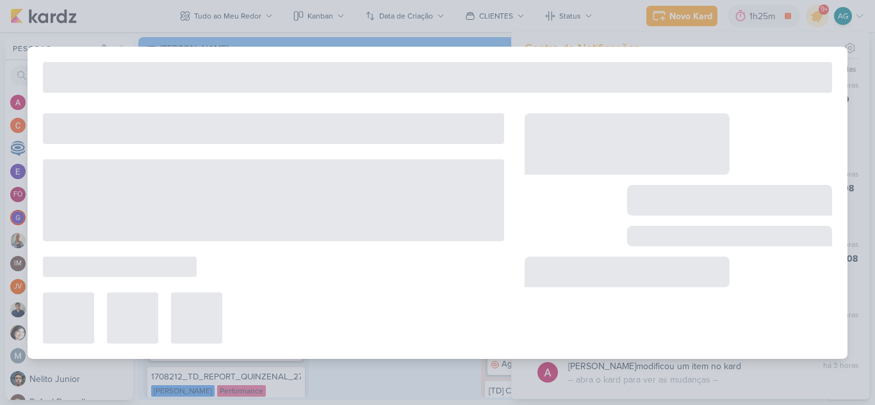
type input "1708212_TD_REPORT_QUINZENAL_27.08"
type input "[DATE] 16:00"
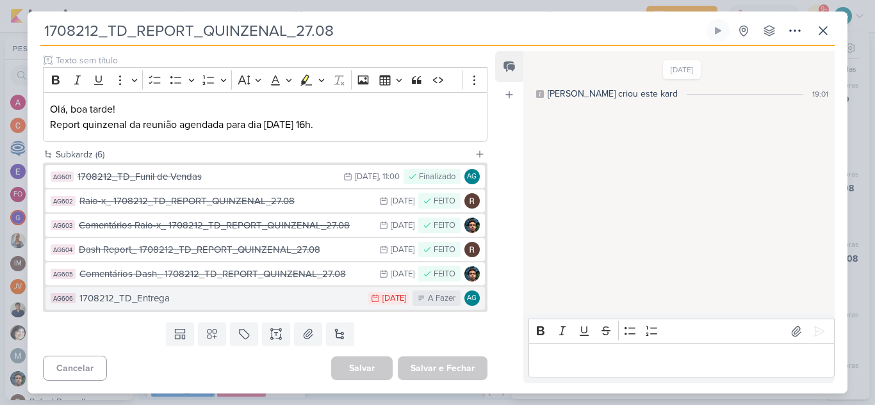
click at [228, 296] on div "1708212_TD_Entrega" at bounding box center [220, 298] width 282 height 15
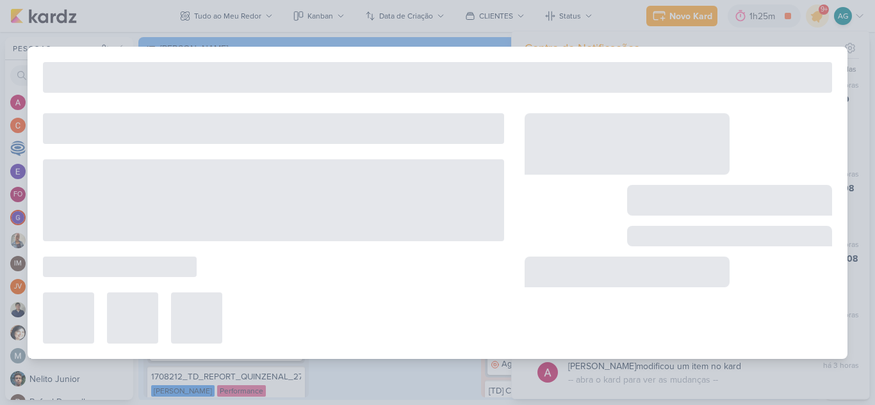
type input "1708212_TD_Entrega"
type input "[DATE] 23:59"
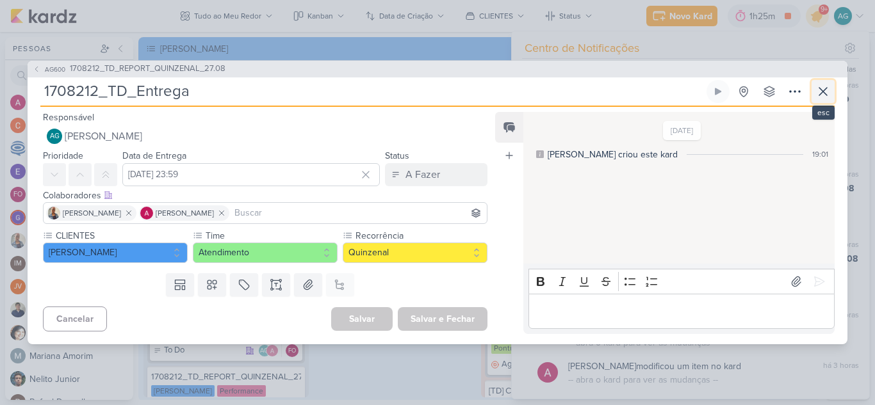
click at [822, 87] on icon at bounding box center [822, 91] width 15 height 15
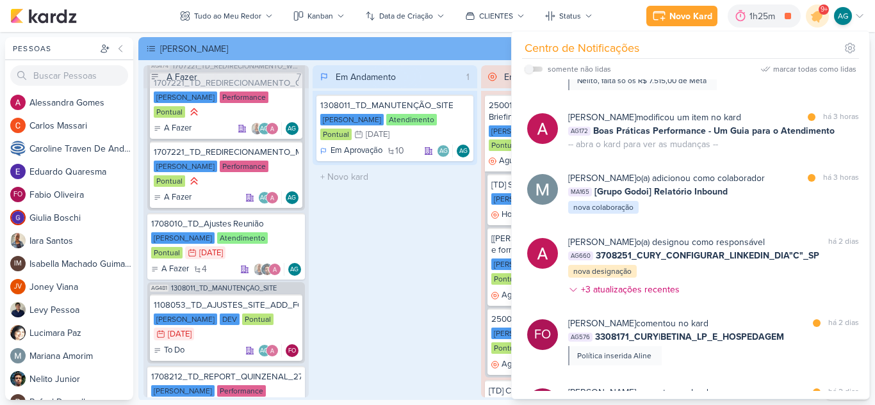
scroll to position [705, 0]
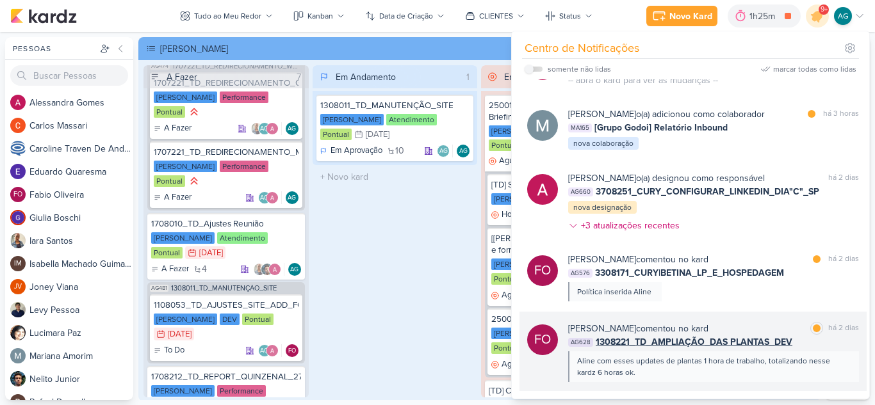
click at [744, 366] on div "Aline com esses updates de plantas 1 hora de trabalho, totalizando nesse kardz …" at bounding box center [713, 367] width 272 height 23
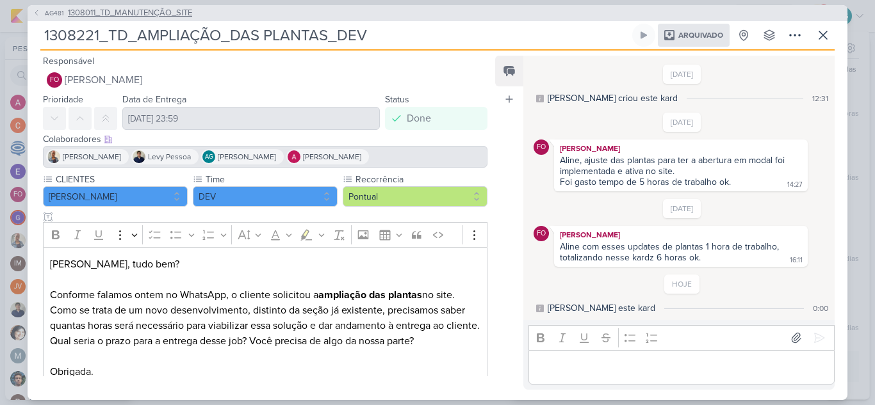
click at [145, 10] on span "1308011_TD_MANUTENÇÃO_SITE" at bounding box center [130, 13] width 124 height 13
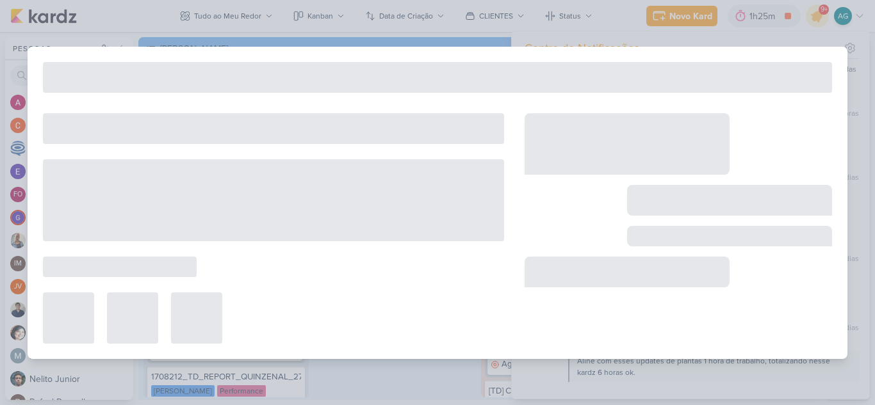
type input "1308011_TD_MANUTENÇÃO_SITE"
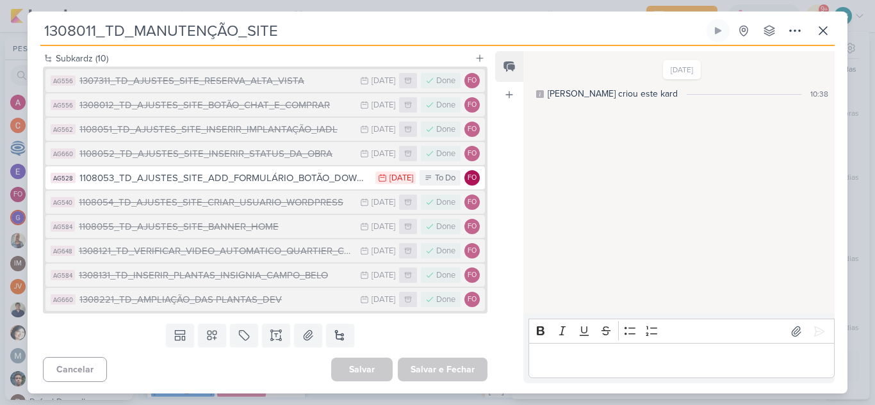
scroll to position [236, 0]
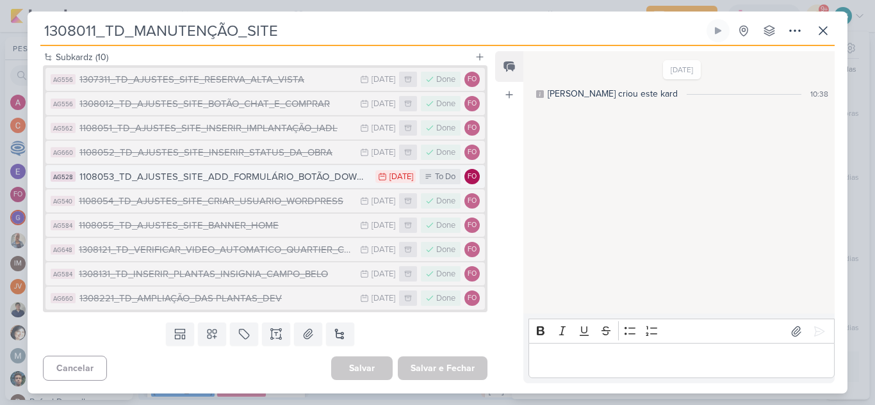
click at [299, 179] on div "1108053_TD_AJUSTES_SITE_ADD_FORMULÁRIO_BOTÃO_DOWNLOAD" at bounding box center [224, 177] width 290 height 15
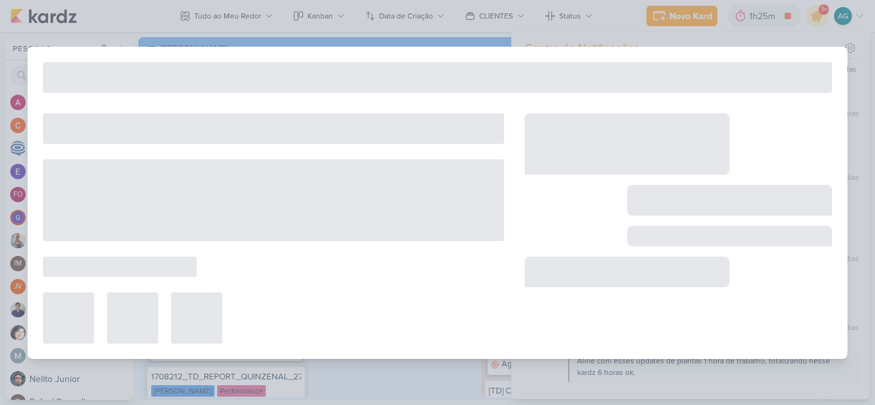
type input "1108053_TD_AJUSTES_SITE_ADD_FORMULÁRIO_BOTÃO_DOWNLOAD"
type input "[DATE] 23:59"
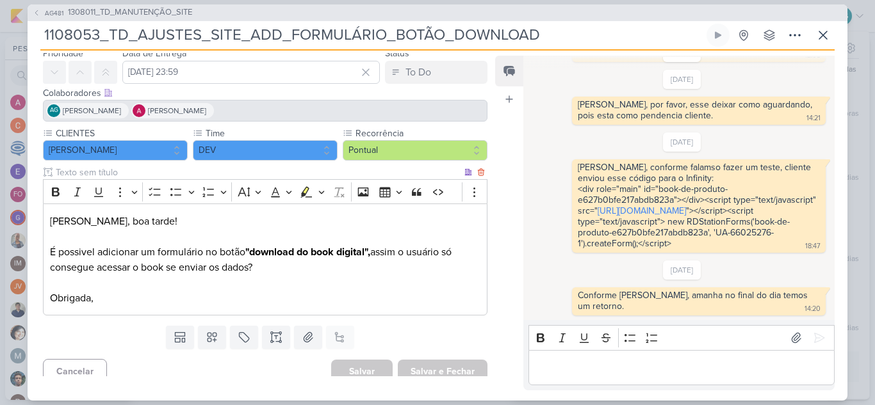
scroll to position [56, 0]
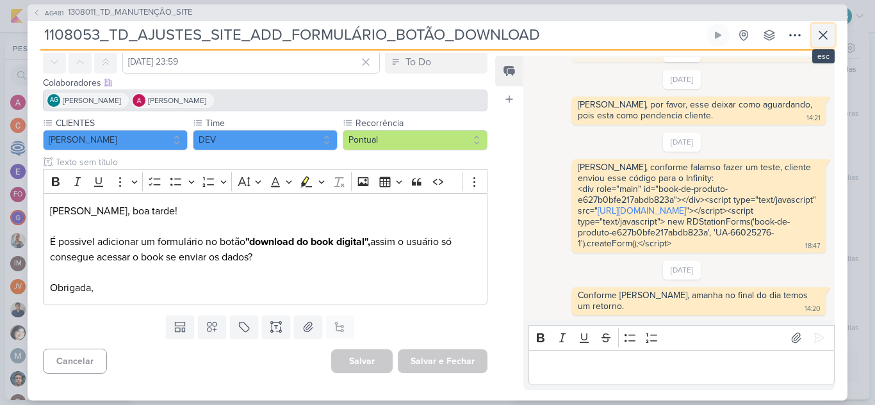
click at [827, 38] on icon at bounding box center [822, 35] width 15 height 15
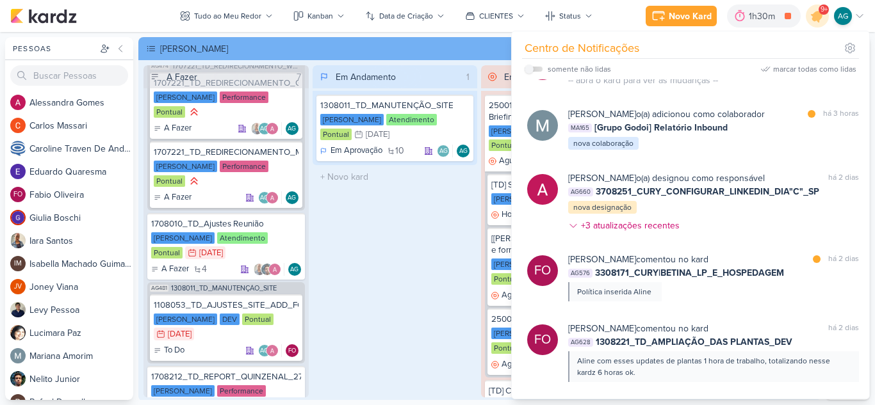
scroll to position [448, 0]
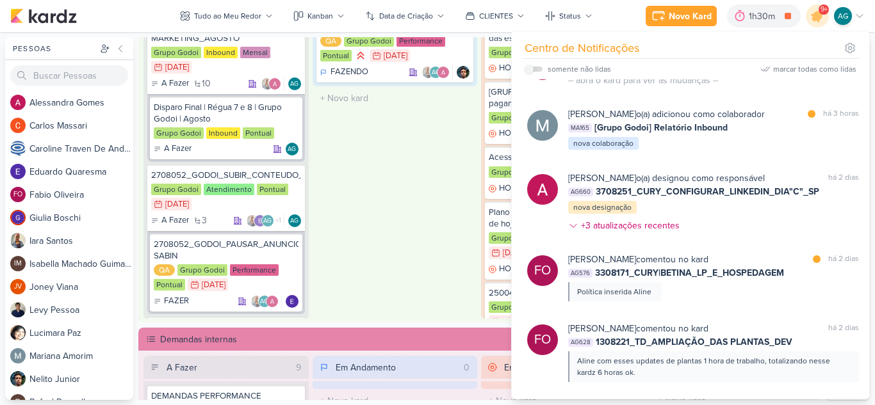
click at [413, 266] on div "Em Andamento 1 2708221_GODOI_AJUSTE_CAMPANHA_PMAX_ROBLOX_SABIN QA Grupo Godoi P…" at bounding box center [395, 153] width 165 height 332
click at [405, 267] on div "Em Andamento 1 2708221_GODOI_AJUSTE_CAMPANHA_PMAX_ROBLOX_SABIN QA Grupo Godoi P…" at bounding box center [395, 153] width 165 height 332
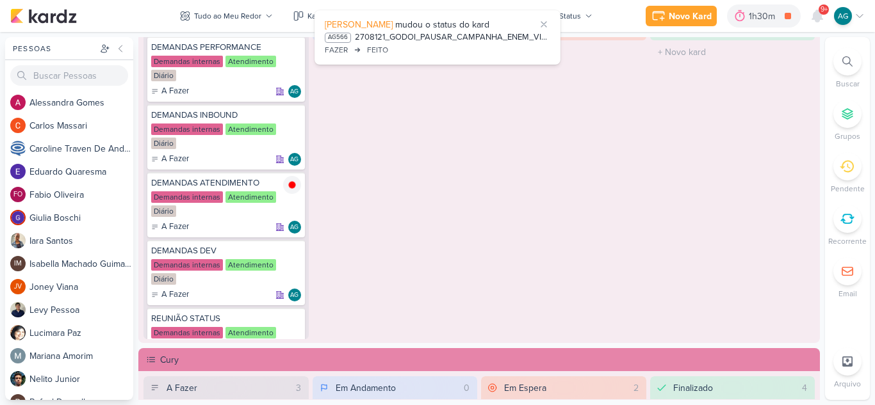
scroll to position [734, 0]
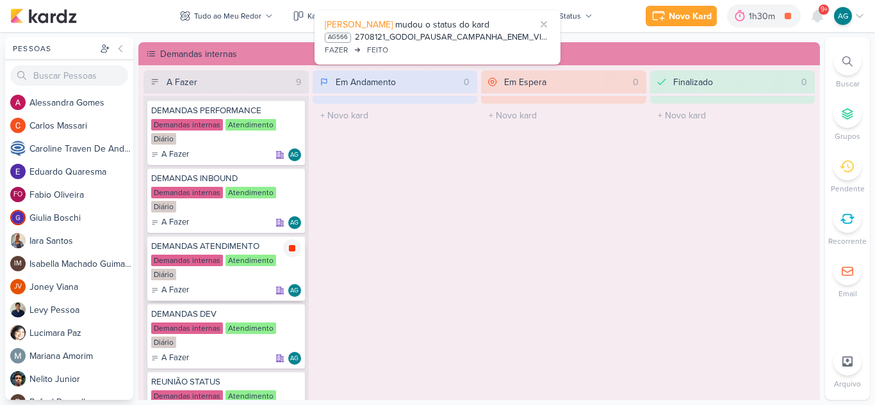
click at [297, 247] on div at bounding box center [292, 249] width 18 height 18
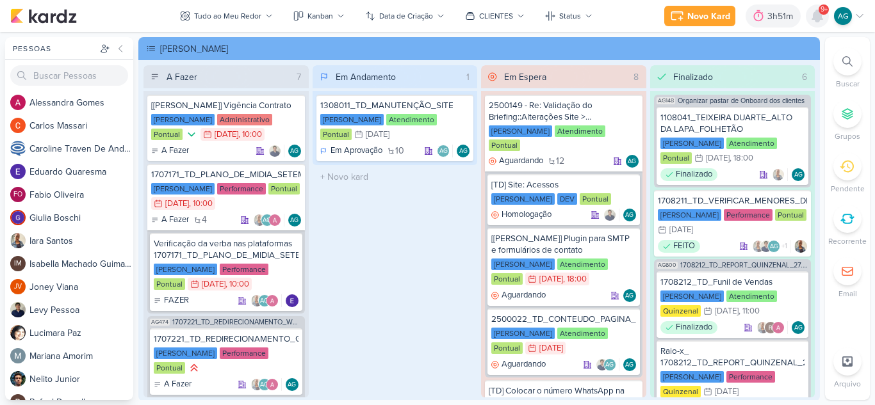
click at [821, 19] on icon at bounding box center [817, 16] width 10 height 12
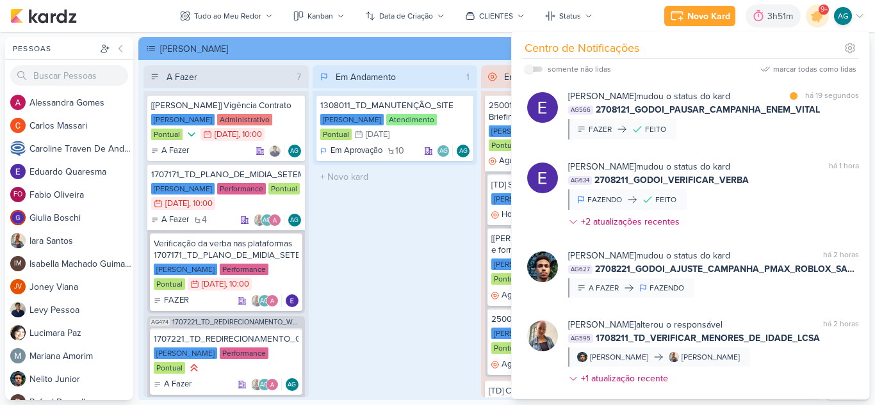
click at [430, 241] on div "Em Andamento 1 1308011_TD_MANUTENÇÃO_SITE [PERSON_NAME] Atendimento Pontual 31/…" at bounding box center [395, 231] width 165 height 332
